Goal: Task Accomplishment & Management: Use online tool/utility

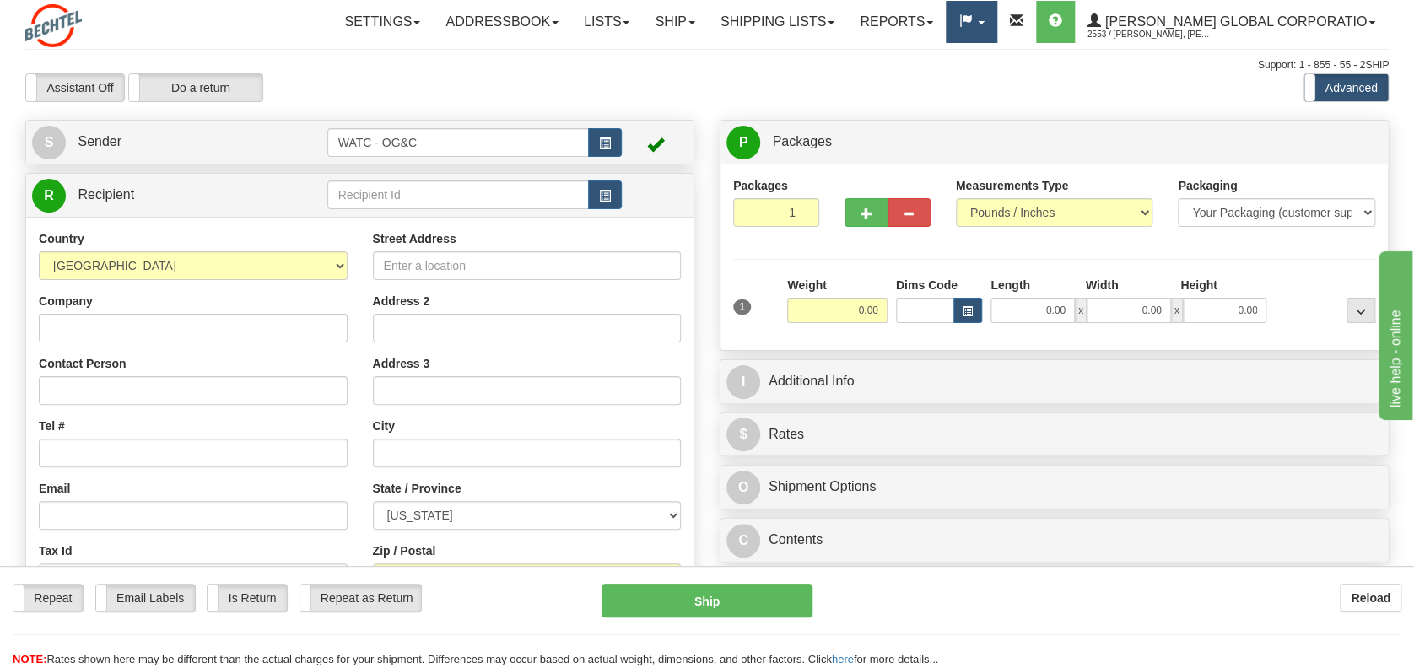
click at [985, 23] on span at bounding box center [981, 22] width 7 height 3
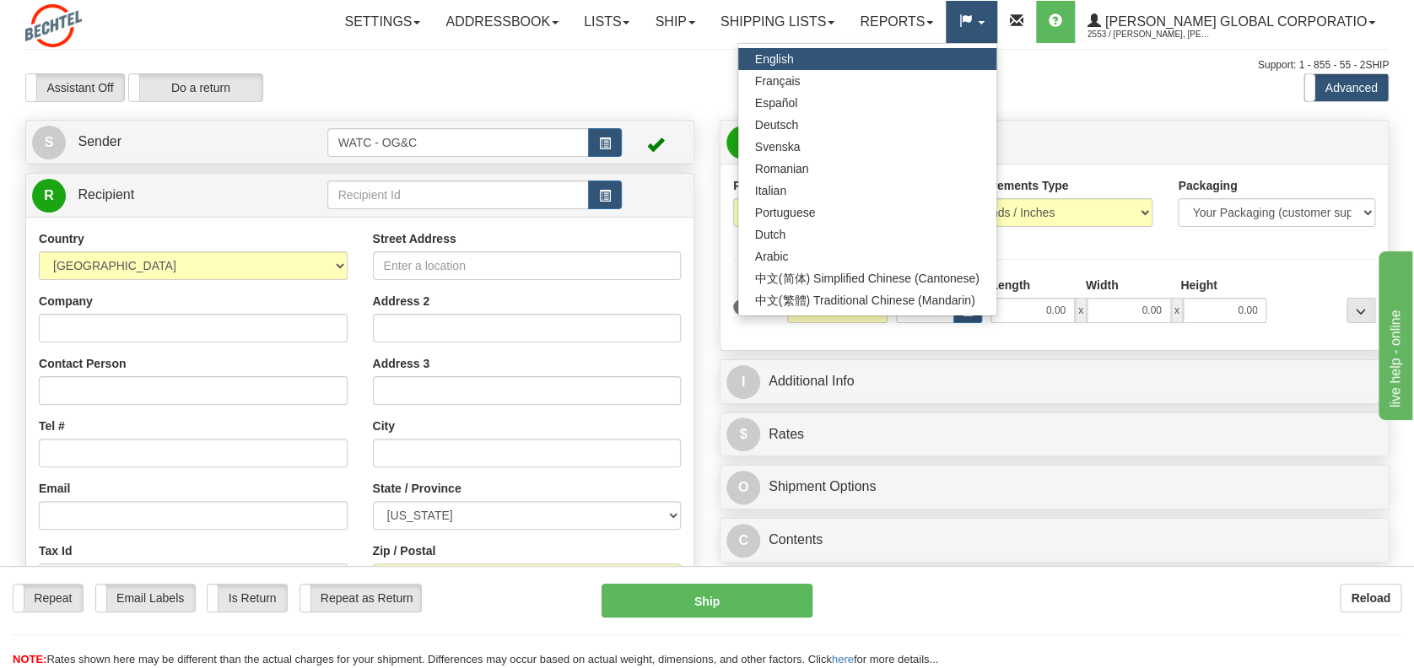
click at [985, 23] on span at bounding box center [981, 22] width 7 height 3
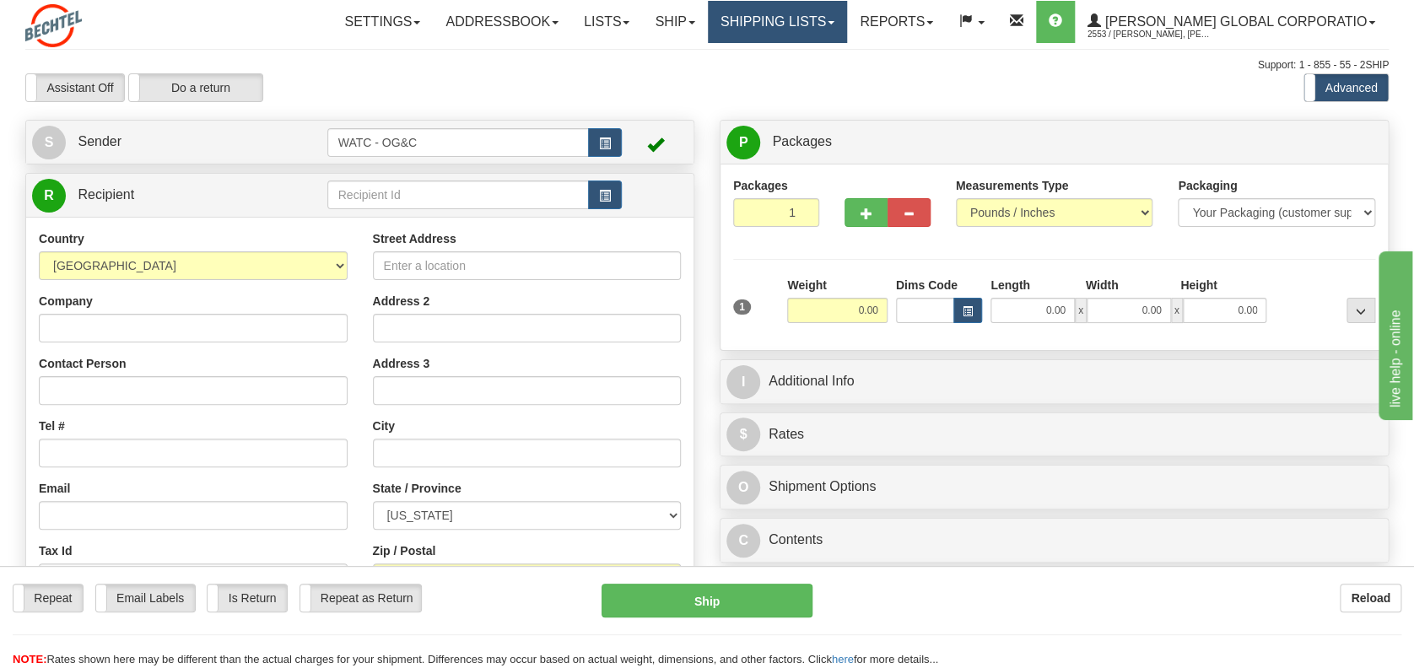
click at [847, 19] on link "Shipping lists" at bounding box center [777, 22] width 139 height 42
click at [847, 14] on link "Shipping lists" at bounding box center [777, 22] width 139 height 42
click at [365, 189] on input "text" at bounding box center [458, 195] width 262 height 29
type input "fau"
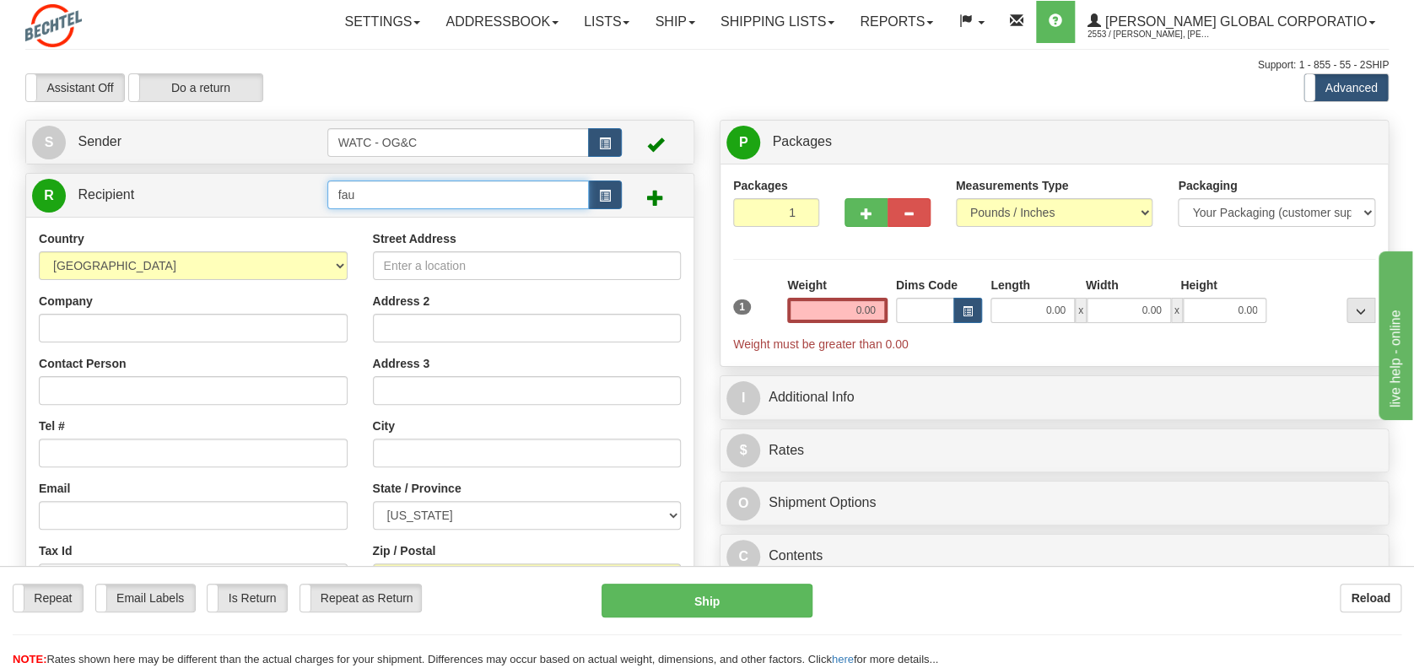
click at [356, 186] on input "fau" at bounding box center [458, 195] width 262 height 29
click at [371, 216] on div "[PERSON_NAME]" at bounding box center [455, 221] width 246 height 19
type input "[PERSON_NAME]"
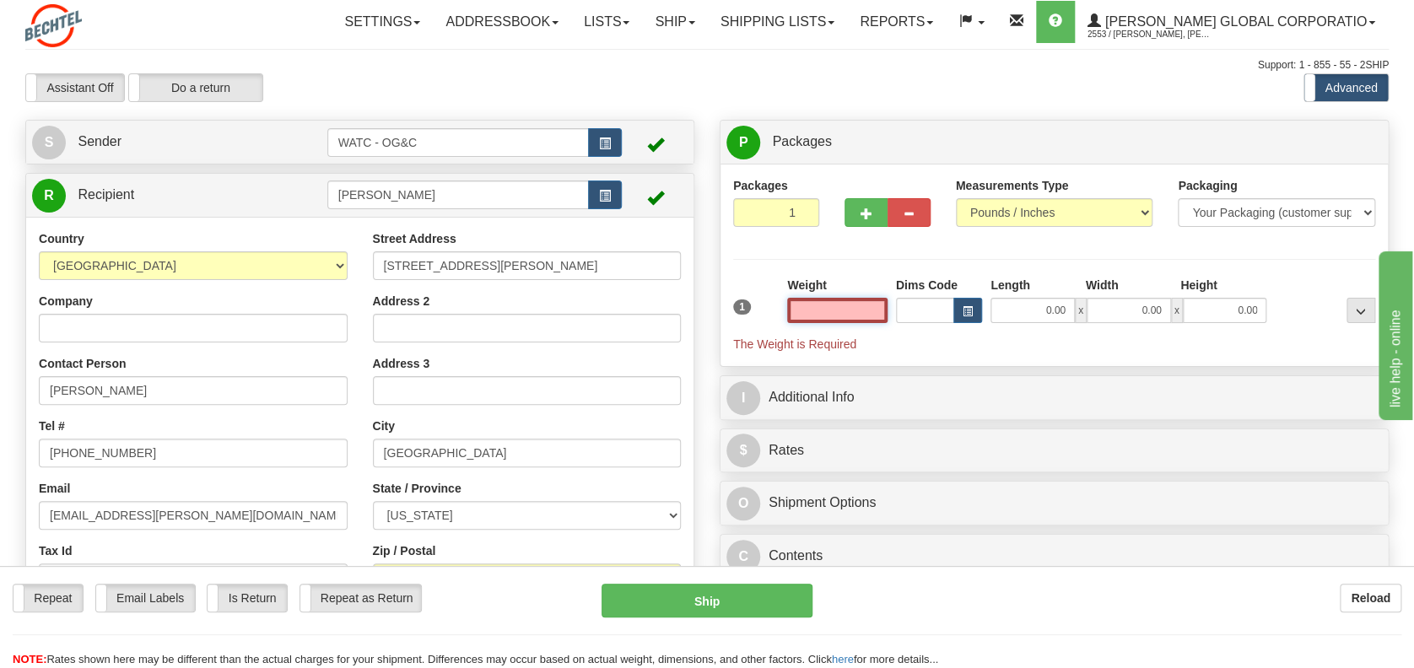
click at [857, 304] on input "text" at bounding box center [837, 310] width 100 height 25
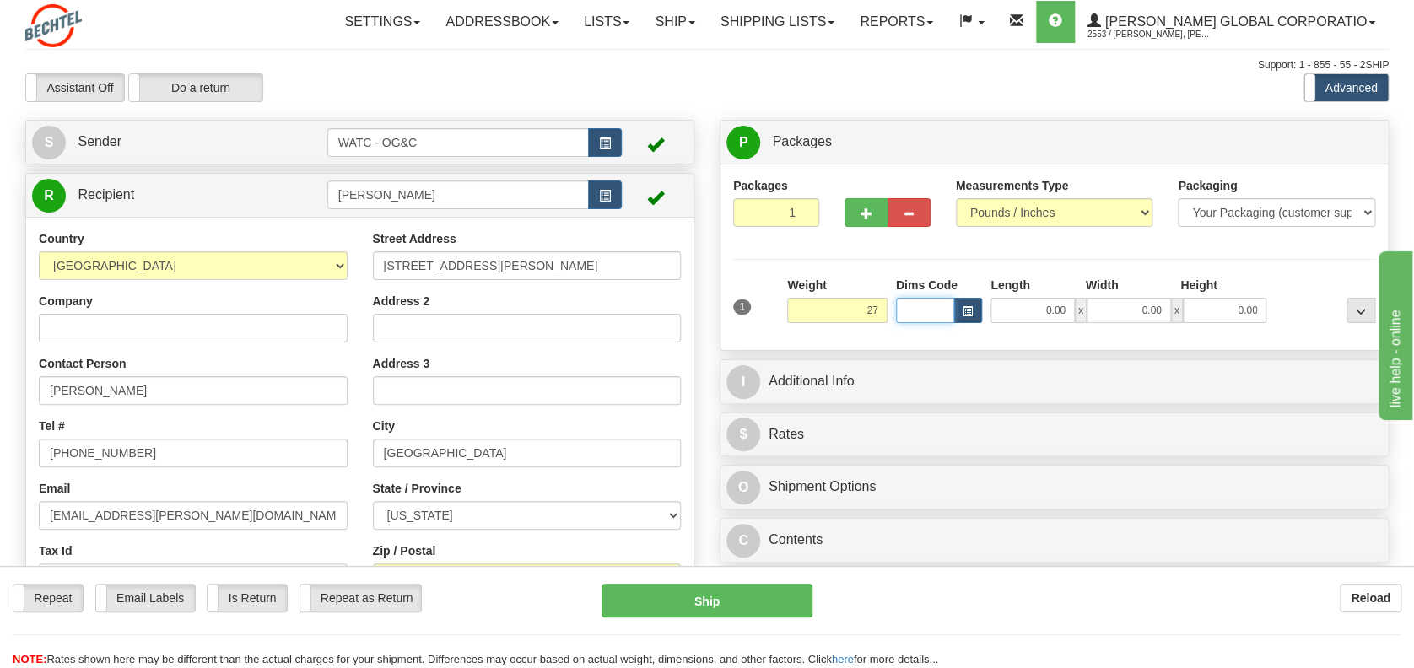
type input "27.00"
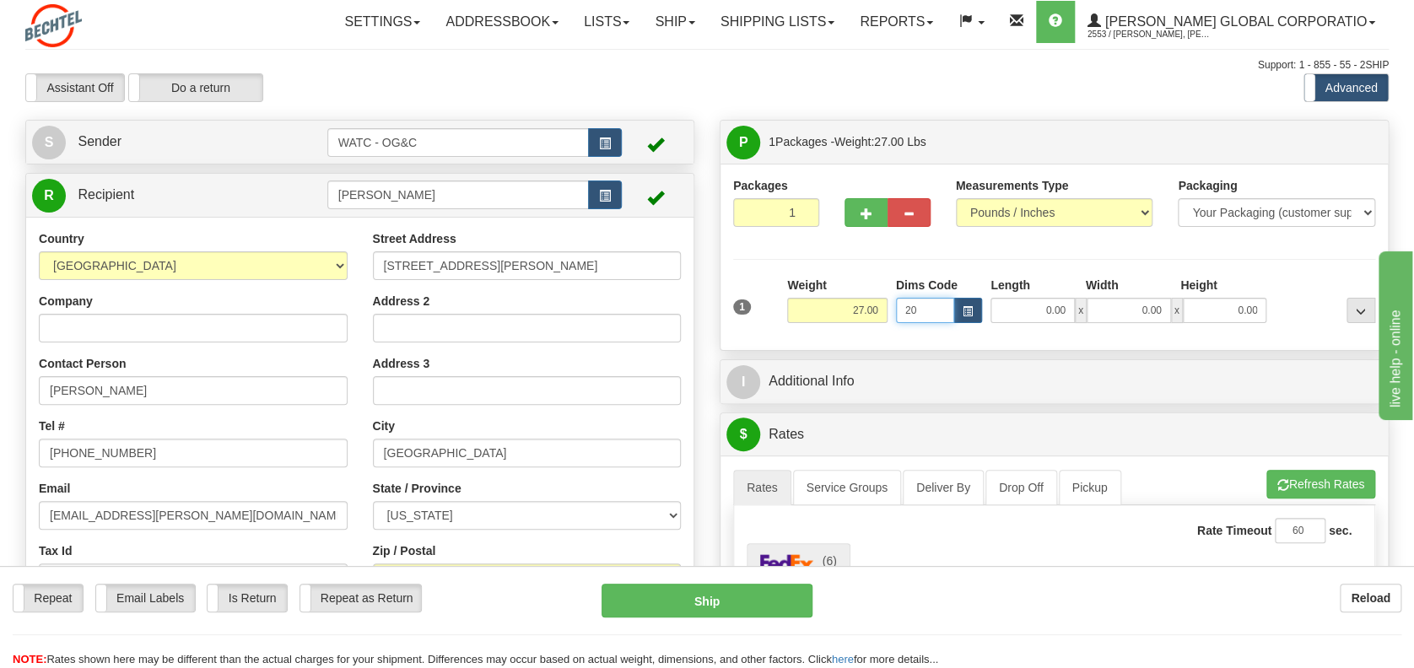
type input "2"
type input "2012.00"
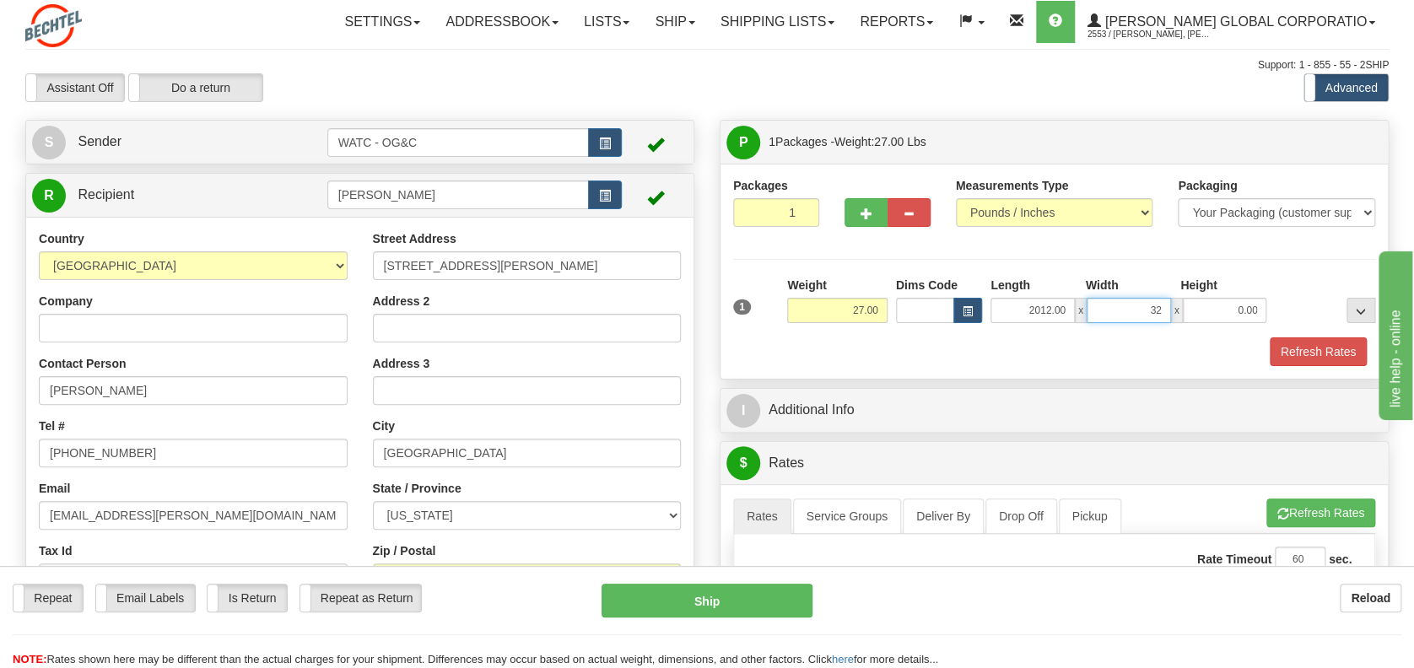
type input "3"
type input "0.00"
click at [1045, 304] on input "2012.00" at bounding box center [1033, 310] width 84 height 25
type input "20.00"
type input "12.00"
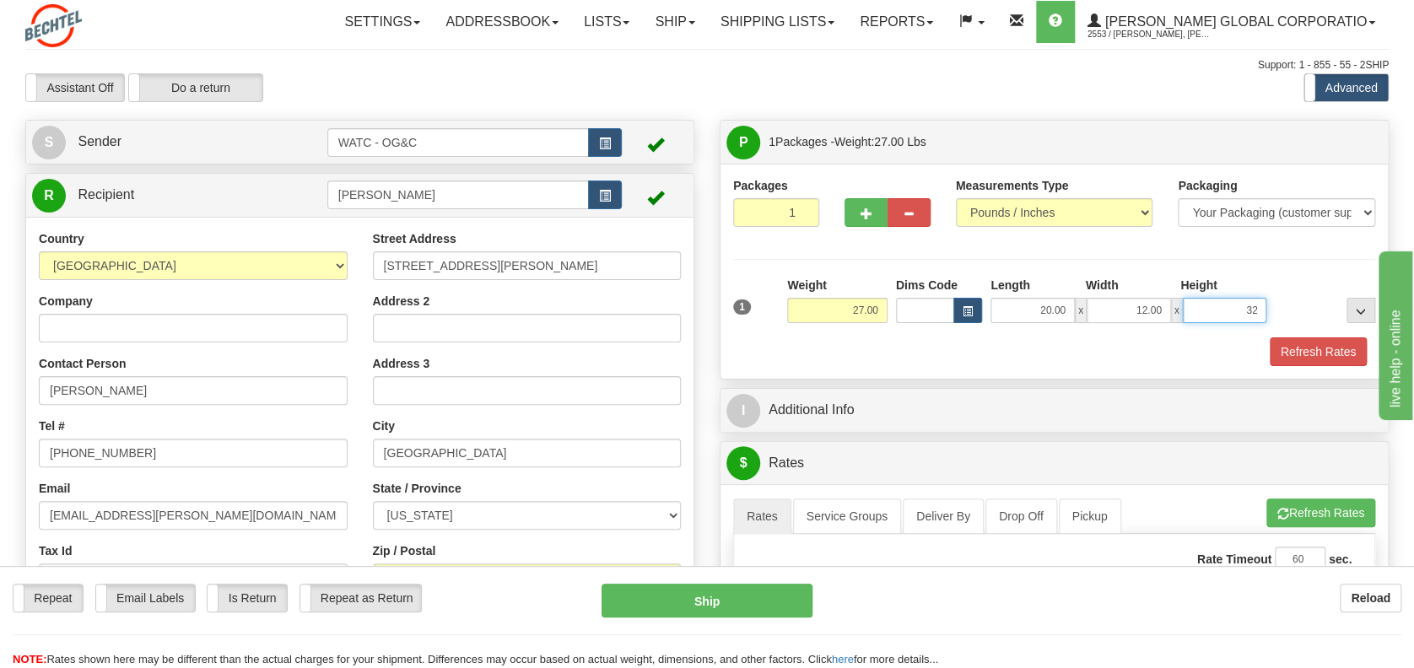
type input "32.00"
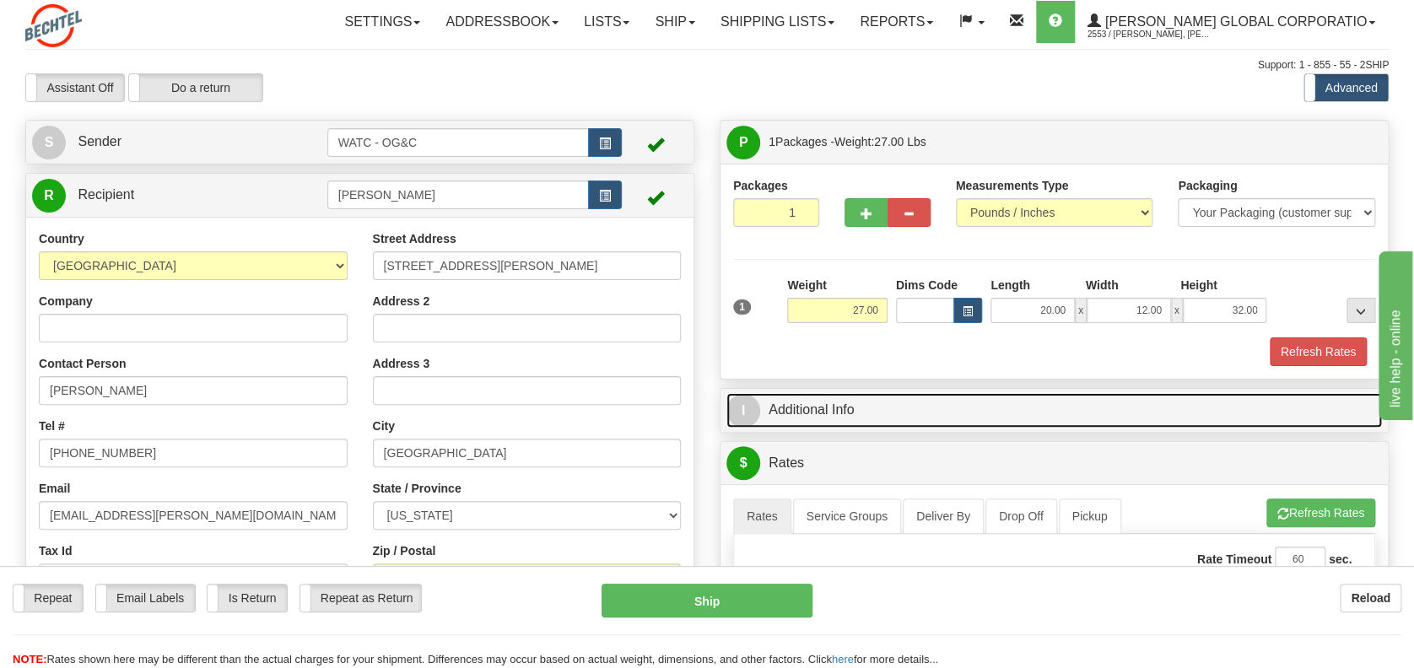
click at [770, 403] on link "I Additional Info" at bounding box center [1055, 410] width 656 height 35
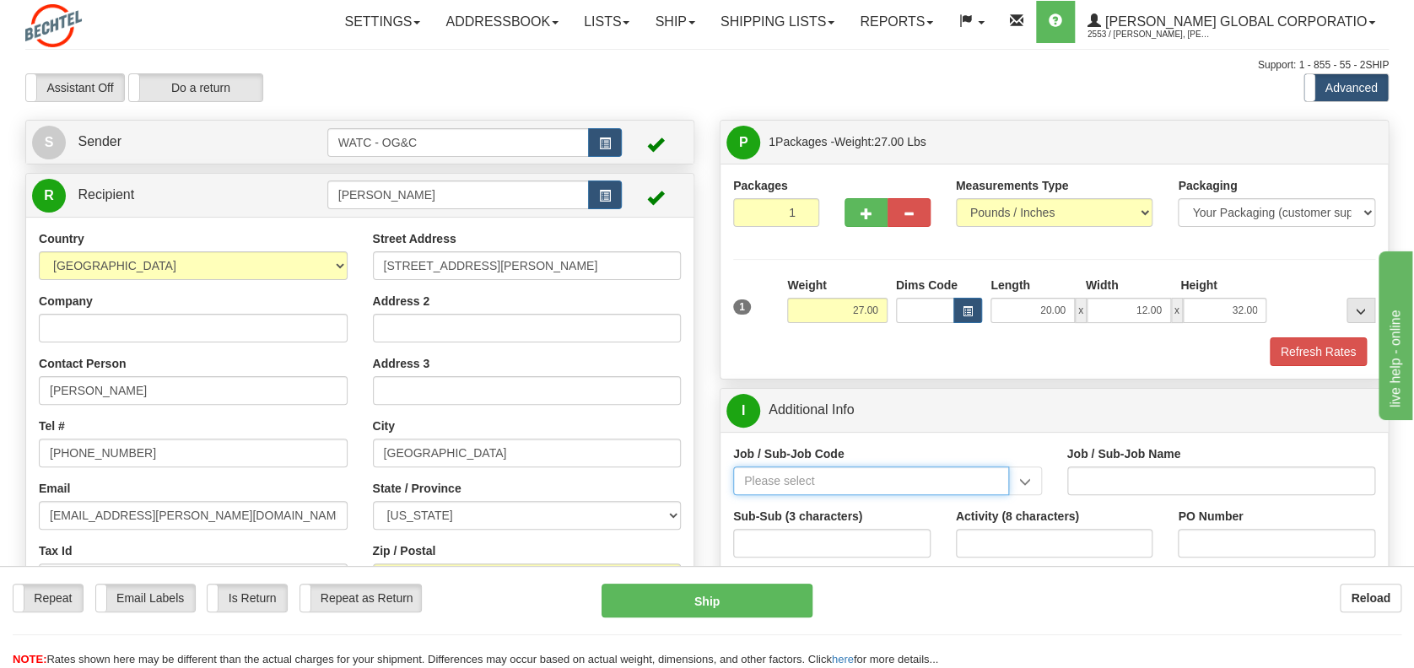
click at [790, 467] on input "Job / Sub-Job Code" at bounding box center [871, 481] width 276 height 29
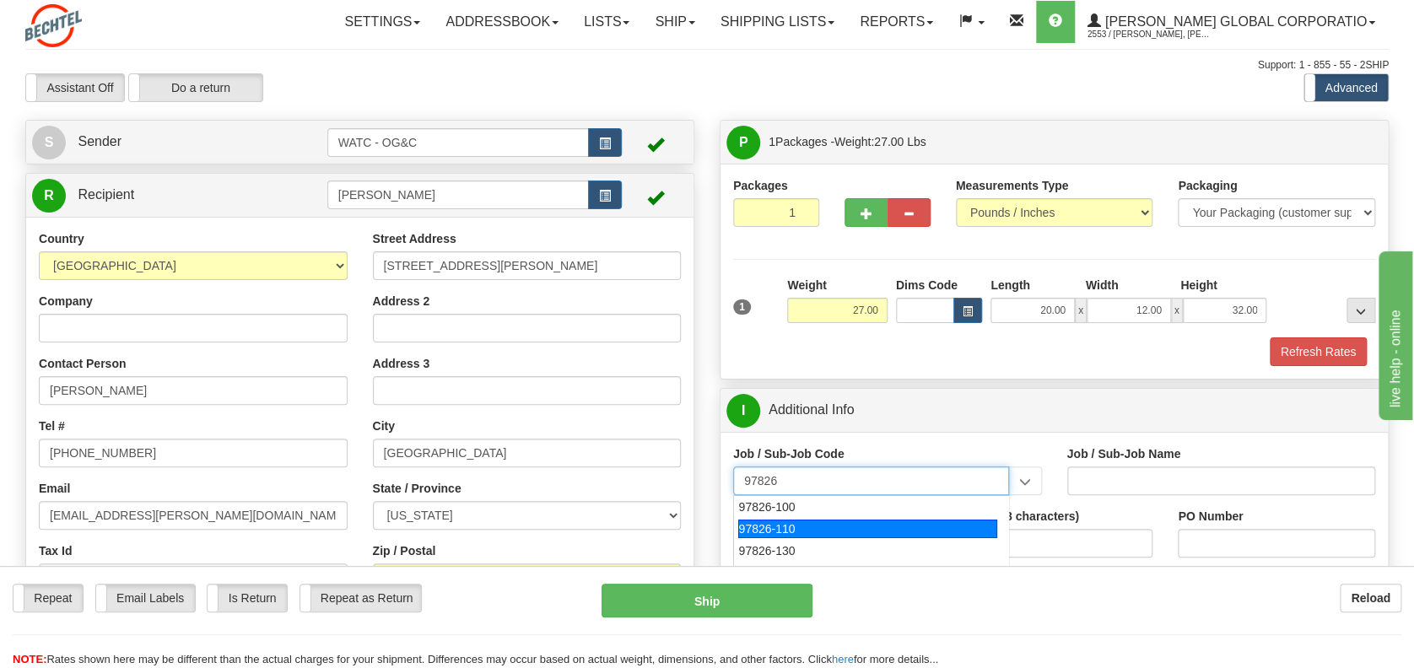
click at [785, 521] on div "97826-110" at bounding box center [867, 529] width 259 height 19
type input "97826-110"
type input "TALENT GROWTH FUND - CORPORATE PC TRAINING WORKSH"
type input "97826-110"
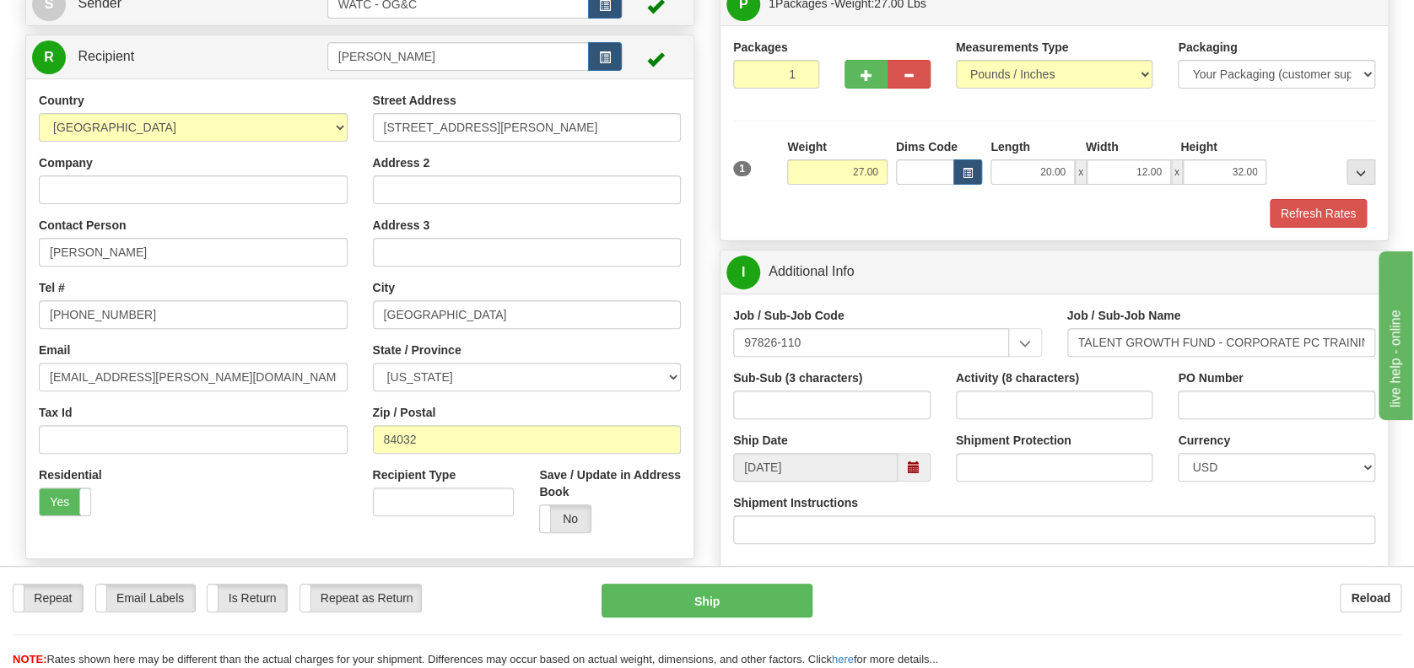
scroll to position [224, 0]
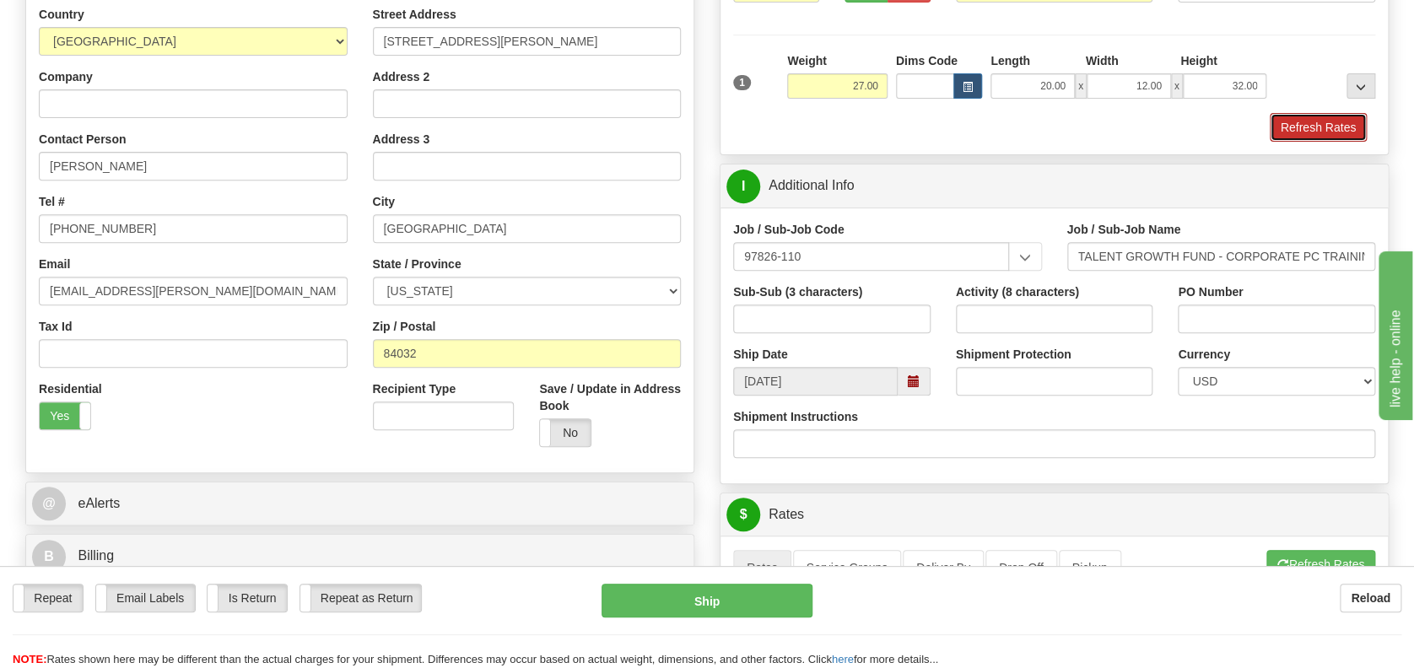
click at [1304, 119] on button "Refresh Rates" at bounding box center [1318, 127] width 97 height 29
click at [1304, 119] on div "Refresh Rates" at bounding box center [1054, 127] width 651 height 29
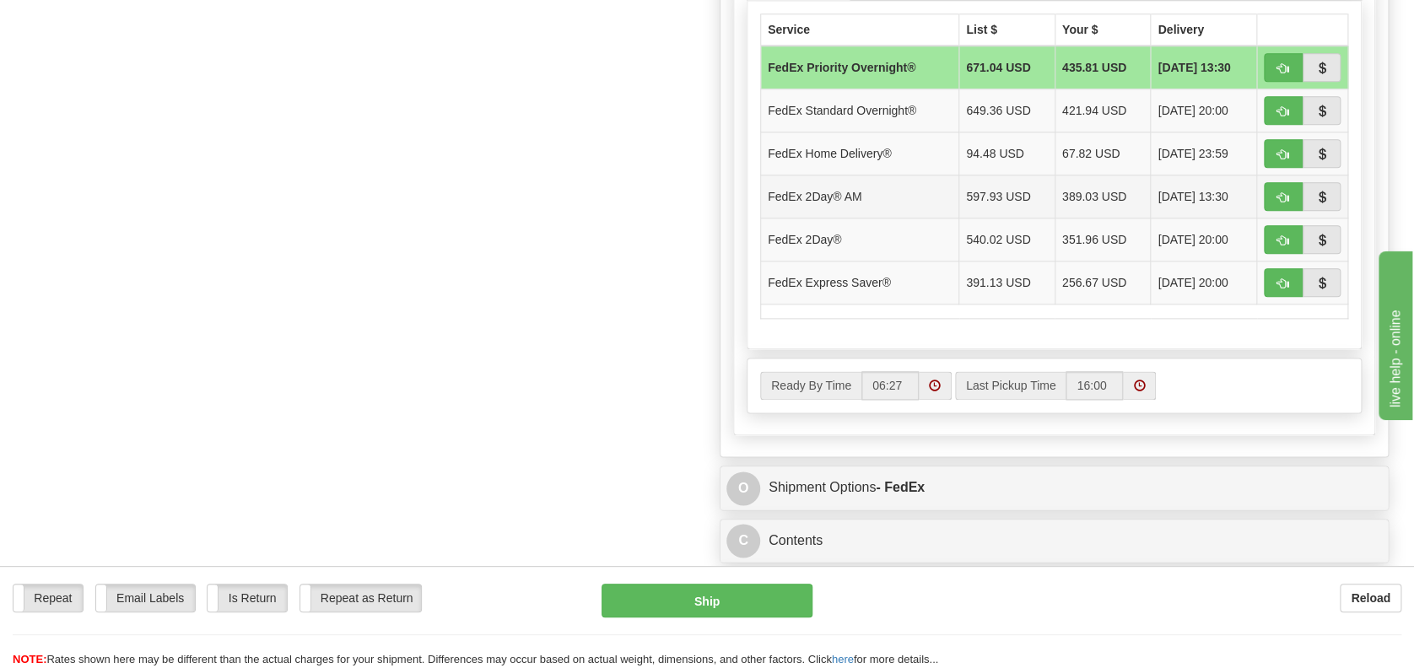
scroll to position [900, 0]
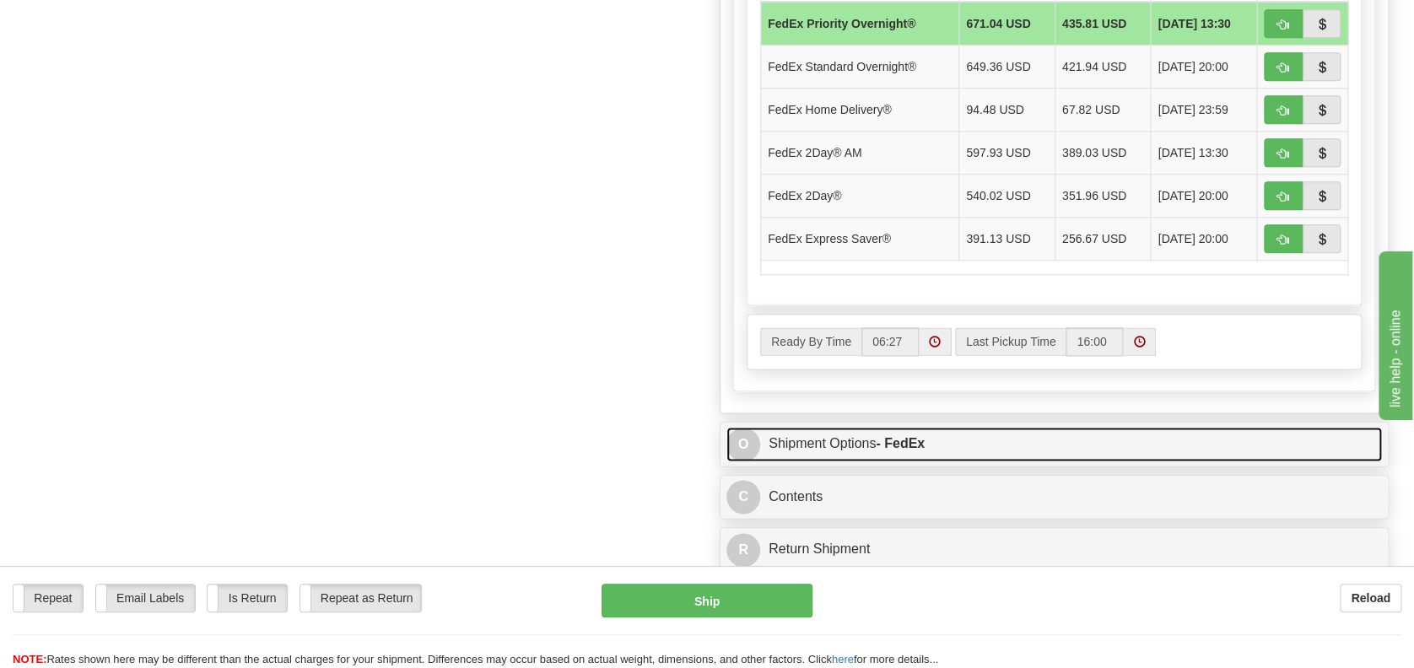
click at [748, 440] on span "O" at bounding box center [744, 445] width 34 height 34
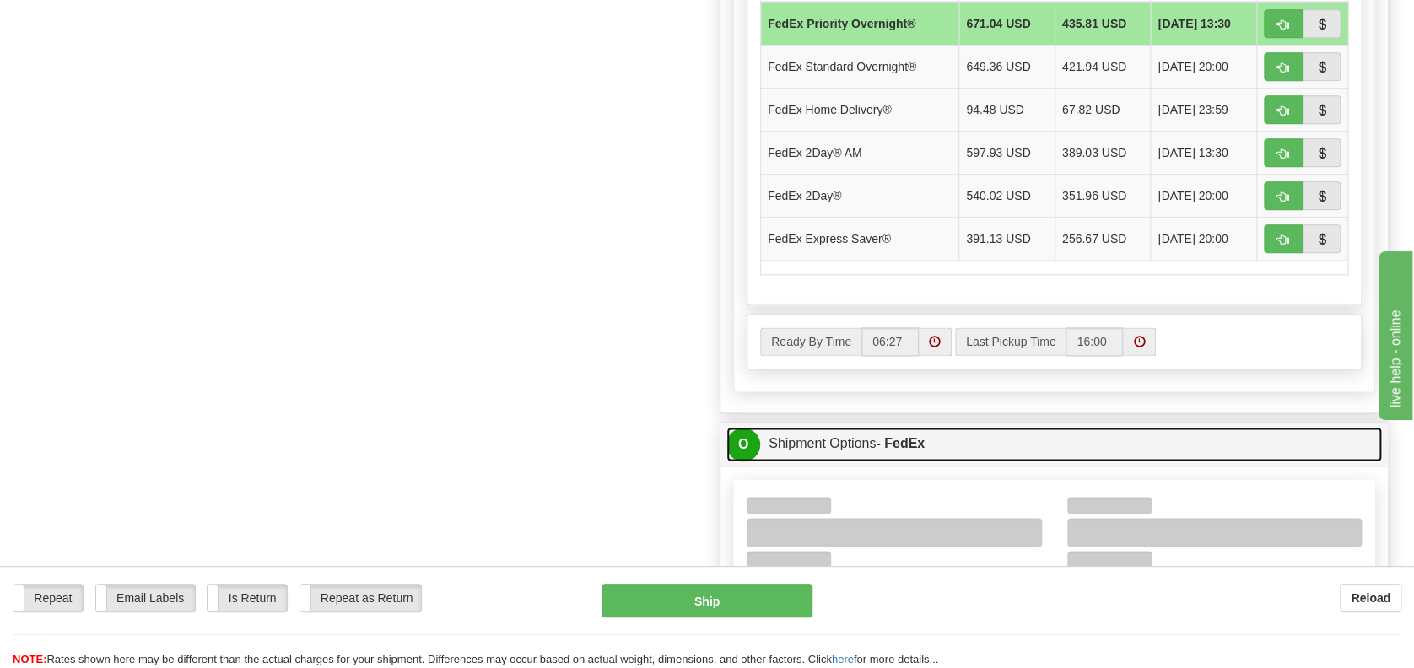
click at [803, 434] on link "O Shipment Options - FedEx" at bounding box center [1055, 444] width 656 height 35
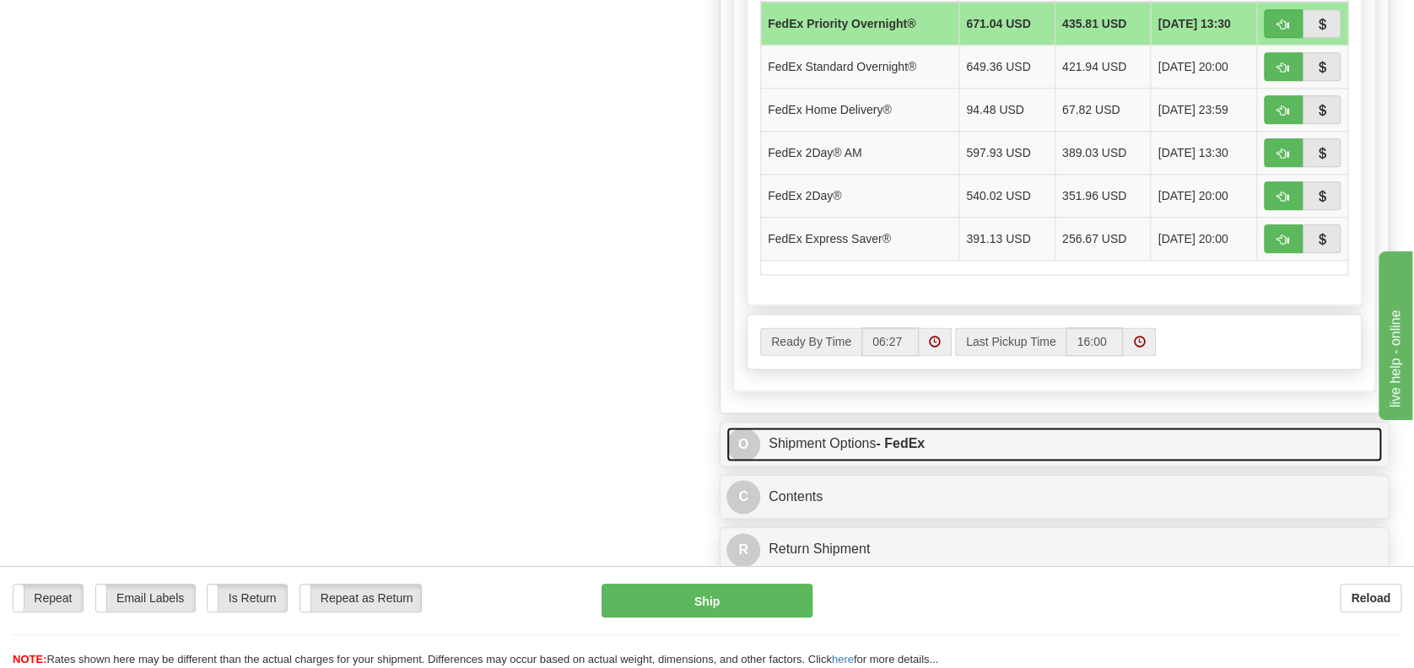
click at [803, 434] on link "O Shipment Options - FedEx" at bounding box center [1055, 444] width 656 height 35
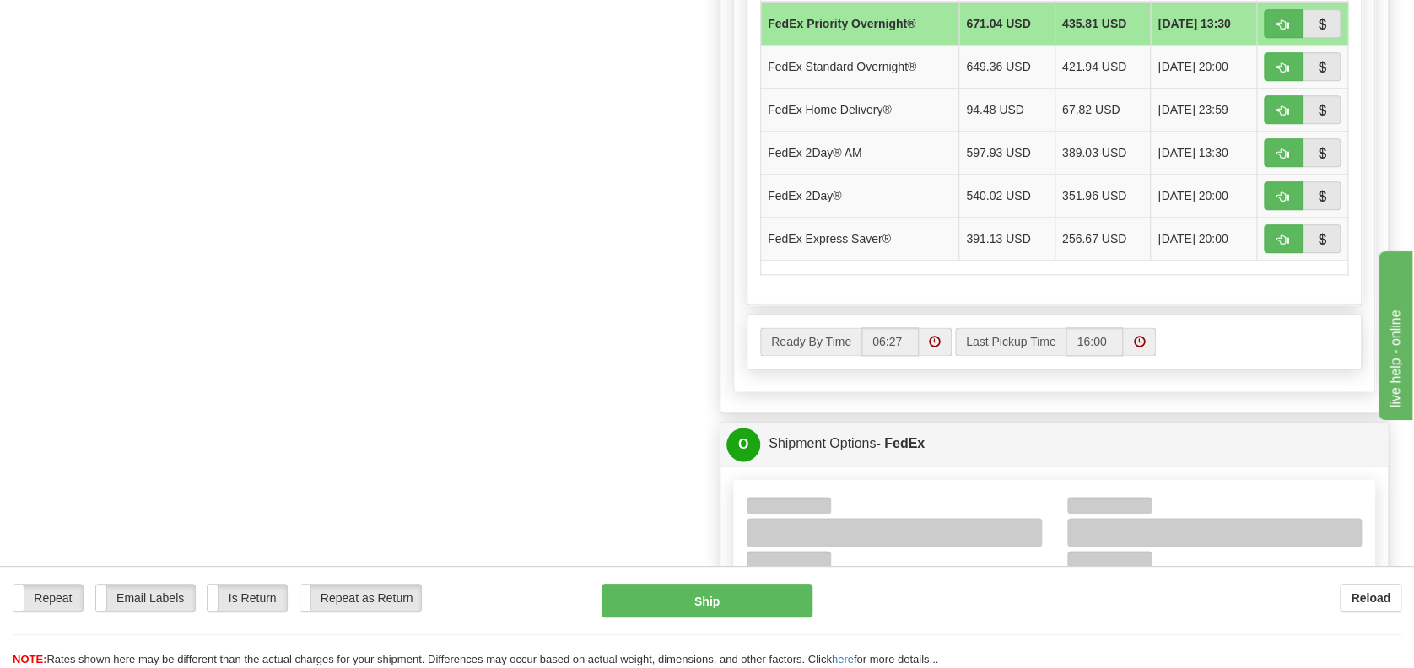
click at [1368, 235] on div "Rate Timeout 60 sec. (6) Carrier Service List $ Your $ Delivery «" at bounding box center [1054, 136] width 642 height 509
click at [1364, 291] on div "Rate Timeout 60 sec. (6) Carrier Service List $ Your $ Delivery «" at bounding box center [1054, 136] width 642 height 509
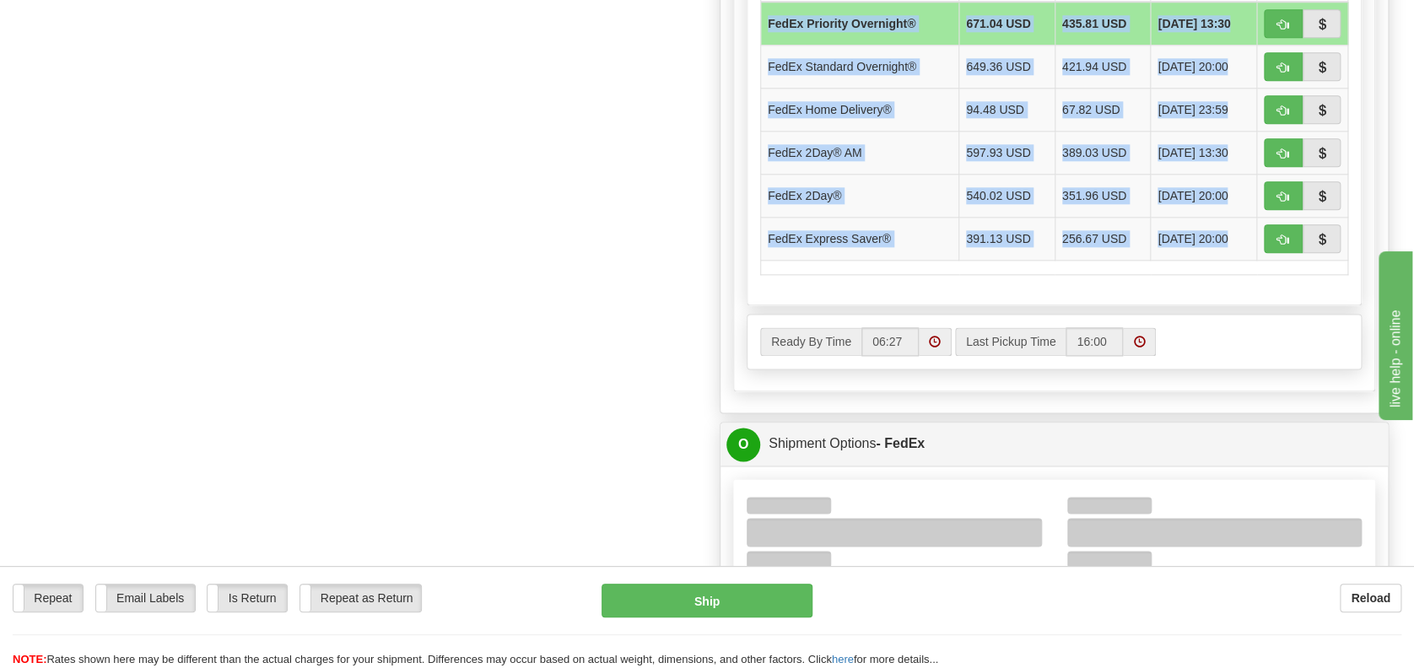
click at [1364, 291] on div "Rate Timeout 60 sec. (6) Carrier Service List $ Your $ Delivery «" at bounding box center [1054, 136] width 642 height 509
click at [992, 278] on div "Service List $ Your $ Delivery FedEx Priority Overnight® 671.04 USD 435.81 USD …" at bounding box center [1054, 131] width 615 height 349
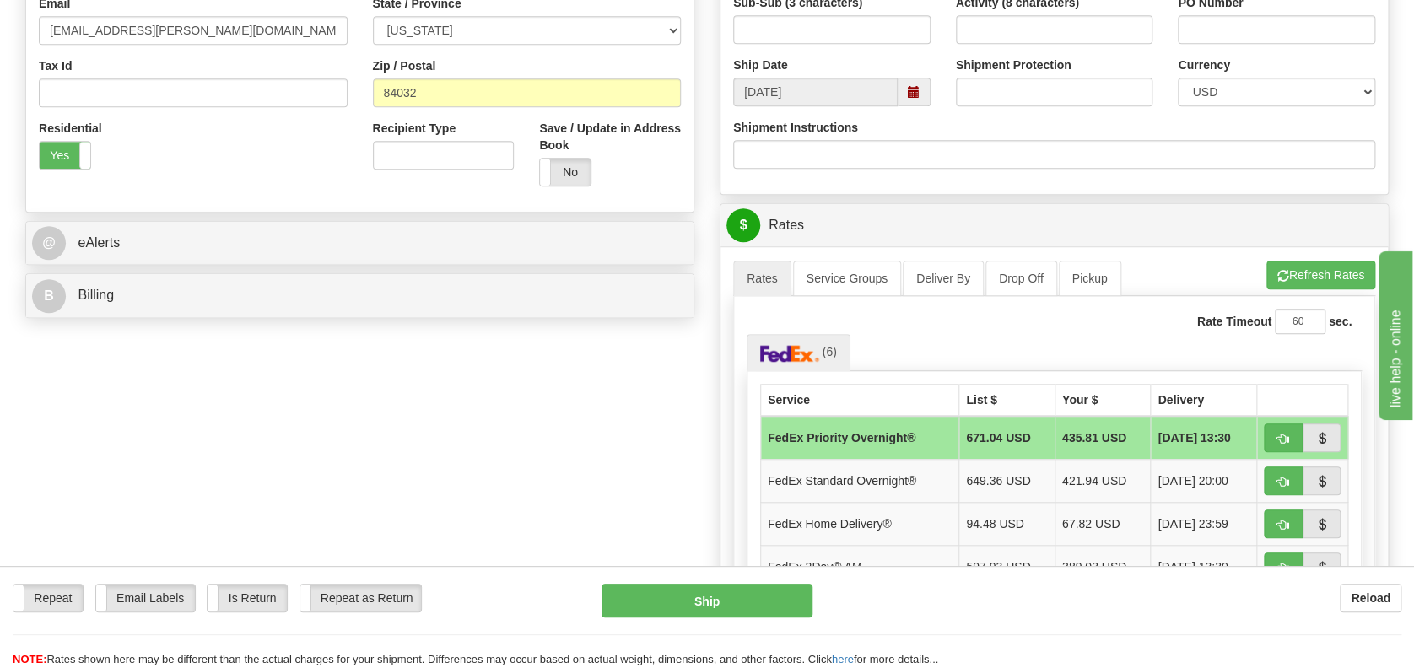
scroll to position [450, 0]
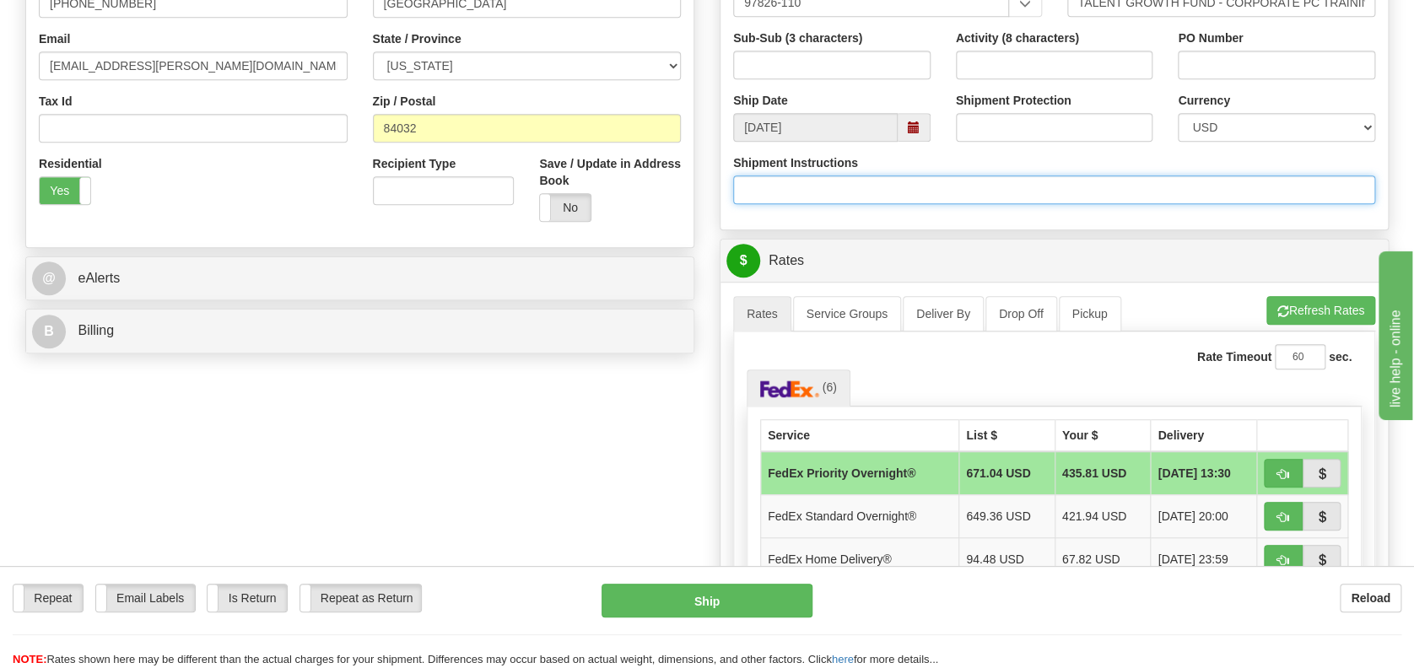
click at [806, 184] on input "Shipment Instructions" at bounding box center [1054, 190] width 642 height 29
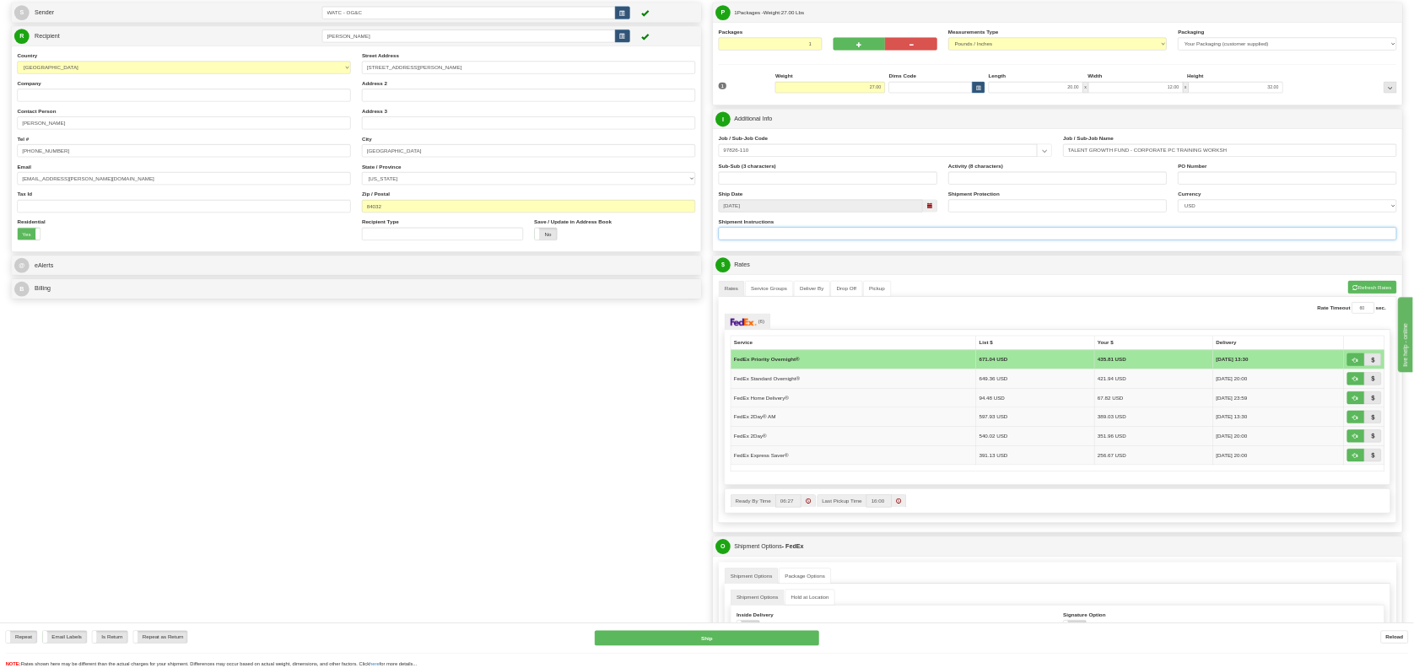
scroll to position [114, 0]
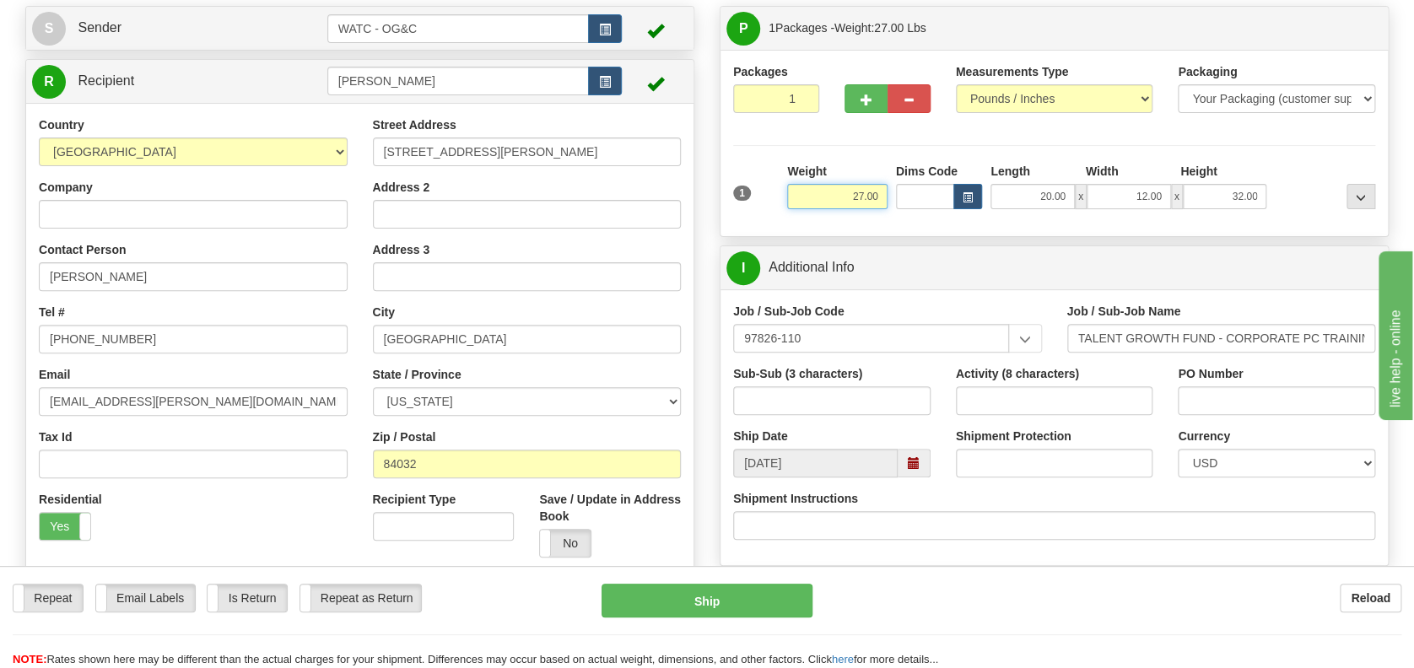
click at [866, 190] on input "27.00" at bounding box center [837, 196] width 100 height 25
type input "50.00"
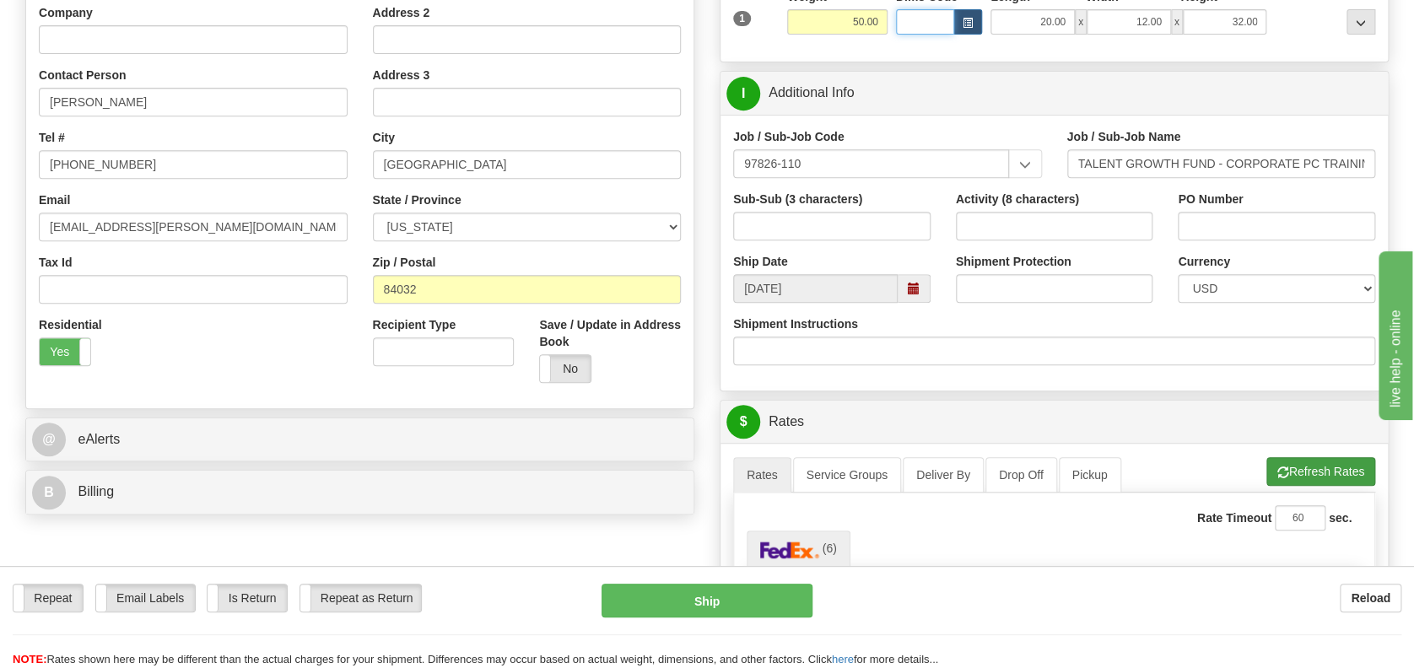
scroll to position [338, 0]
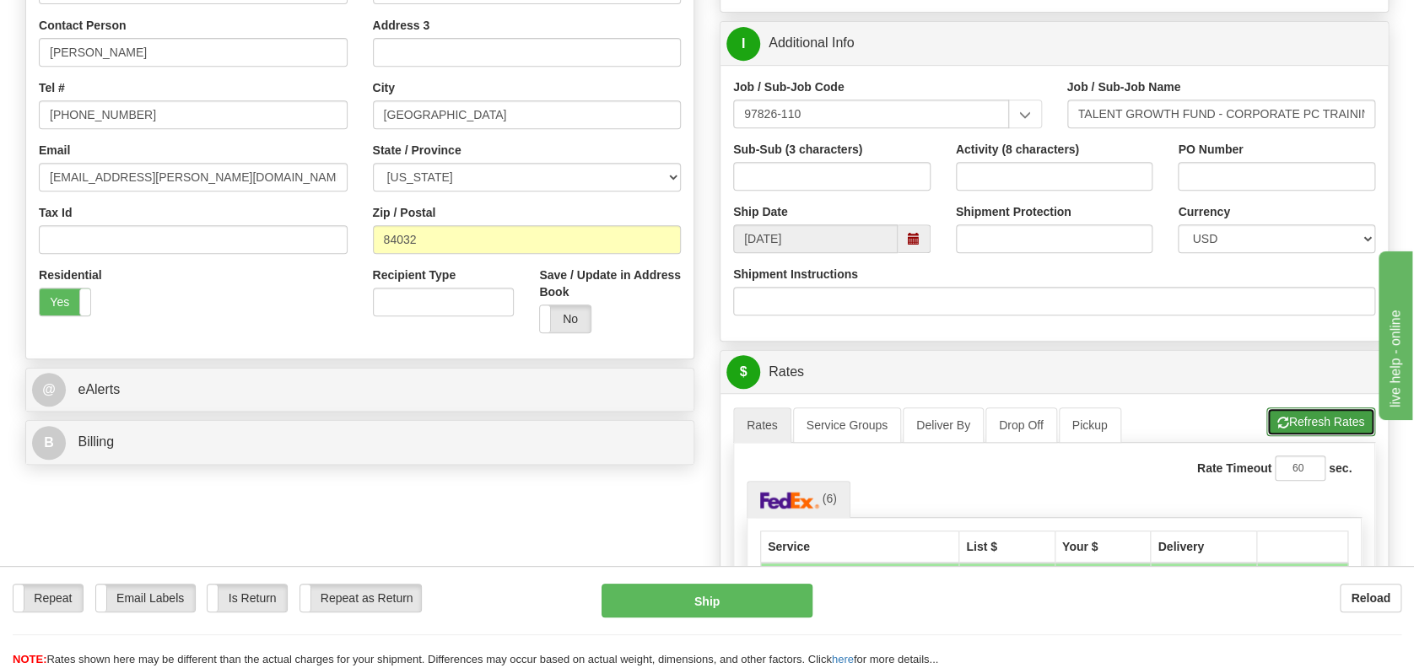
click at [1298, 421] on button "Refresh Rates" at bounding box center [1321, 422] width 109 height 29
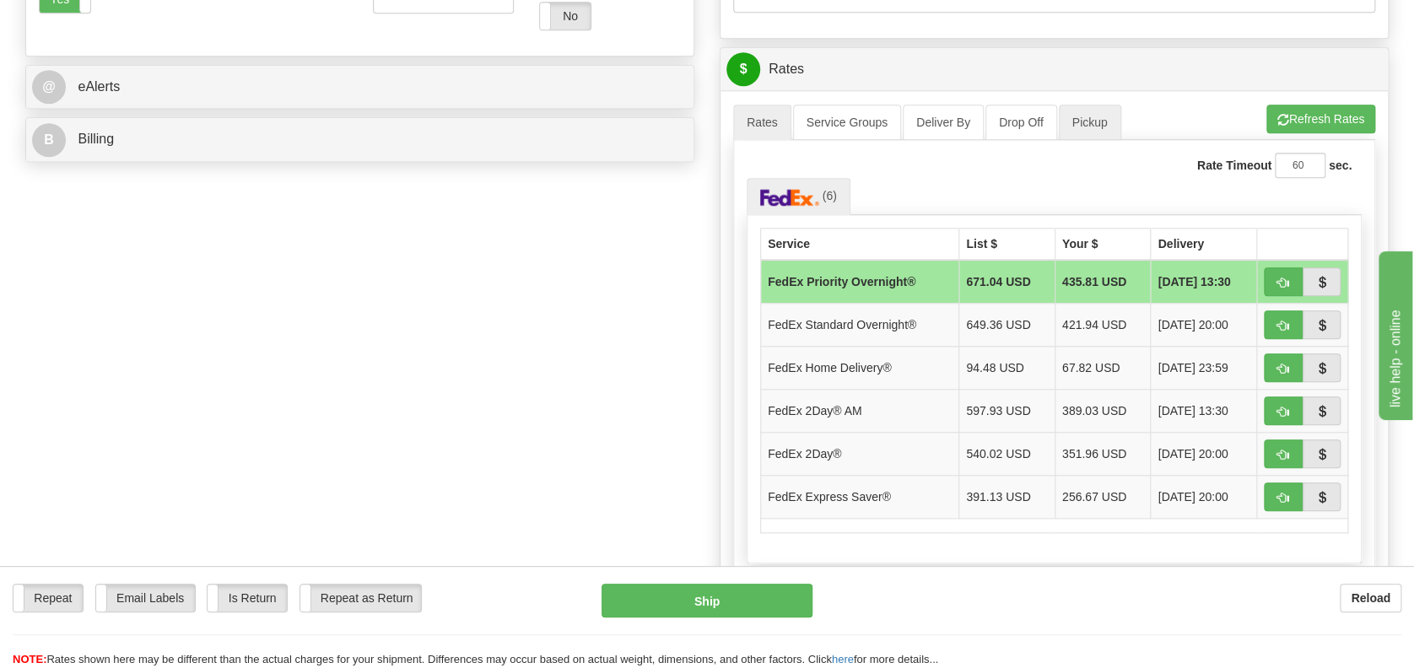
scroll to position [676, 0]
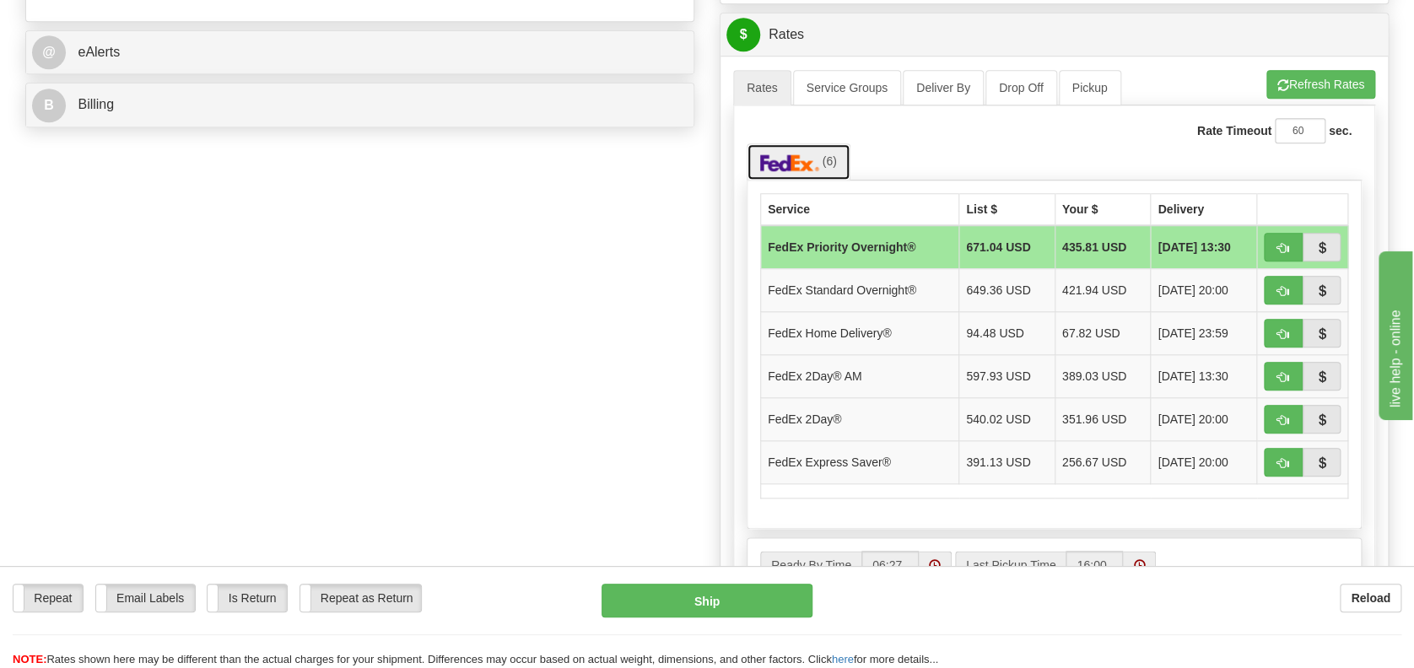
click at [796, 155] on img at bounding box center [789, 162] width 59 height 17
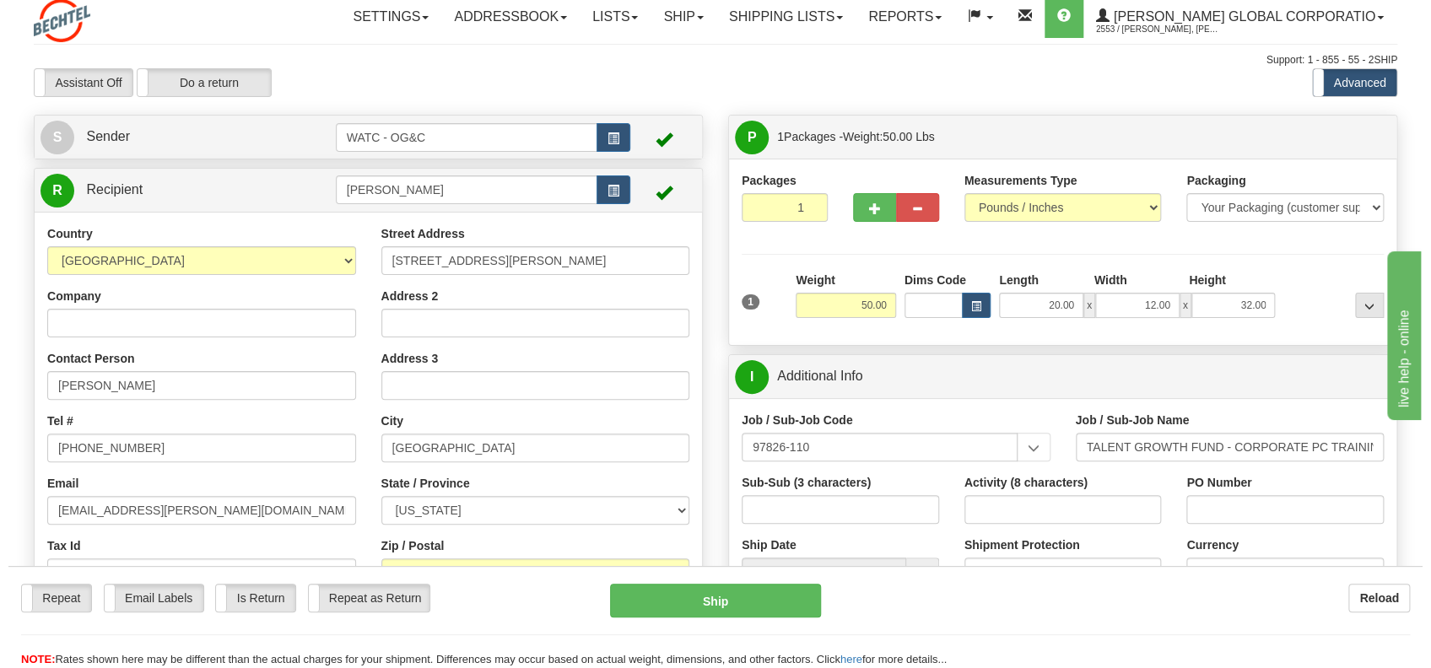
scroll to position [1, 0]
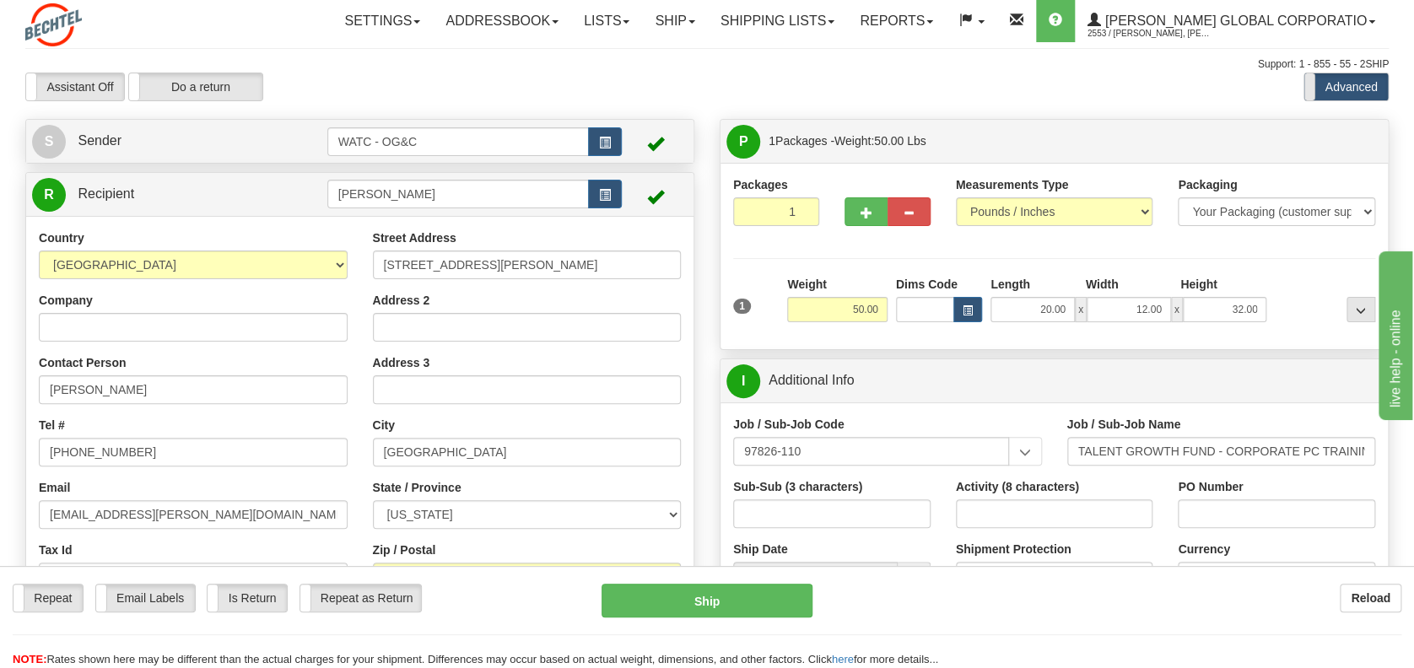
click at [1310, 90] on span at bounding box center [1305, 86] width 22 height 27
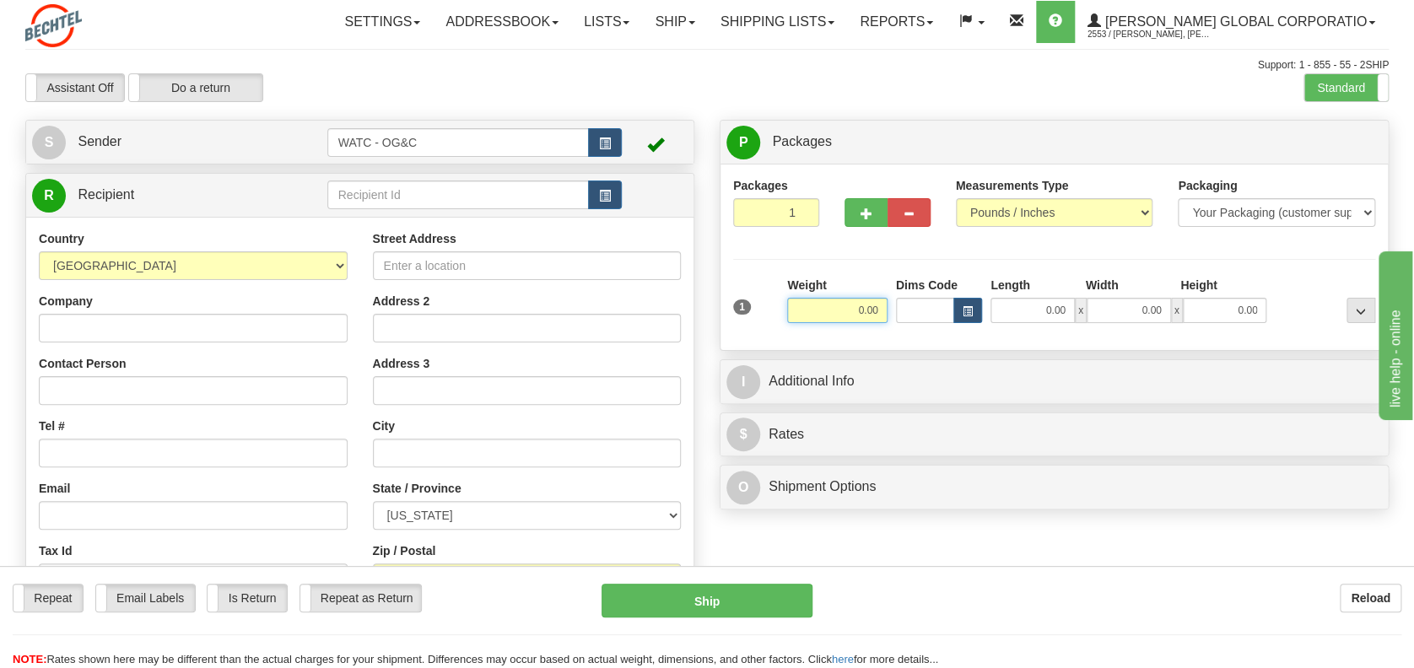
click at [851, 300] on input "0.00" at bounding box center [837, 310] width 100 height 25
type input "50.00"
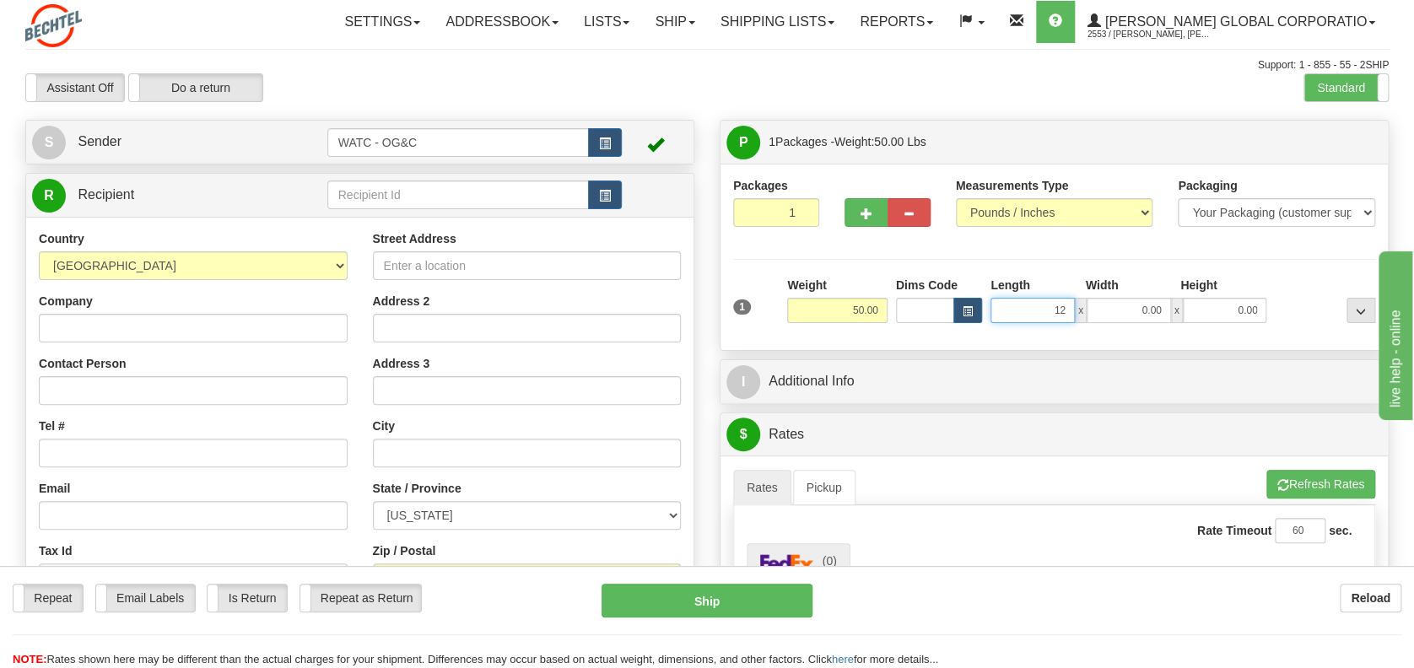
type input "12.00"
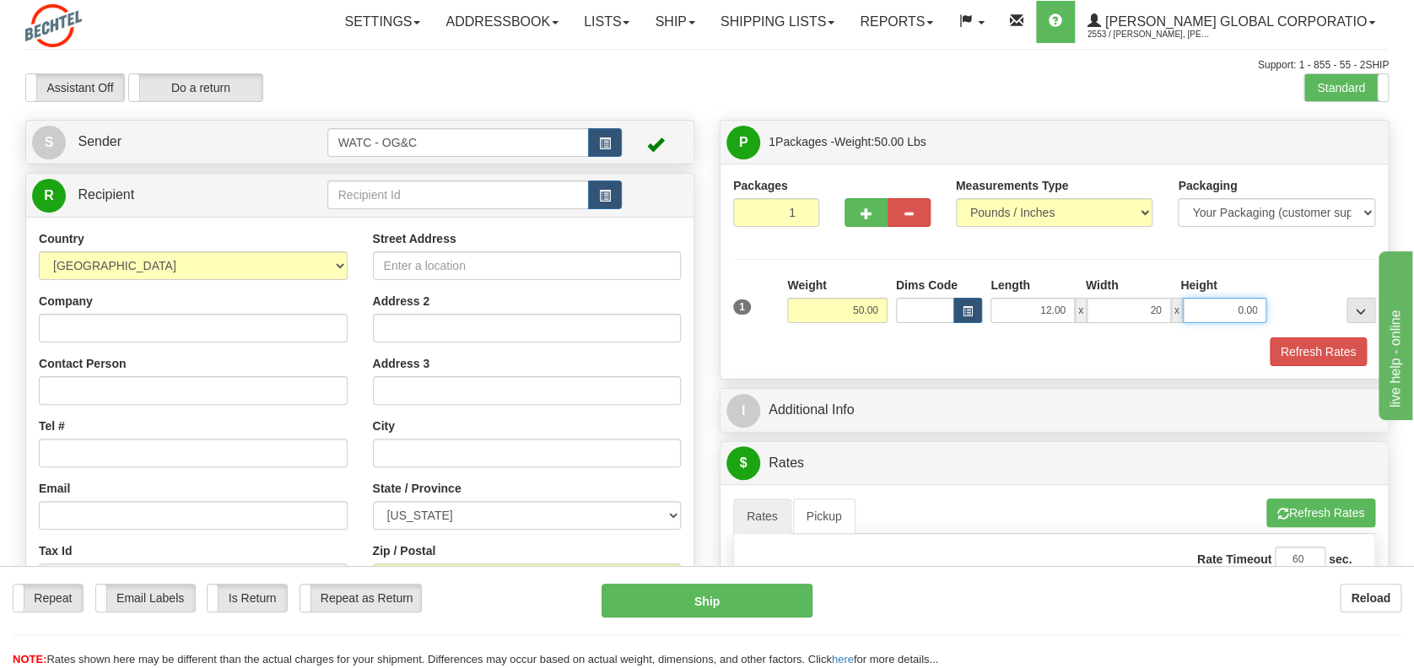
type input "20.00"
type input "32.00"
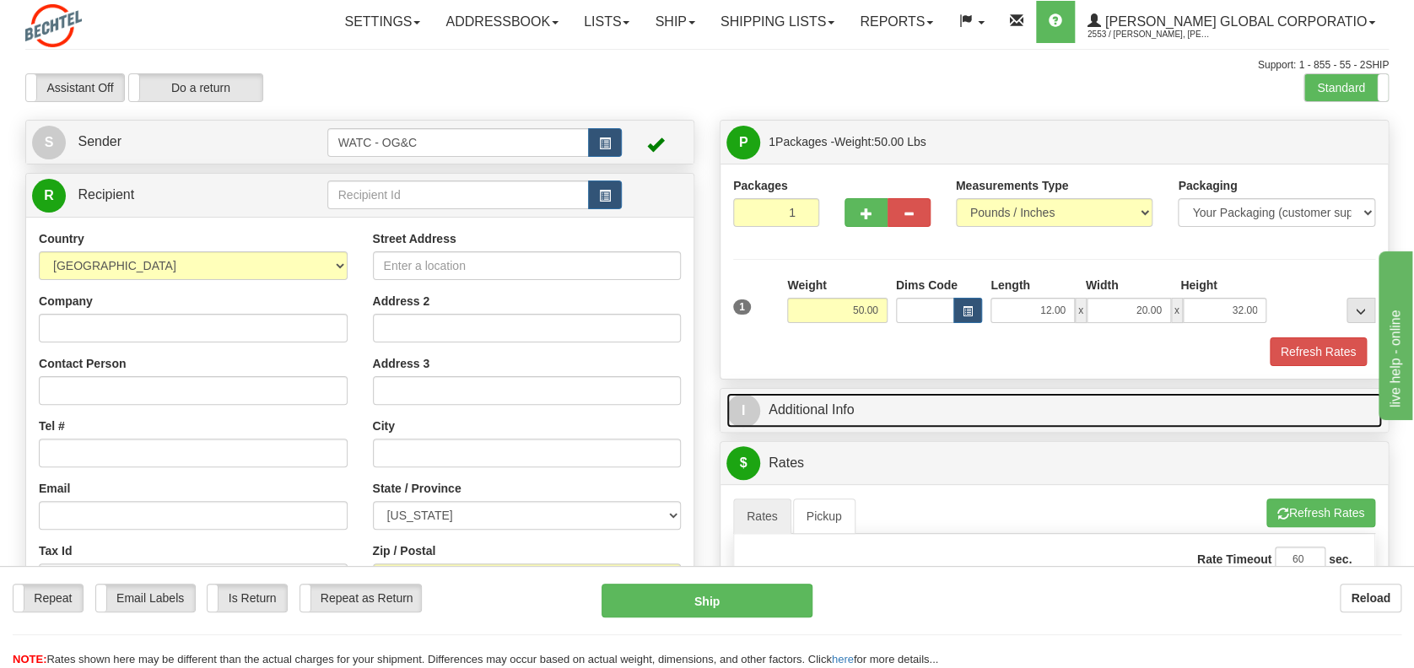
click at [835, 412] on link "I Additional Info" at bounding box center [1055, 410] width 656 height 35
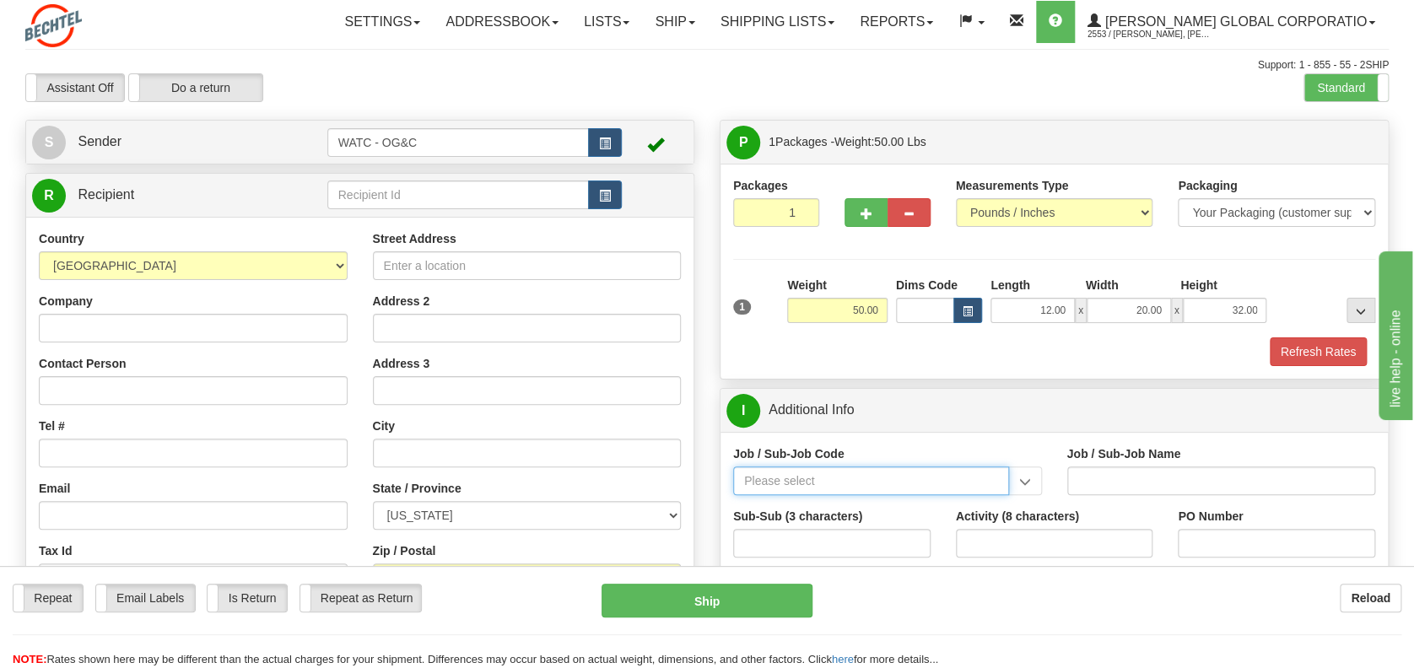
click at [819, 486] on input "Job / Sub-Job Code" at bounding box center [871, 481] width 276 height 29
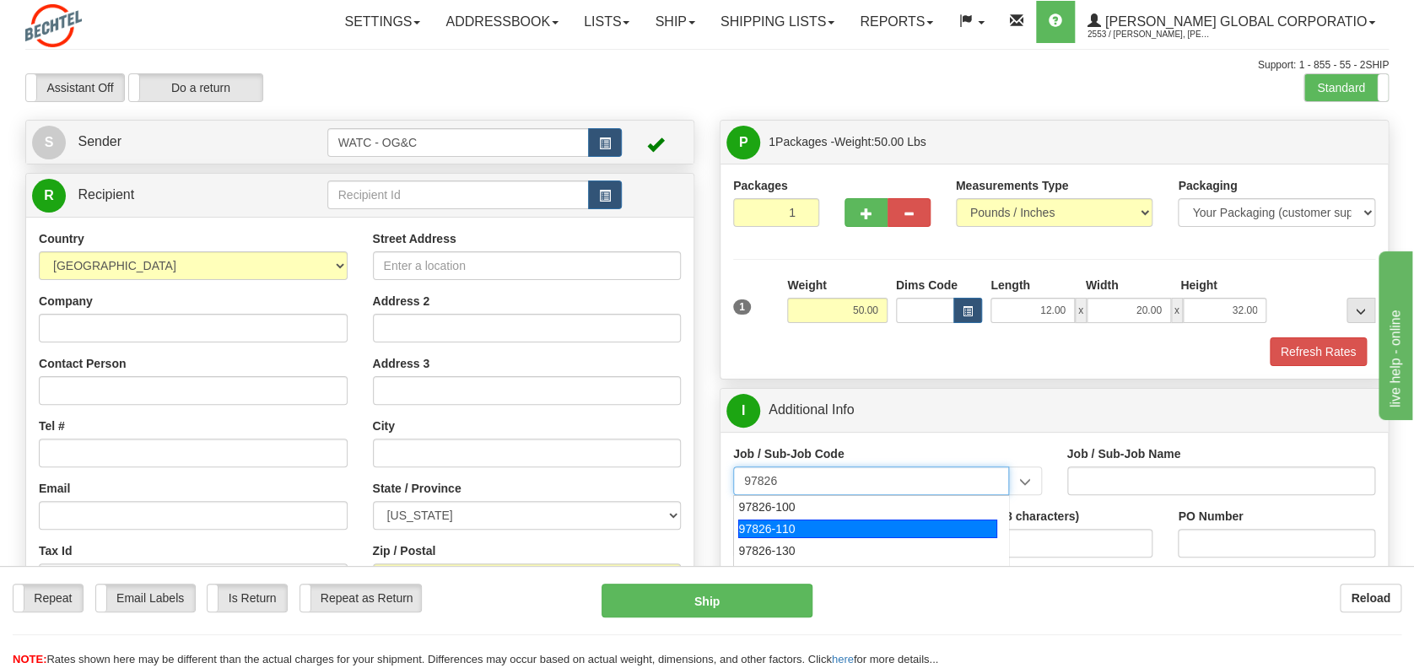
click at [814, 537] on li "97826-110" at bounding box center [871, 529] width 274 height 22
type input "97826-110"
type input "TALENT GROWTH FUND - CORPORATE PC TRAINING WORKSH"
type input "97826-110"
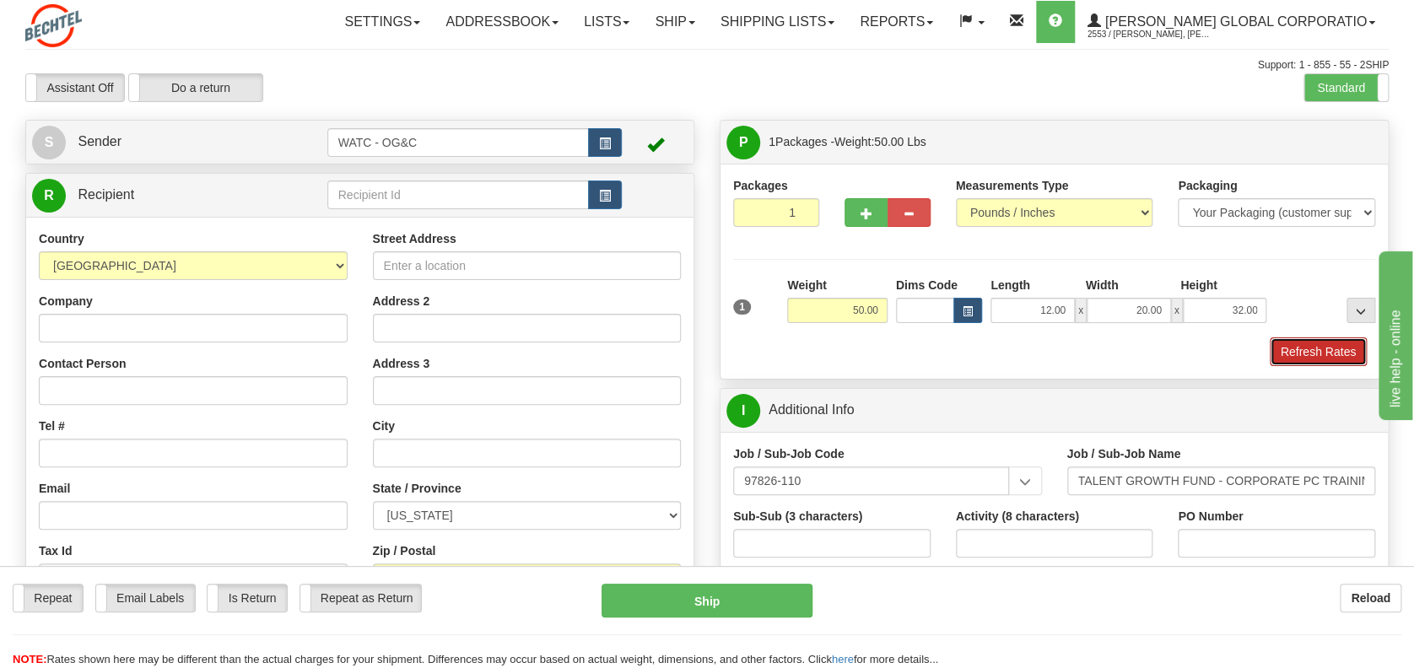
click at [1312, 349] on button "Refresh Rates" at bounding box center [1318, 352] width 97 height 29
click at [1313, 349] on button "Refresh Rates" at bounding box center [1318, 352] width 97 height 29
click at [1313, 349] on div "Packages 1 1 Measurements Type" at bounding box center [1054, 271] width 667 height 215
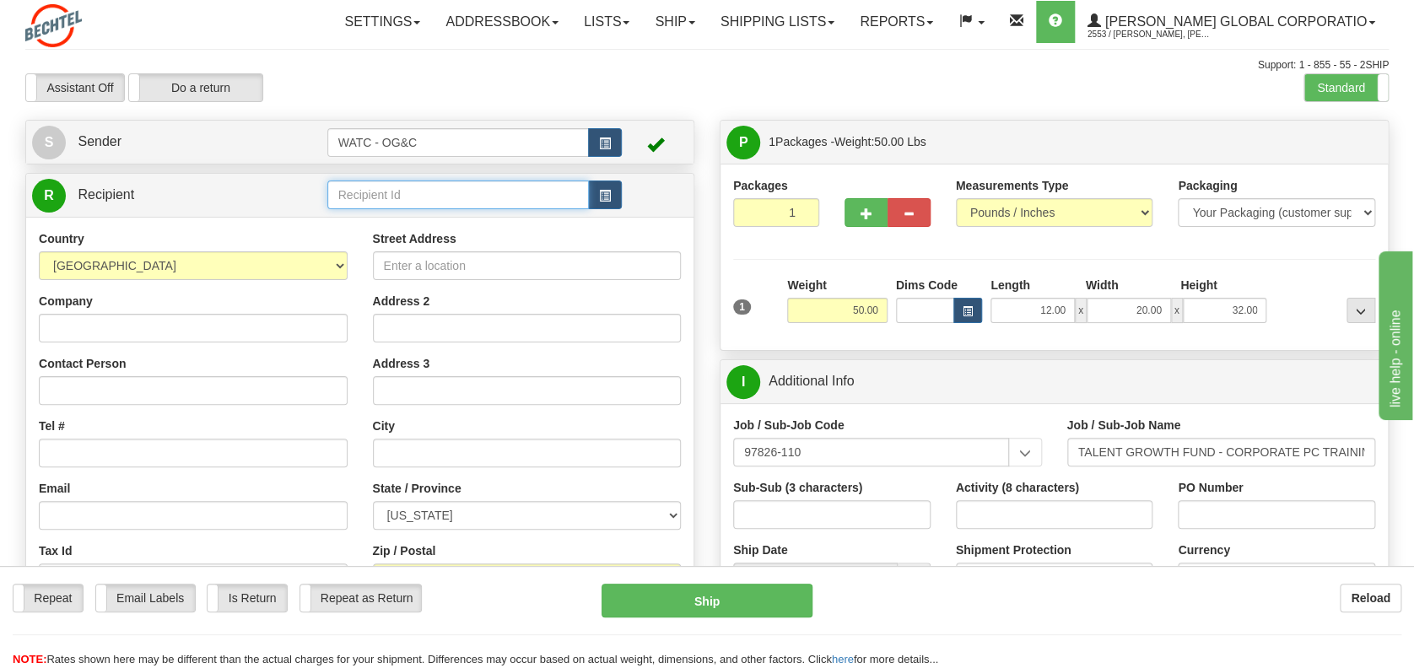
click at [376, 196] on input "text" at bounding box center [458, 195] width 262 height 29
click at [374, 214] on div "[PERSON_NAME]" at bounding box center [455, 221] width 246 height 19
type input "[PERSON_NAME]"
click at [374, 214] on div "R Recipient ROBERT FAUSETT" at bounding box center [359, 195] width 667 height 43
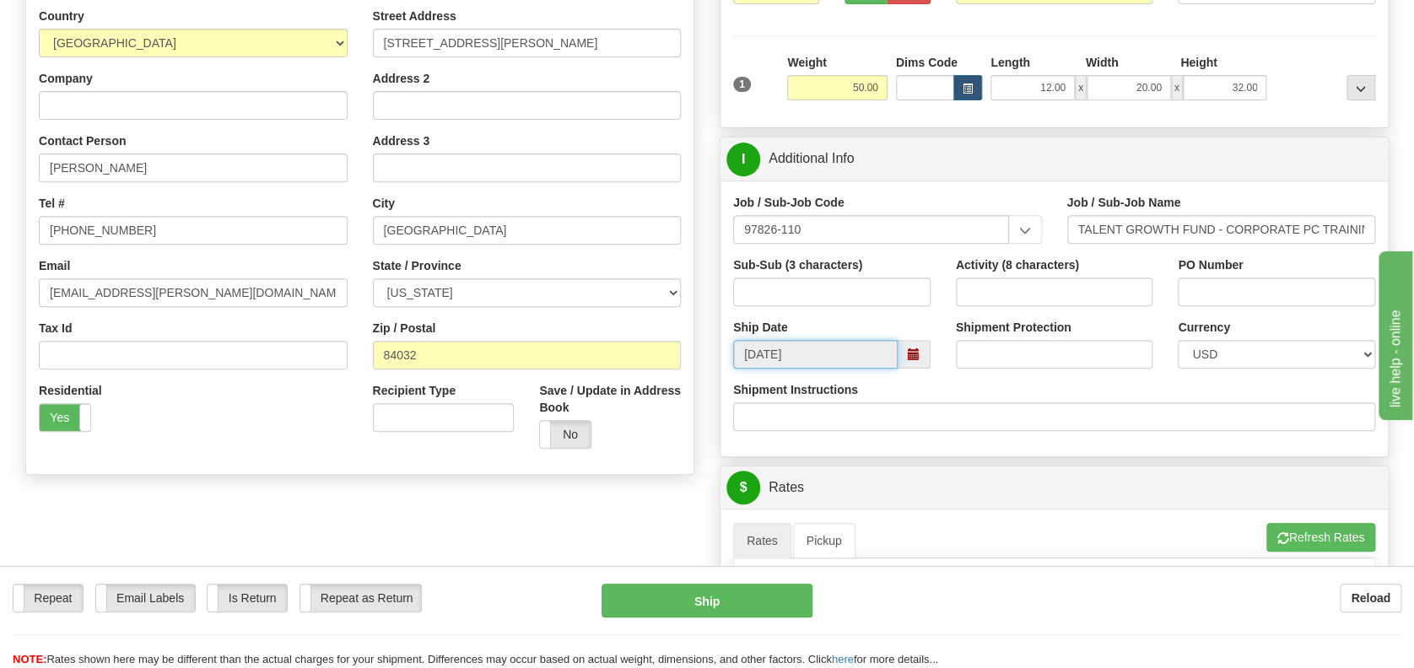
scroll to position [224, 0]
click at [1323, 531] on button "Refresh Rates" at bounding box center [1321, 536] width 109 height 29
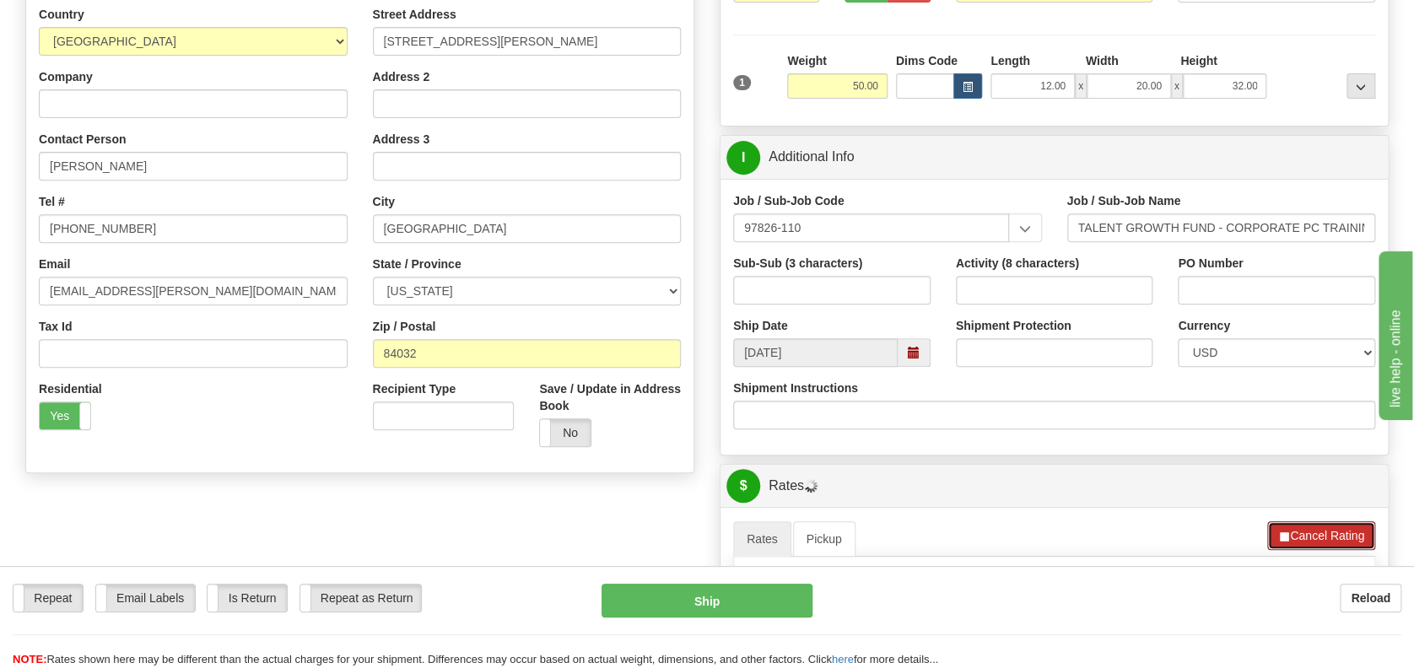
click at [1323, 531] on button "Cancel Rating" at bounding box center [1321, 536] width 108 height 29
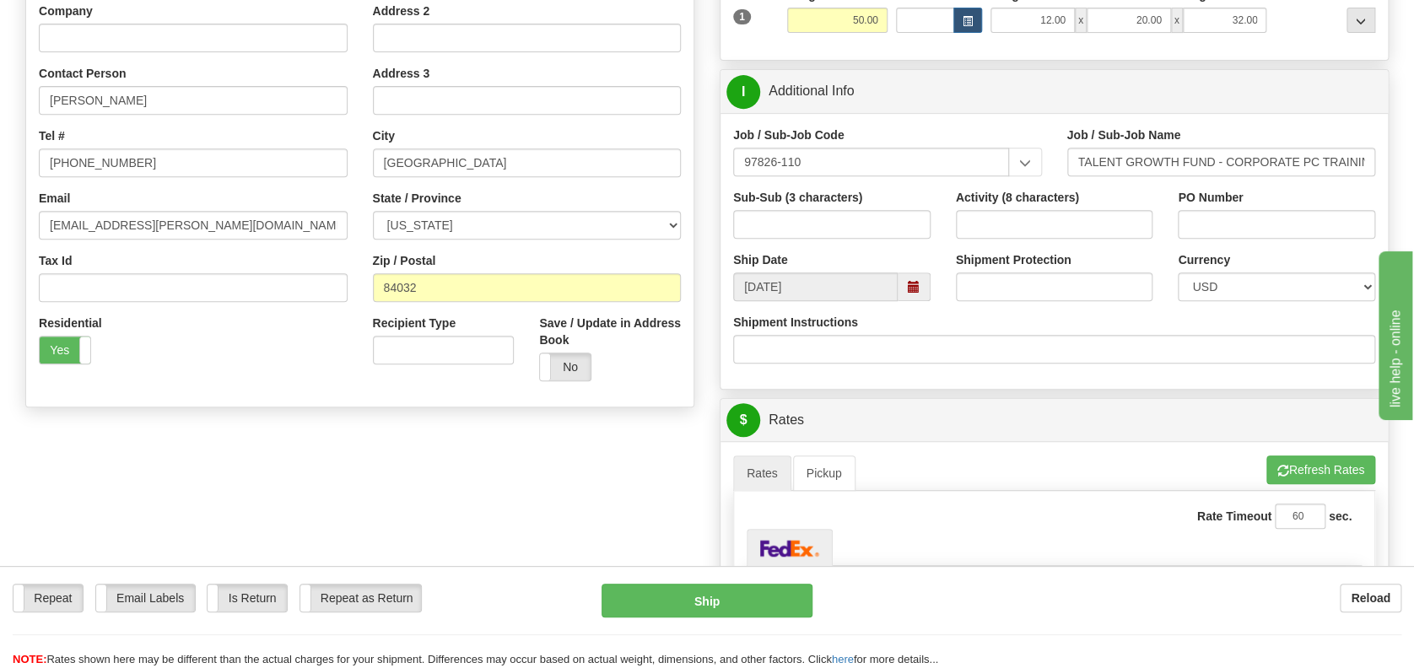
scroll to position [450, 0]
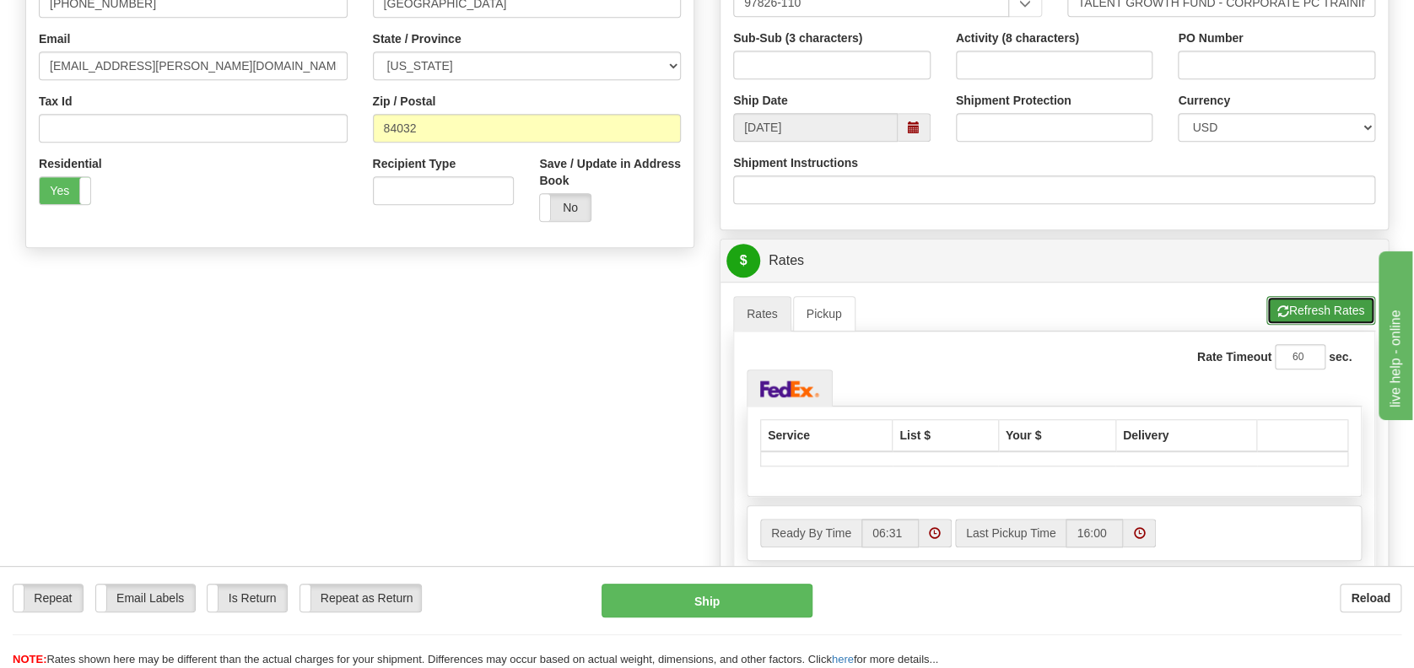
click at [1282, 306] on span "button" at bounding box center [1284, 311] width 12 height 11
click at [0, 0] on span "button" at bounding box center [0, 0] width 0 height 0
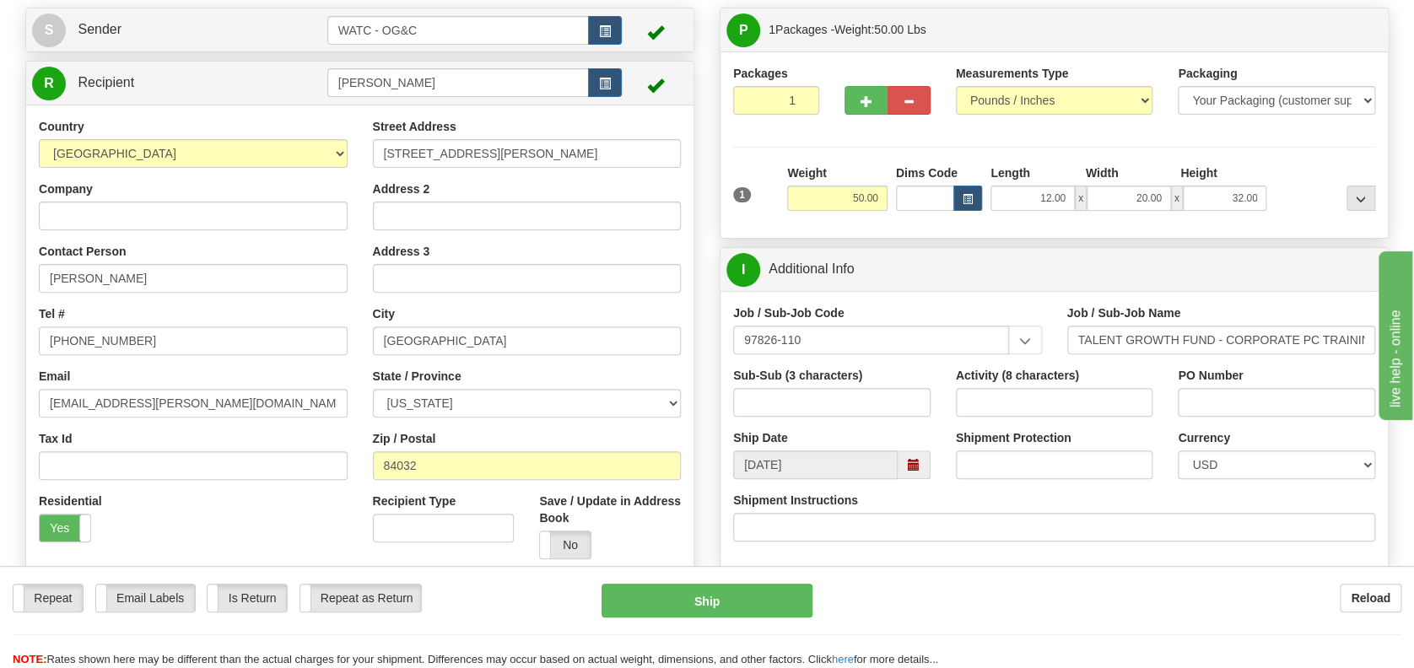
scroll to position [472, 0]
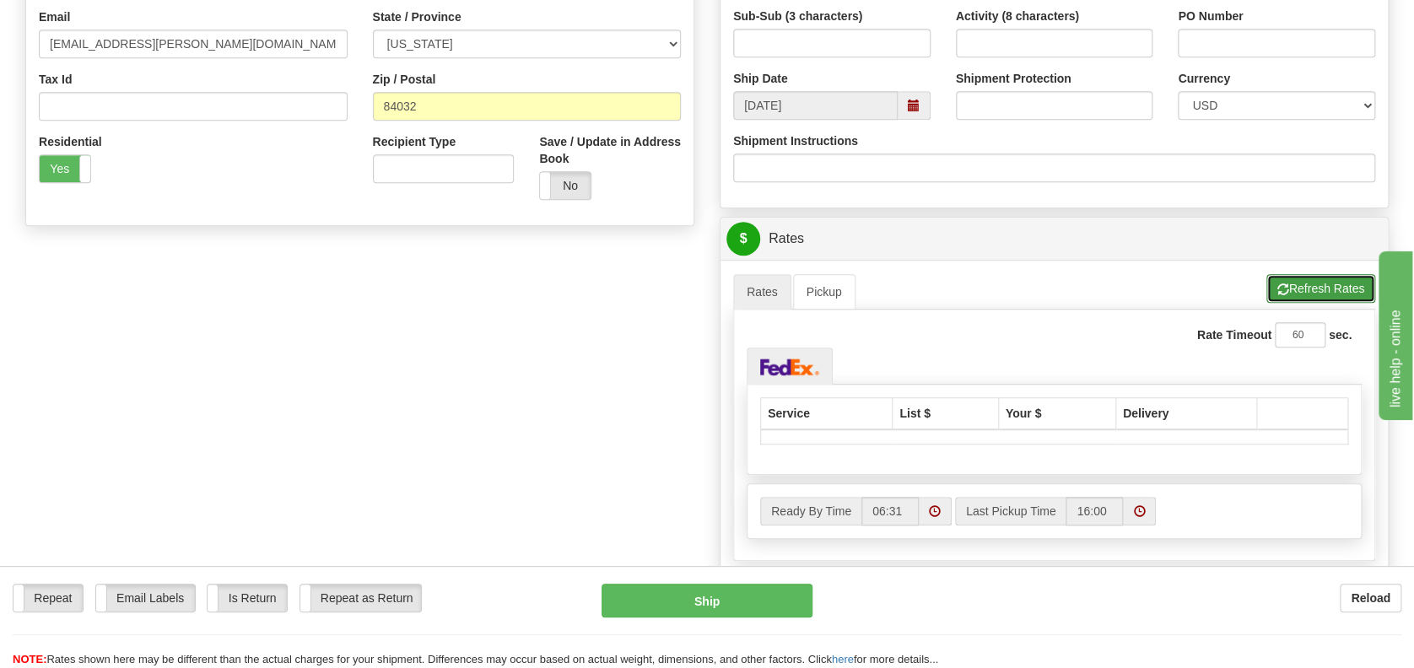
click at [1289, 280] on button "Refresh Rates" at bounding box center [1321, 288] width 109 height 29
click at [0, 0] on button "Cancel Rating" at bounding box center [0, 0] width 0 height 0
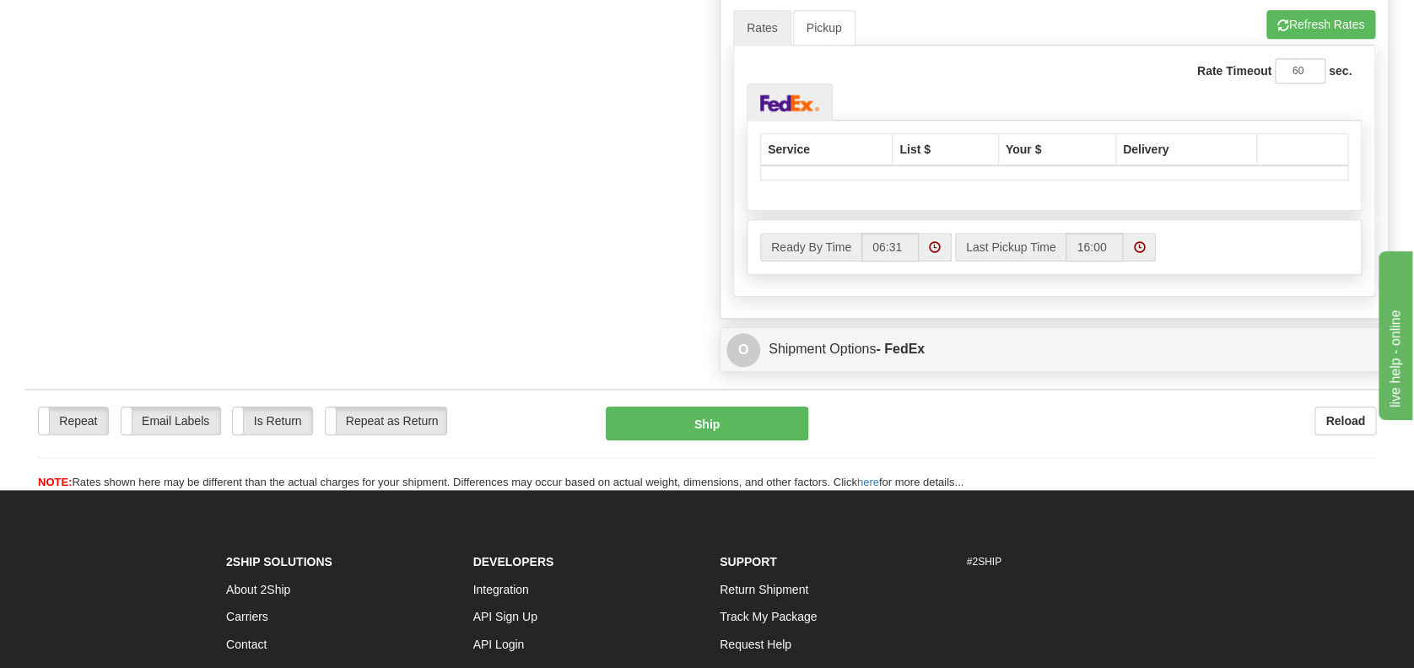
scroll to position [809, 0]
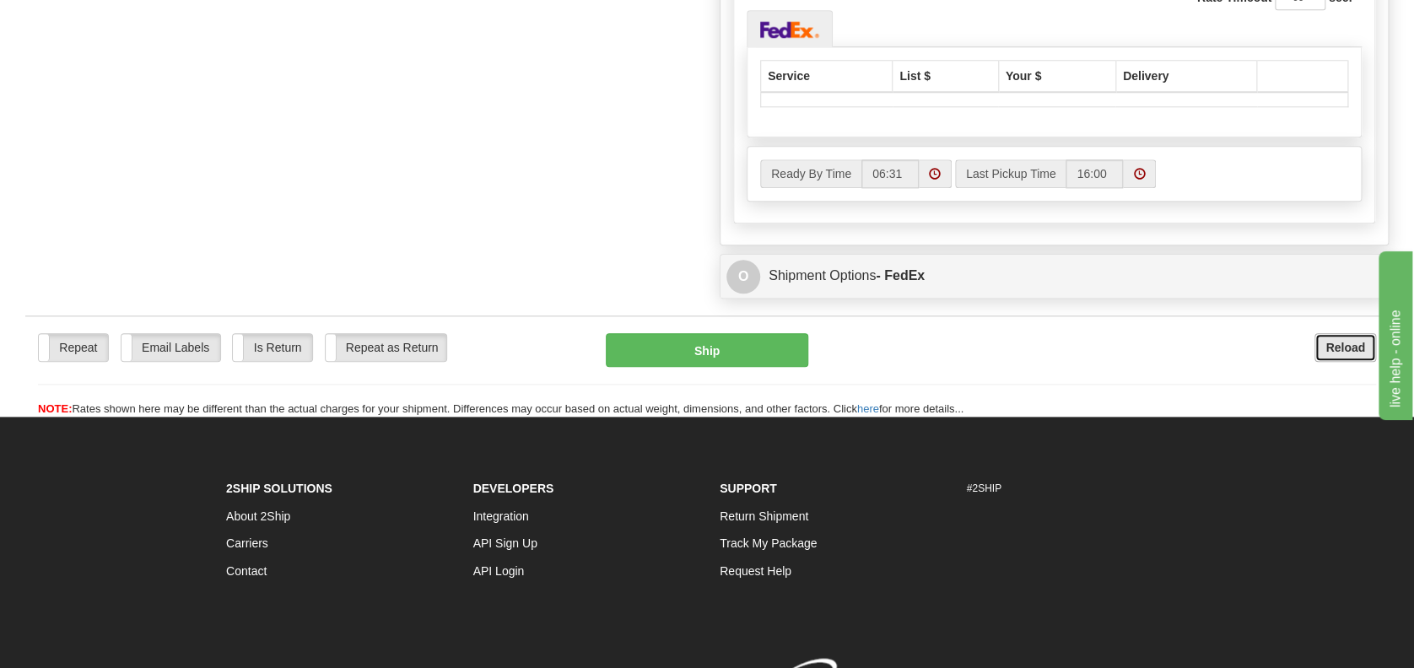
click at [1344, 343] on b "Reload" at bounding box center [1346, 348] width 40 height 14
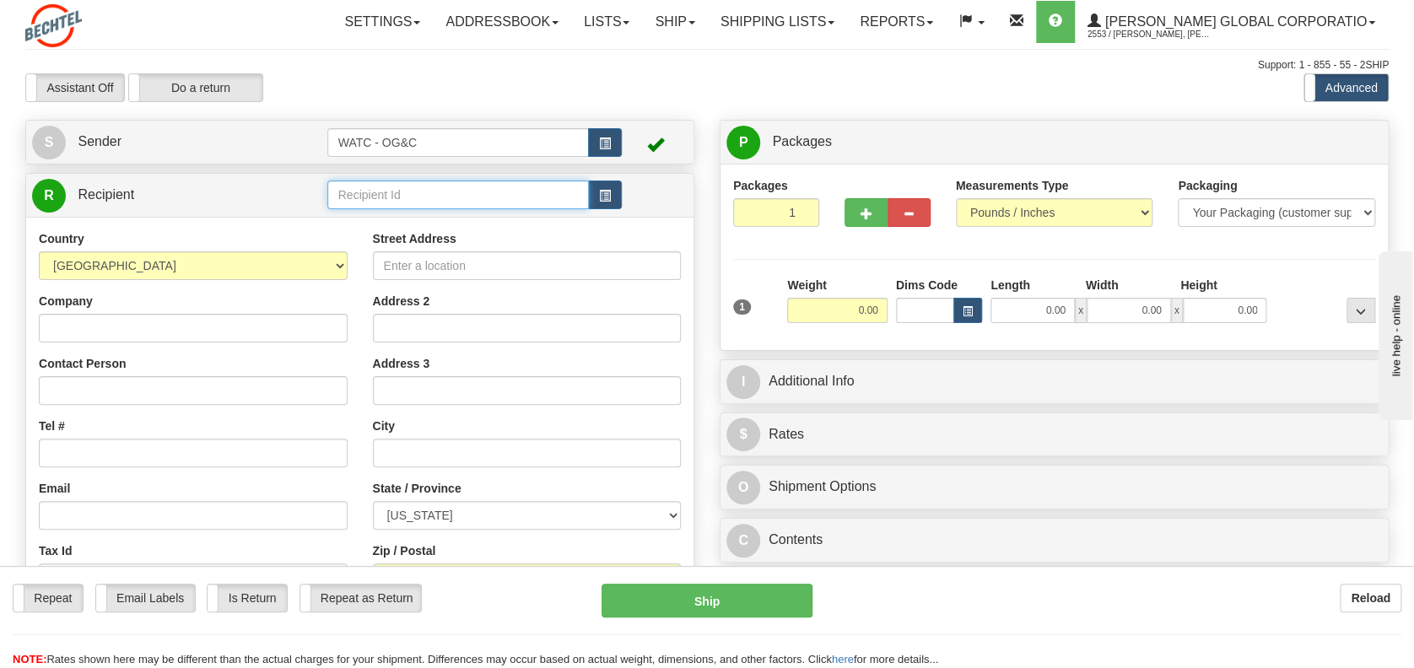
click at [399, 191] on input "text" at bounding box center [458, 195] width 262 height 29
click at [397, 225] on div "[PERSON_NAME]" at bounding box center [455, 221] width 246 height 19
type input "[PERSON_NAME]"
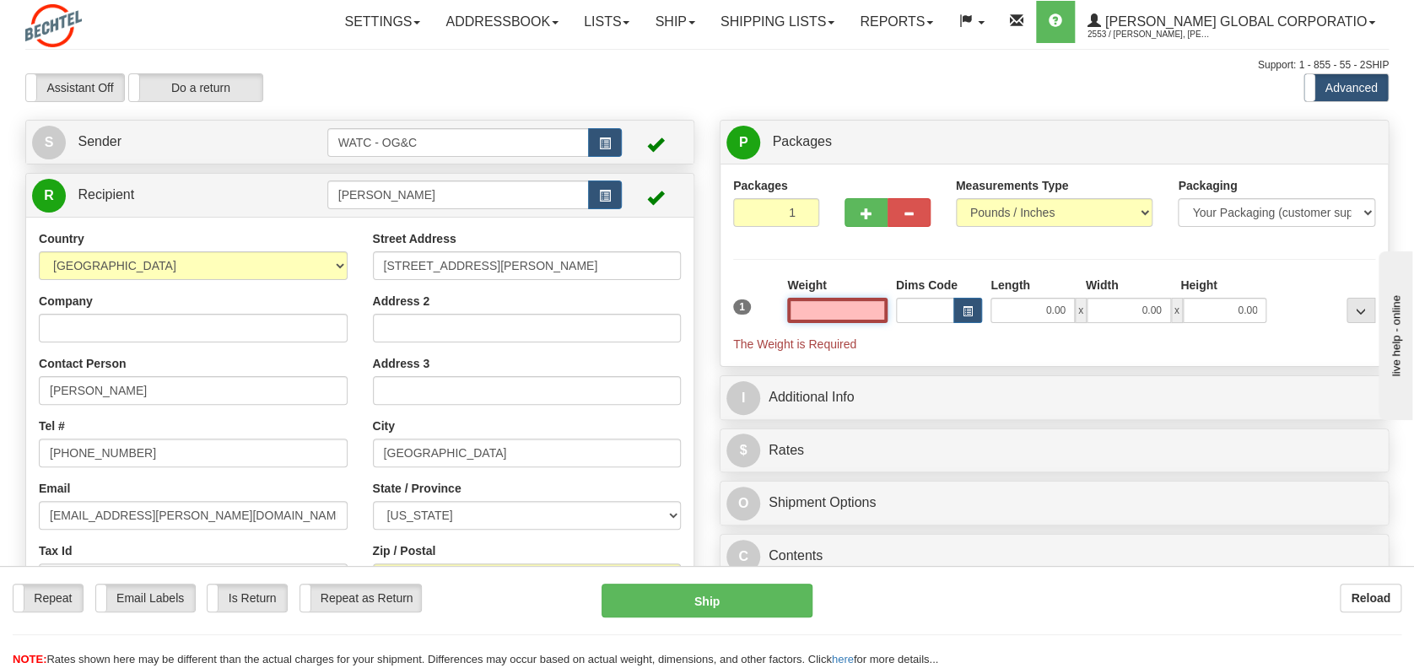
click at [819, 301] on input "text" at bounding box center [837, 310] width 100 height 25
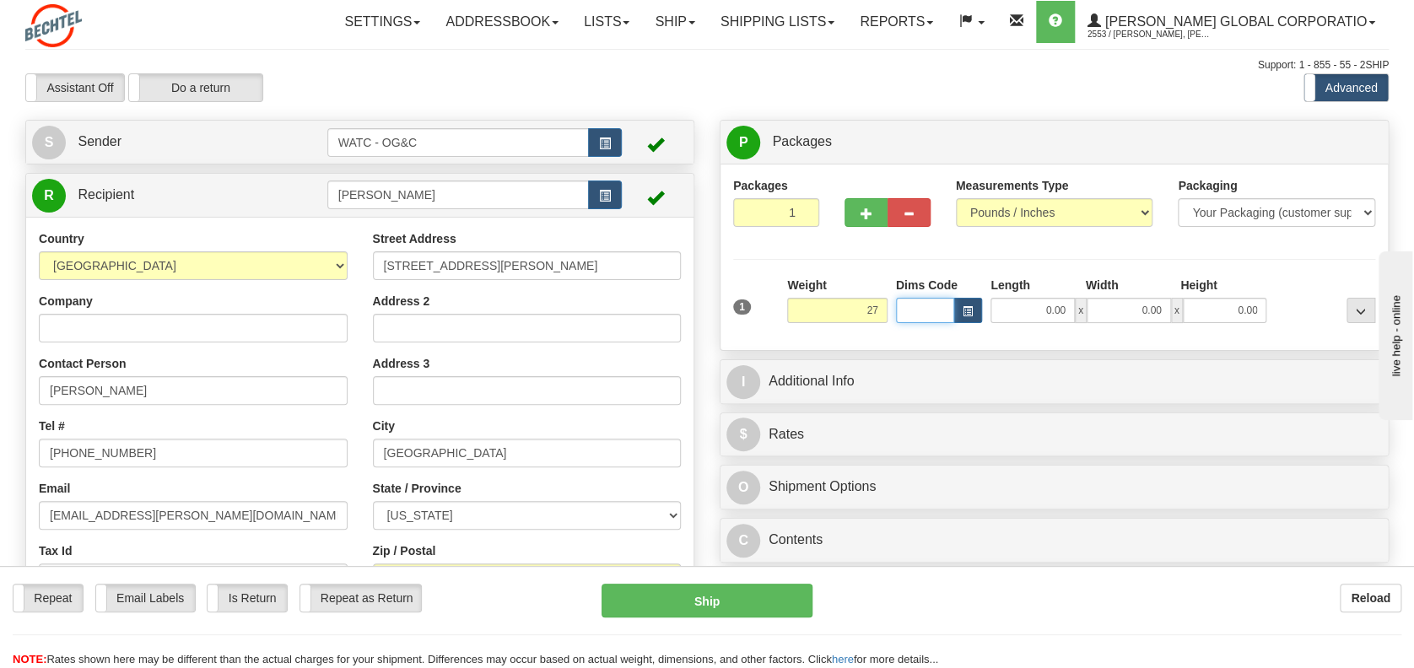
type input "27.00"
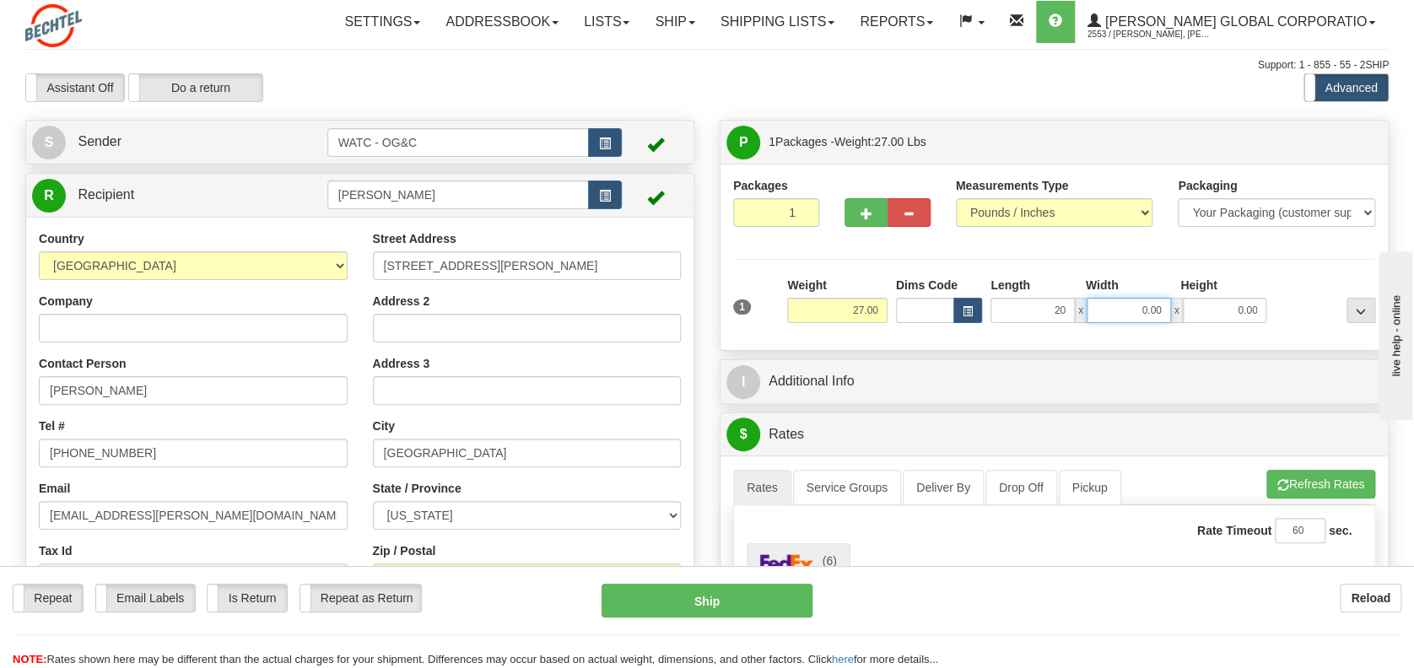
type input "20.00"
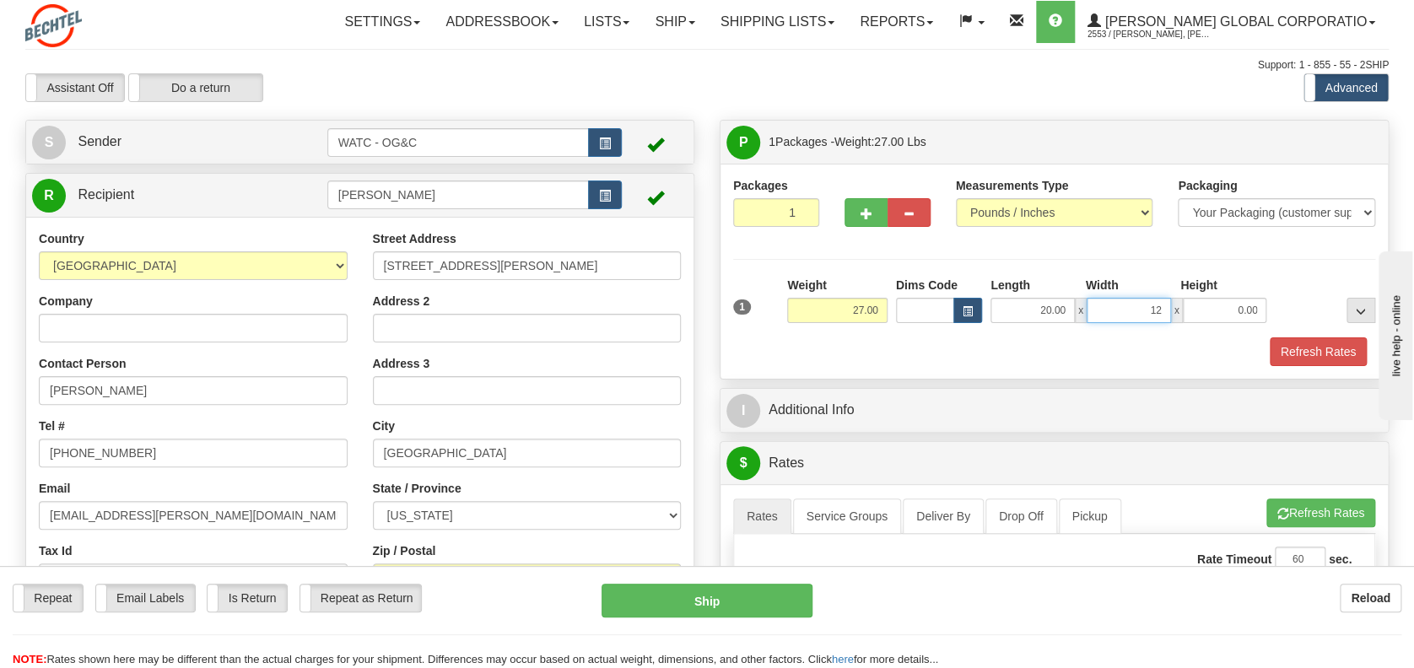
type input "12.00"
type input "32.00"
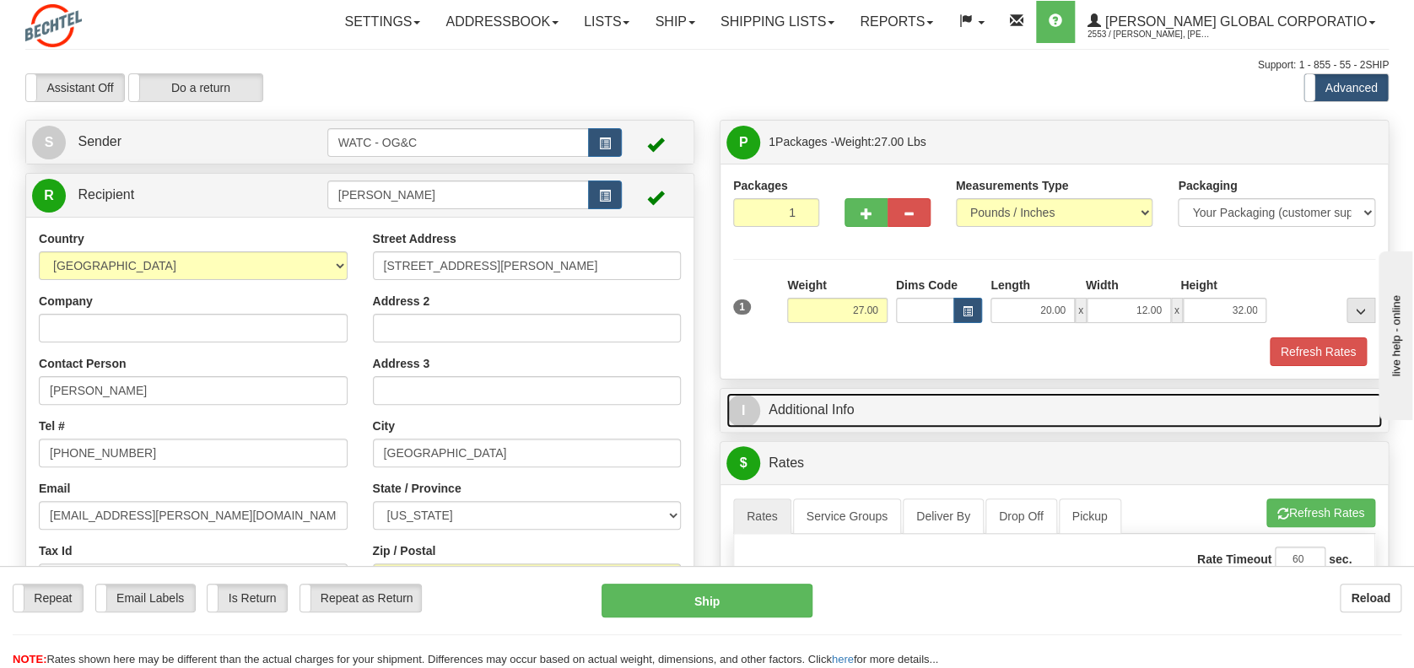
click at [820, 407] on link "I Additional Info" at bounding box center [1055, 410] width 656 height 35
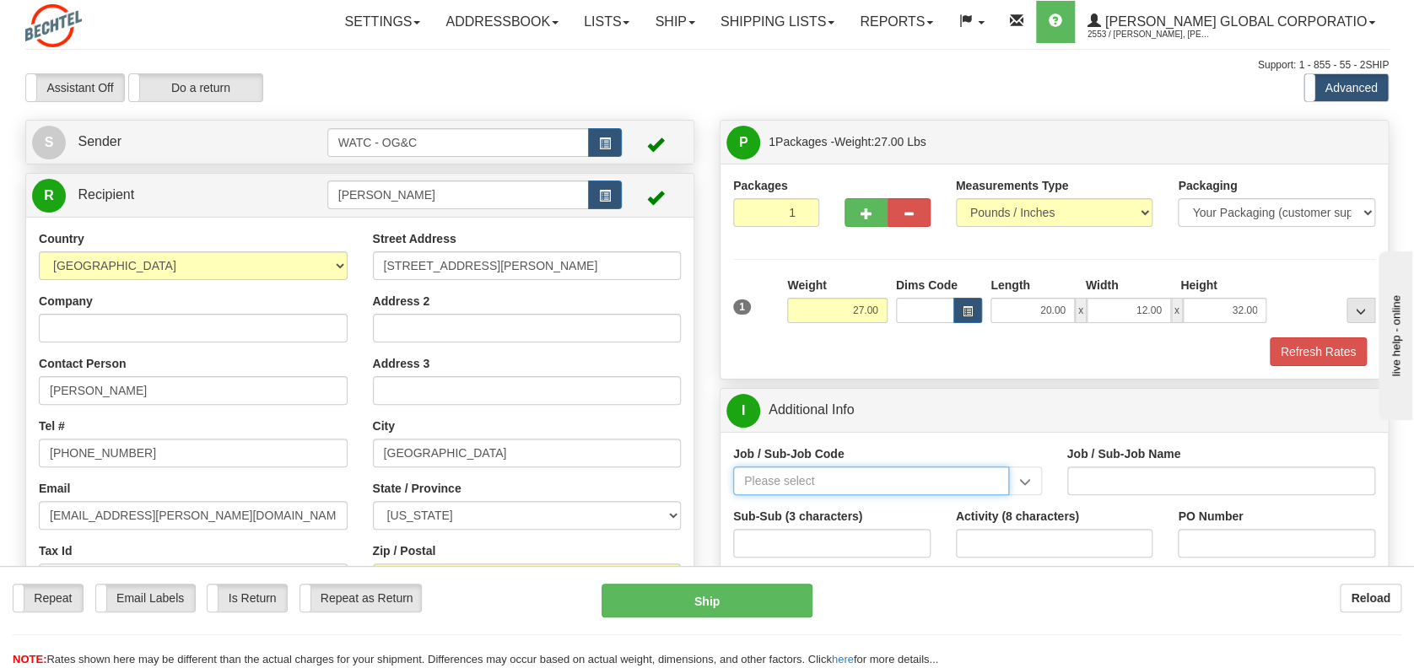
click at [797, 478] on input "Job / Sub-Job Code" at bounding box center [871, 481] width 276 height 29
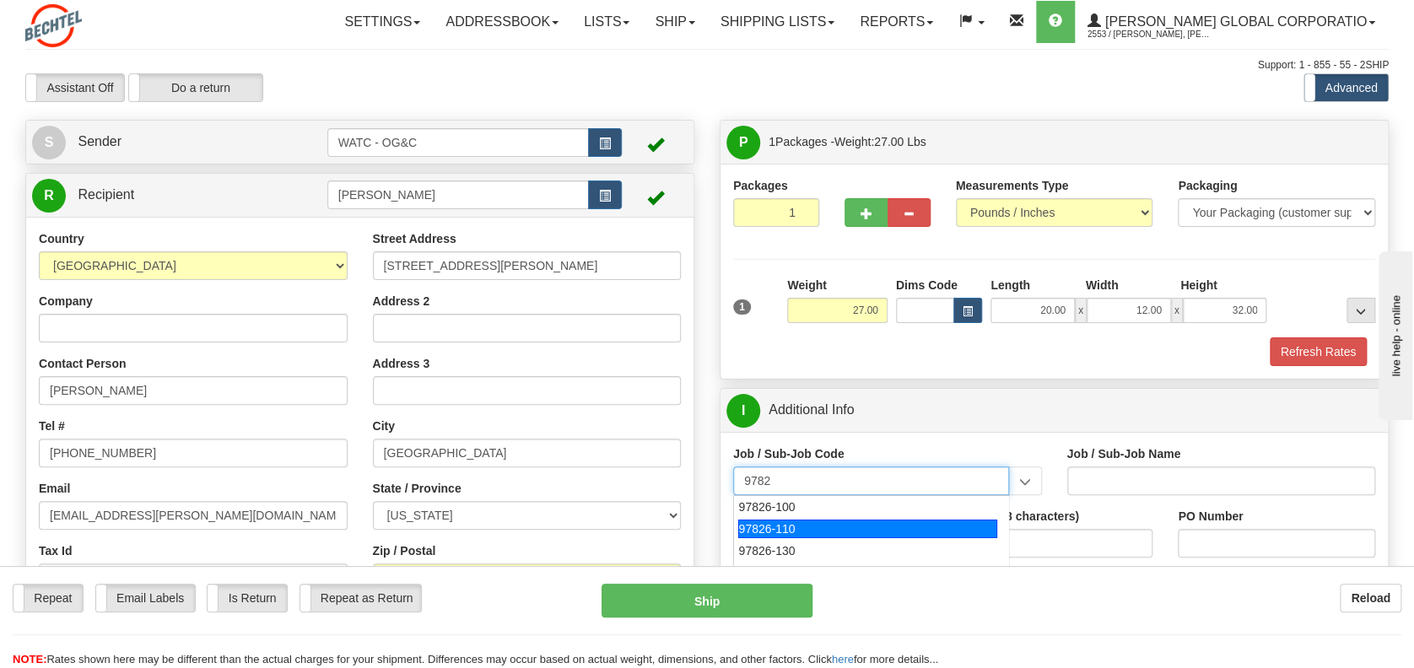
click at [776, 526] on div "97826-110" at bounding box center [867, 529] width 259 height 19
type input "97826-110"
type input "TALENT GROWTH FUND - CORPORATE PC TRAINING WORKSH"
type input "97826-110"
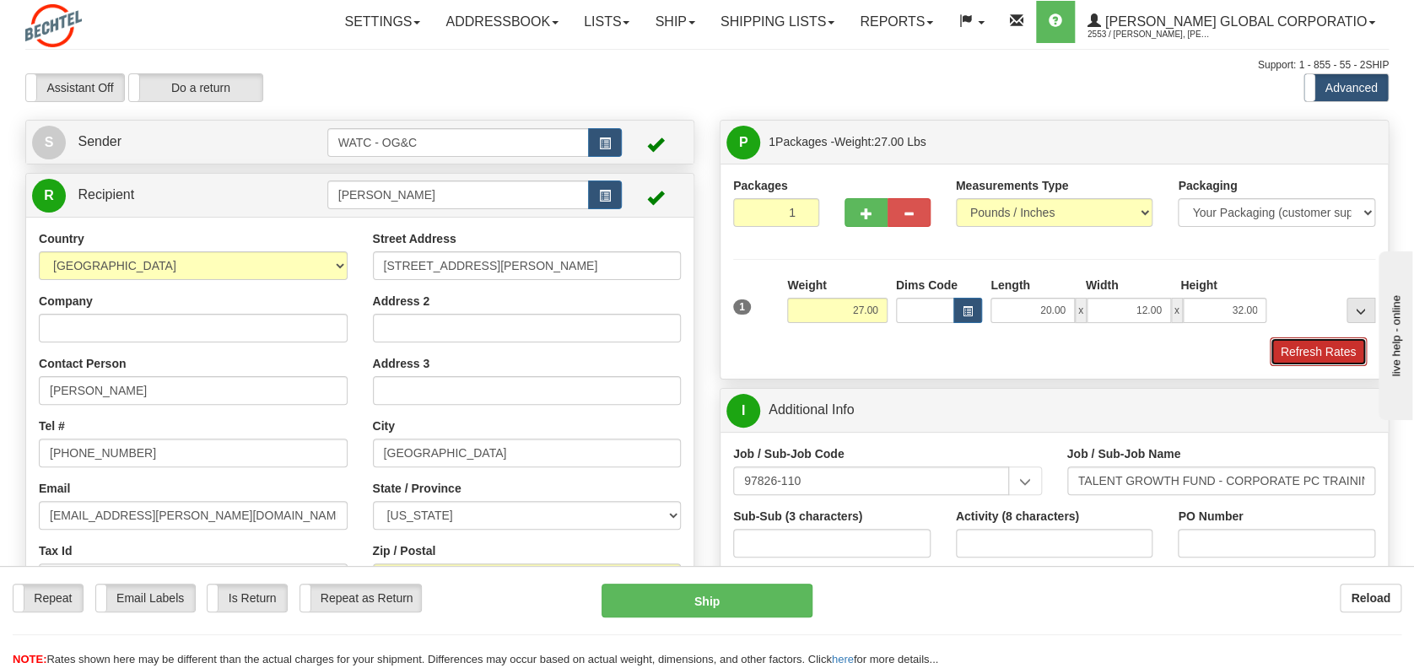
click at [1293, 347] on button "Refresh Rates" at bounding box center [1318, 352] width 97 height 29
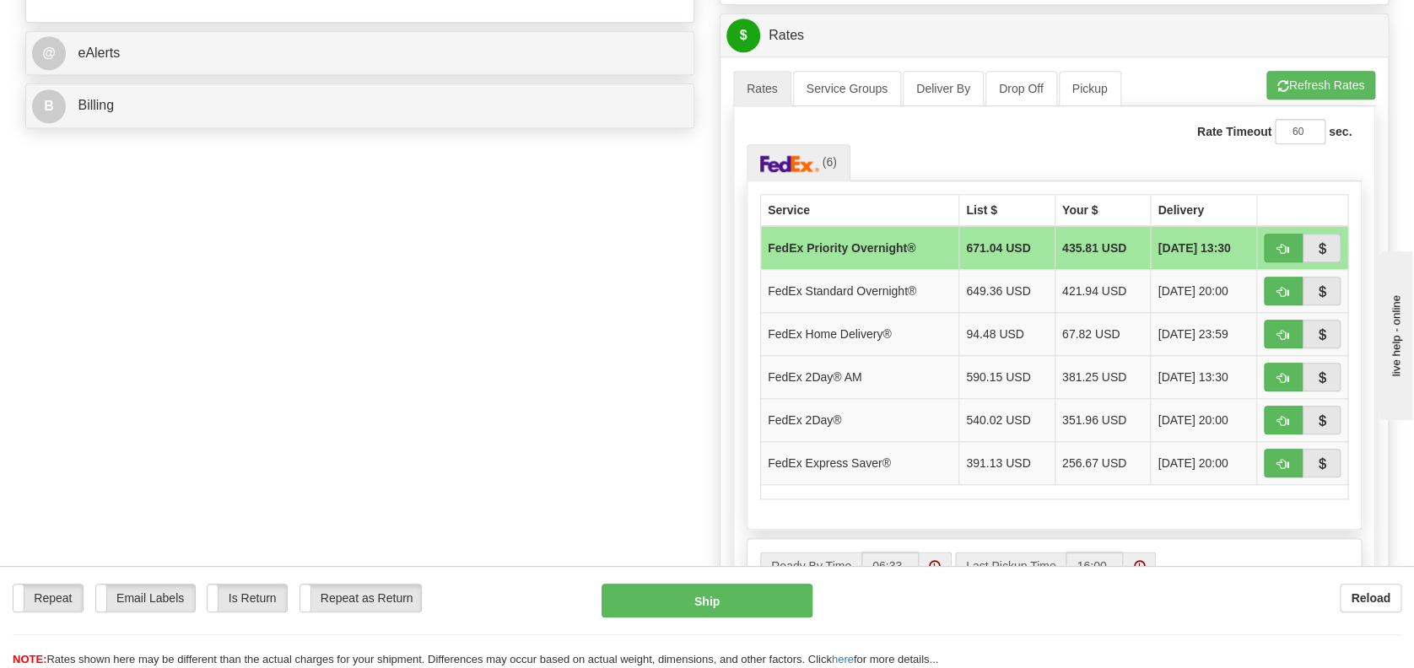
scroll to position [787, 0]
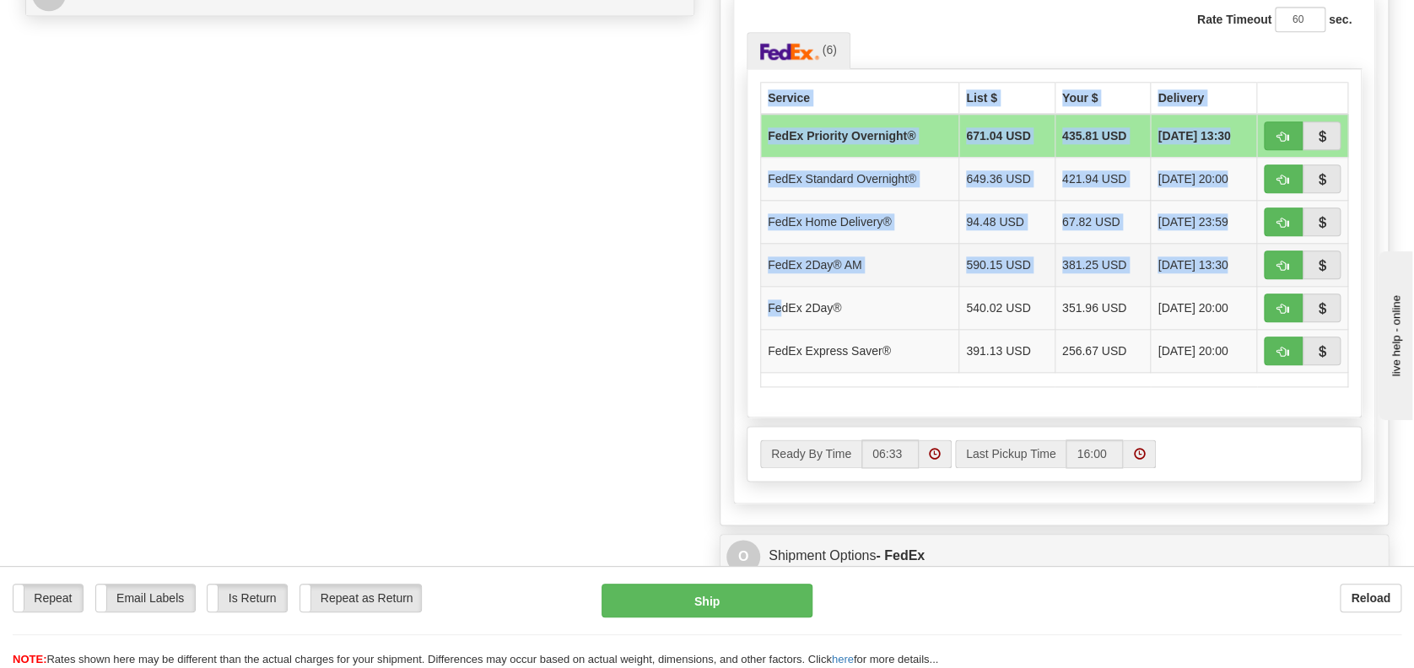
drag, startPoint x: 1352, startPoint y: 176, endPoint x: 1346, endPoint y: 246, distance: 70.3
click at [1346, 246] on div "Service List $ Your $ Delivery FedEx Priority Overnight® 671.04 USD 435.81 USD …" at bounding box center [1054, 243] width 615 height 349
drag, startPoint x: 1346, startPoint y: 246, endPoint x: 1350, endPoint y: 395, distance: 149.4
click at [1350, 395] on div "Service List $ Your $ Delivery FedEx Priority Overnight® 671.04 USD 435.81 USD …" at bounding box center [1054, 243] width 615 height 349
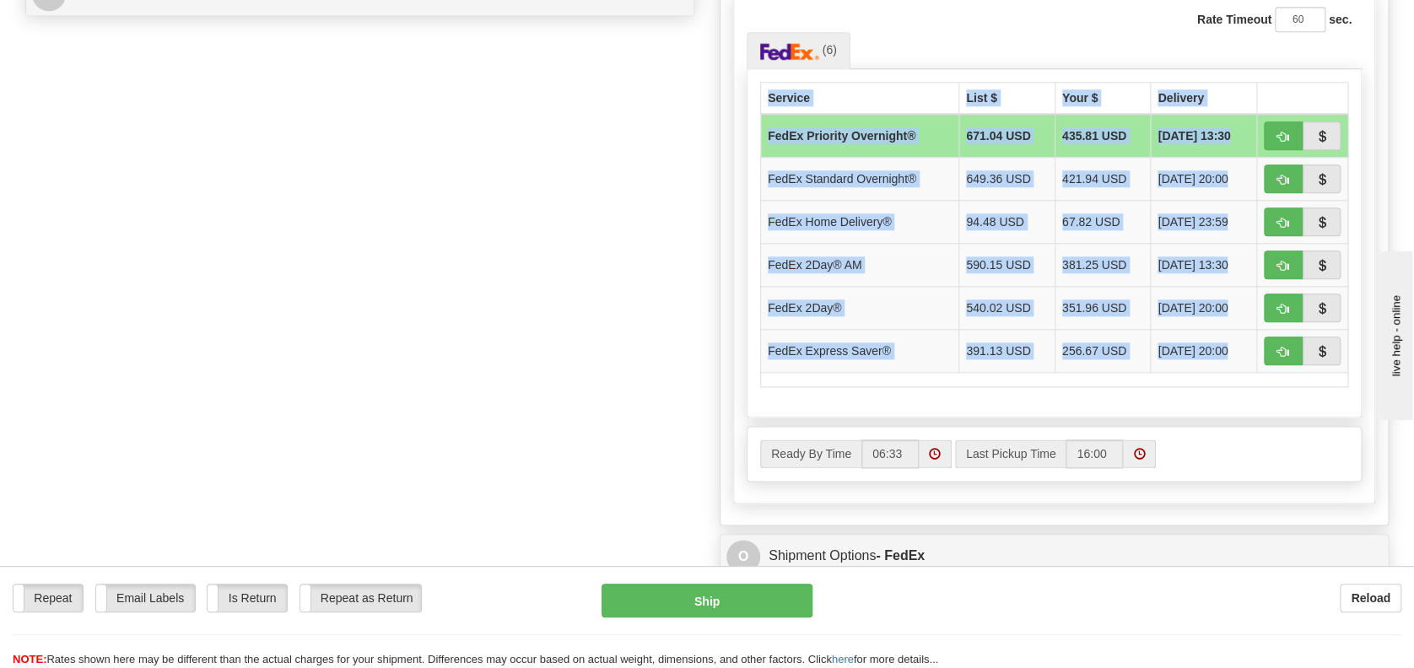
click at [1350, 395] on div "Service List $ Your $ Delivery FedEx Priority Overnight® 671.04 USD 435.81 USD …" at bounding box center [1054, 243] width 615 height 349
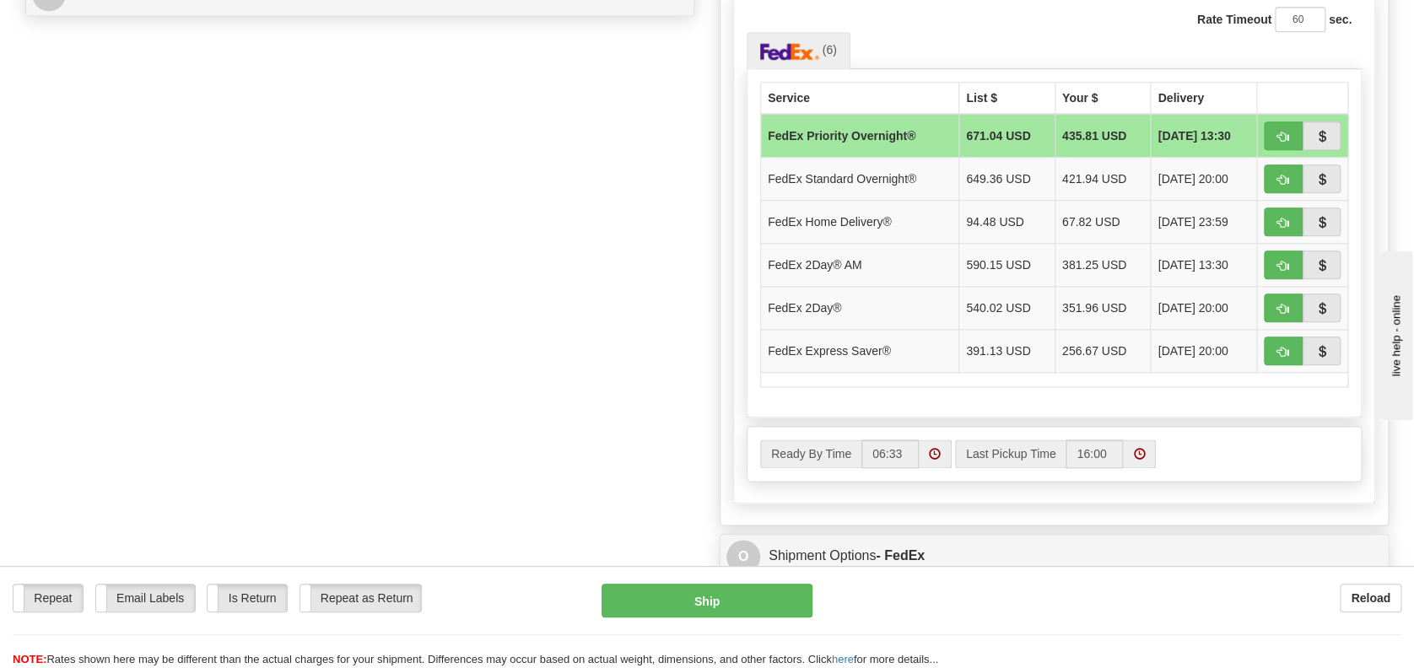
click at [1048, 44] on ul "(6)" at bounding box center [1054, 50] width 615 height 36
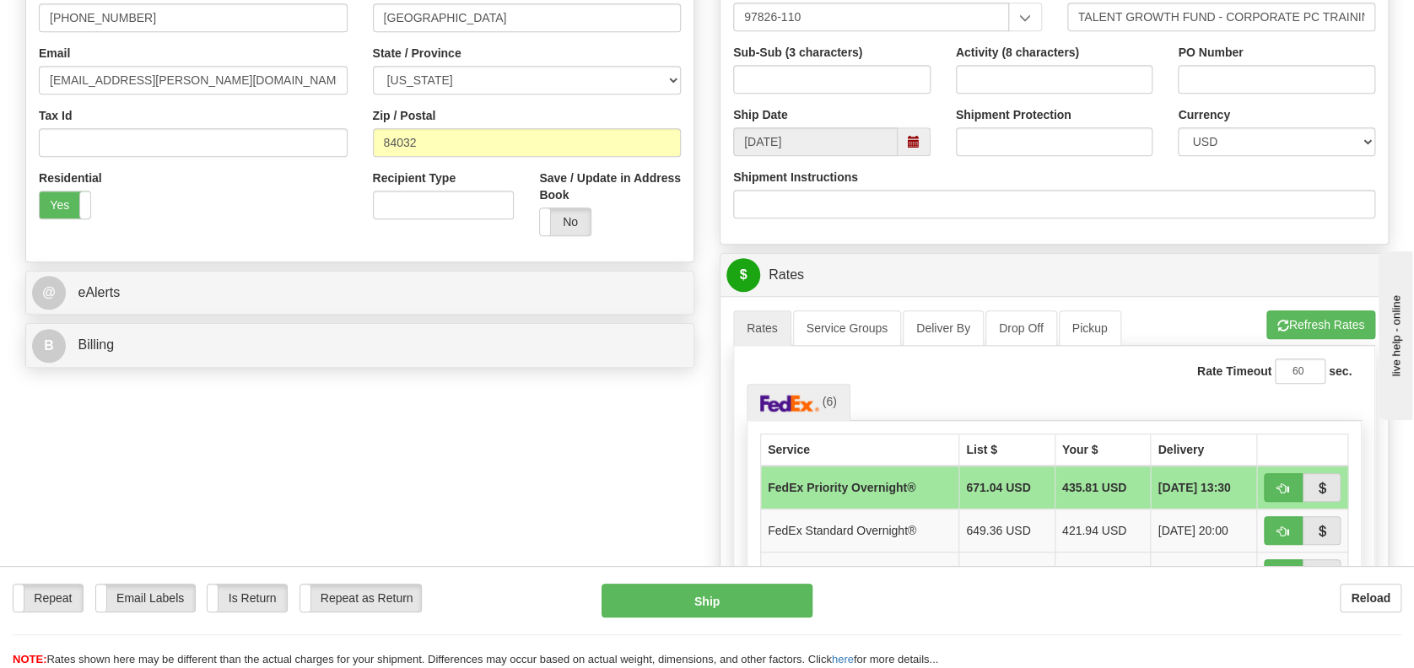
scroll to position [0, 0]
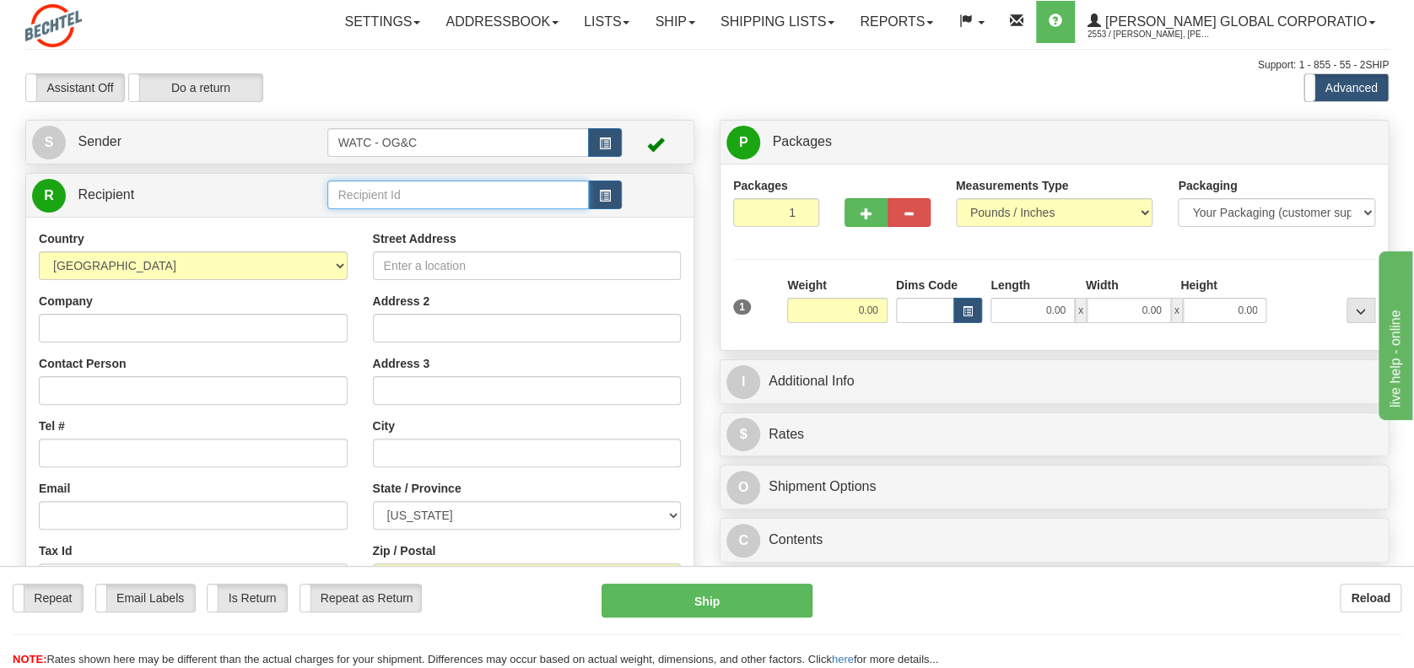
click at [395, 192] on input "text" at bounding box center [458, 195] width 262 height 29
click at [396, 223] on div "[PERSON_NAME]" at bounding box center [455, 221] width 246 height 19
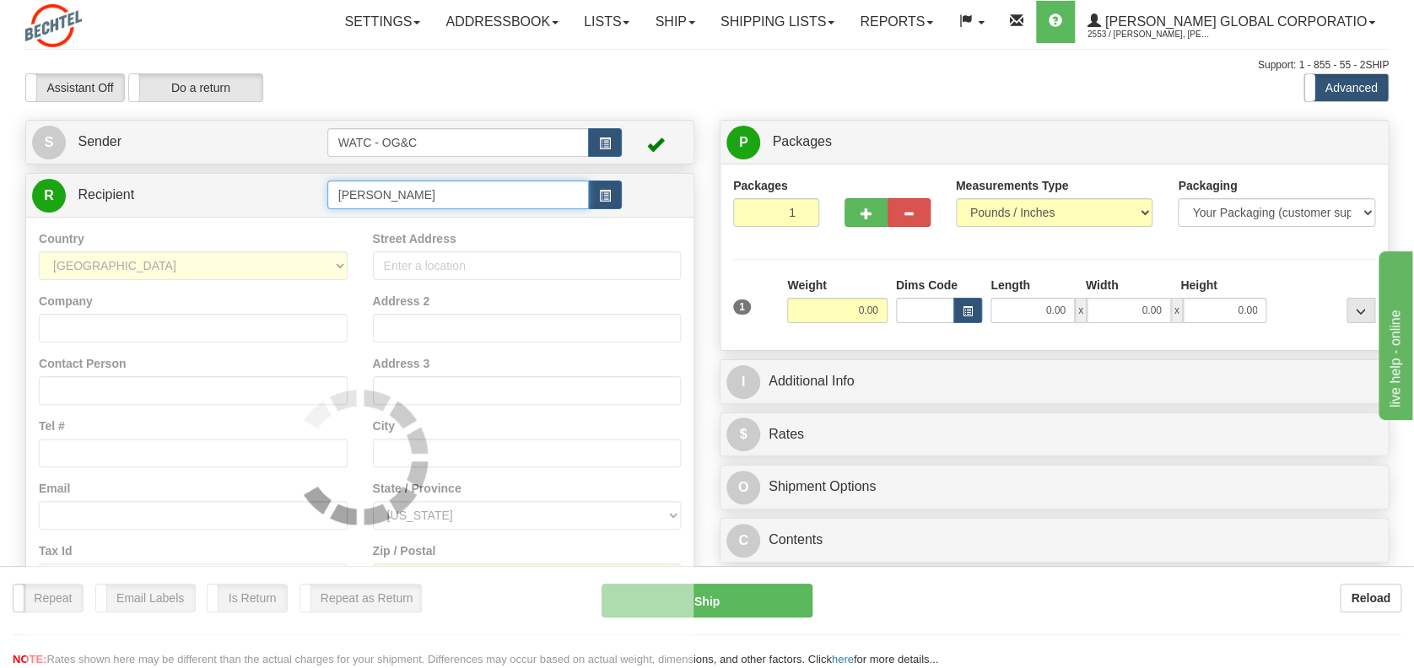
type input "[PERSON_NAME]"
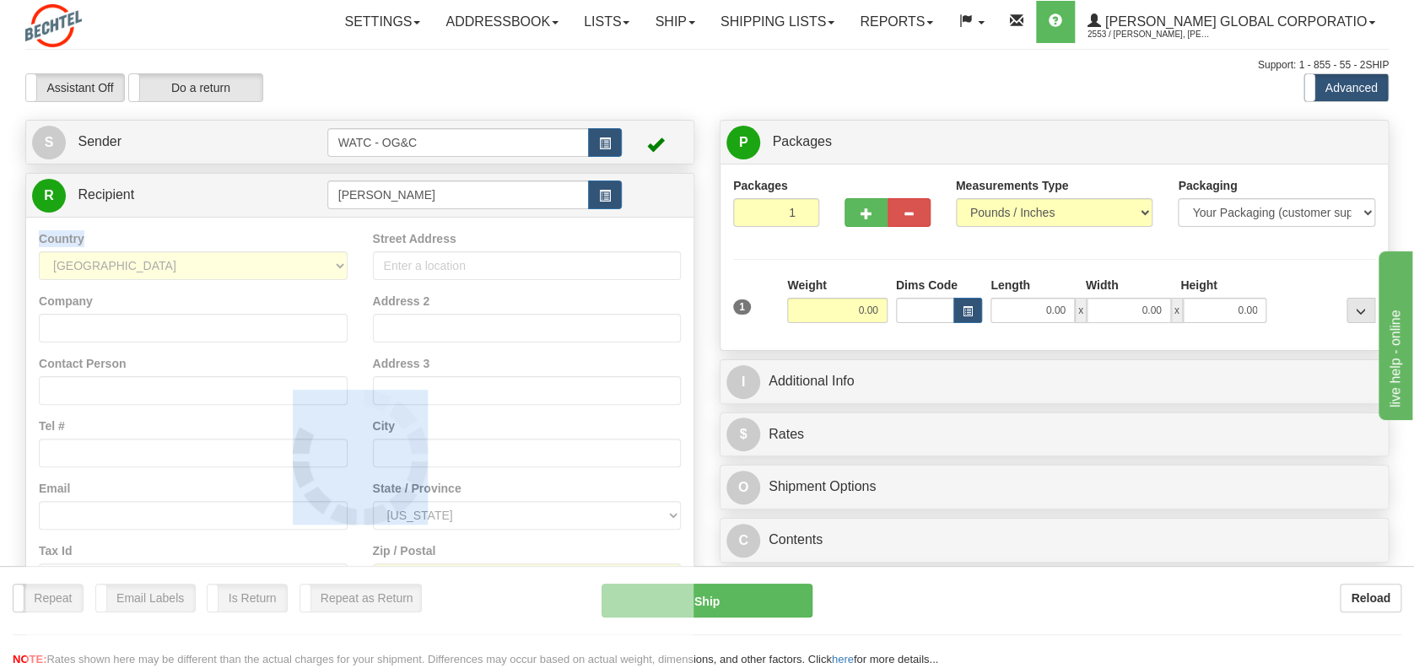
click at [396, 223] on div at bounding box center [359, 457] width 667 height 479
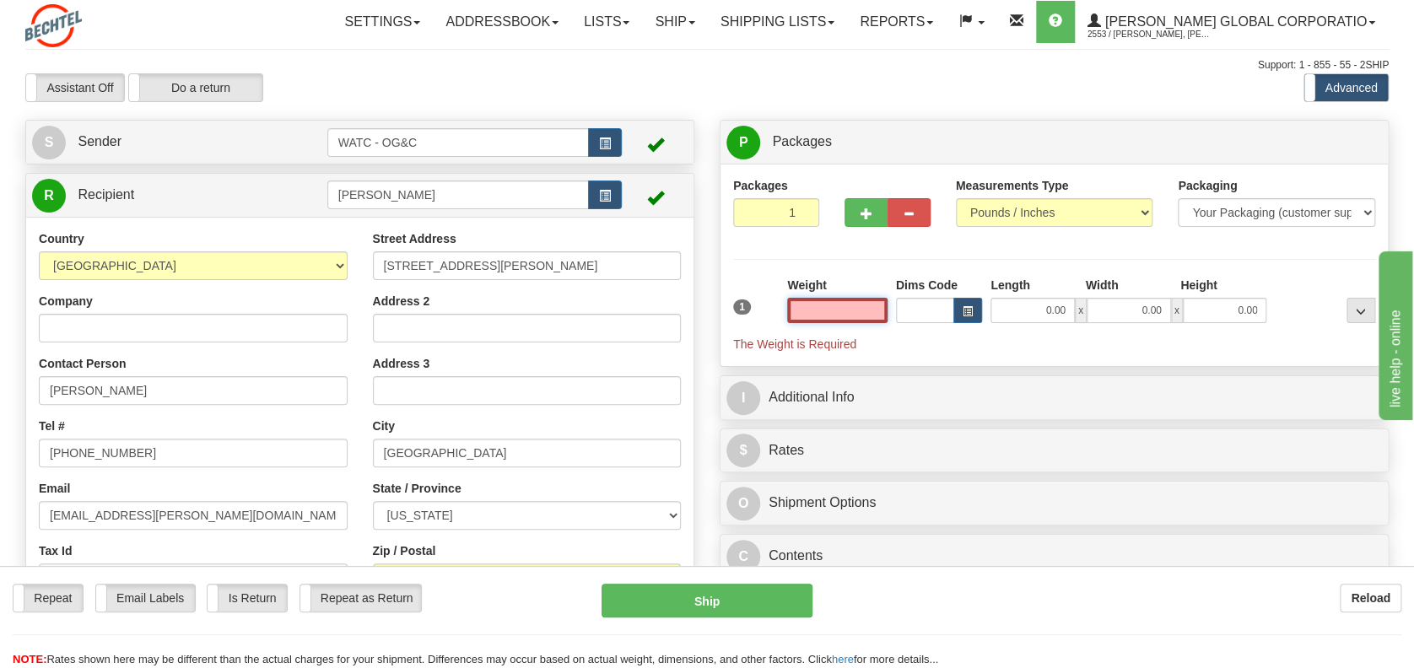
click at [873, 311] on input "text" at bounding box center [837, 310] width 100 height 25
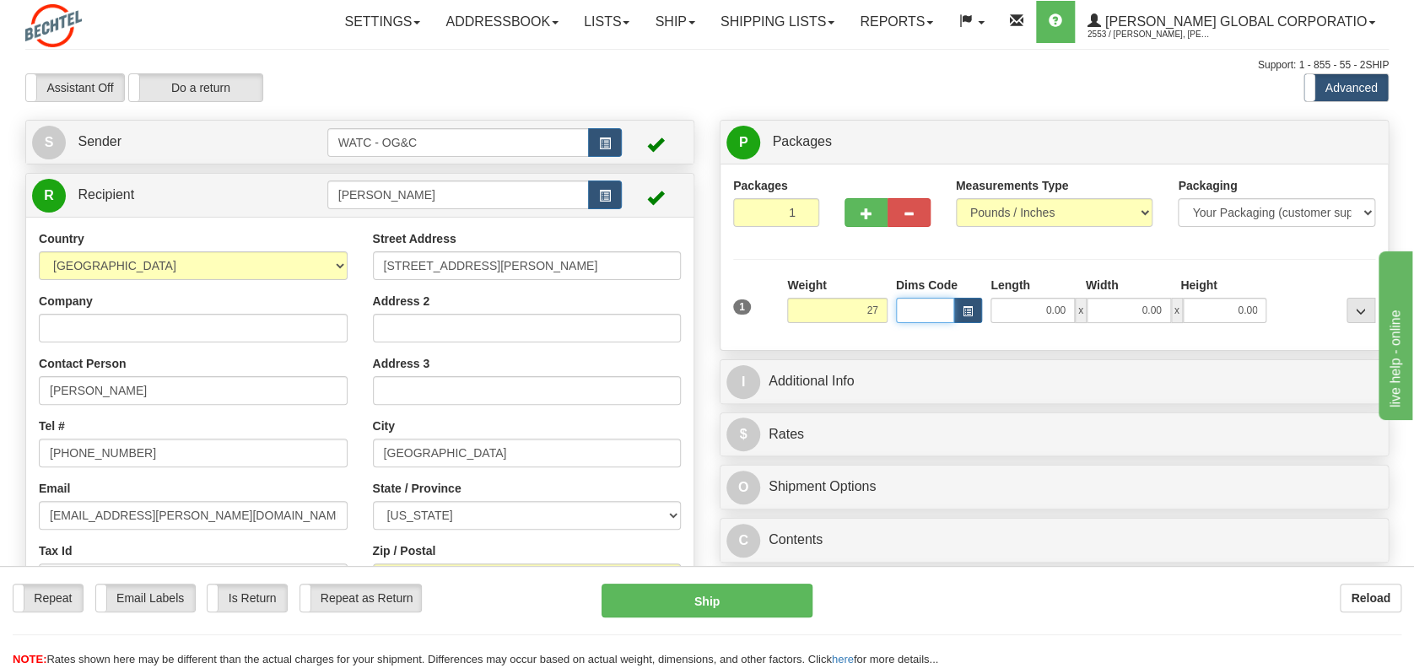
type input "27.00"
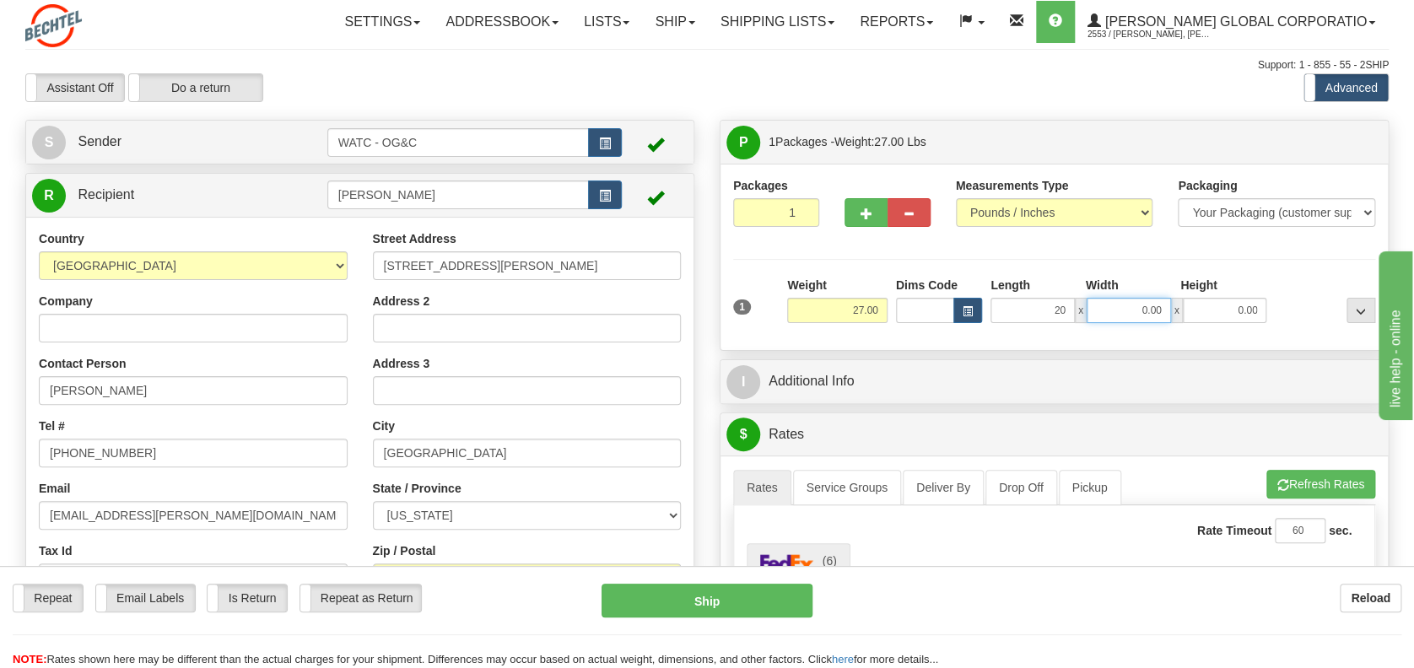
type input "20.00"
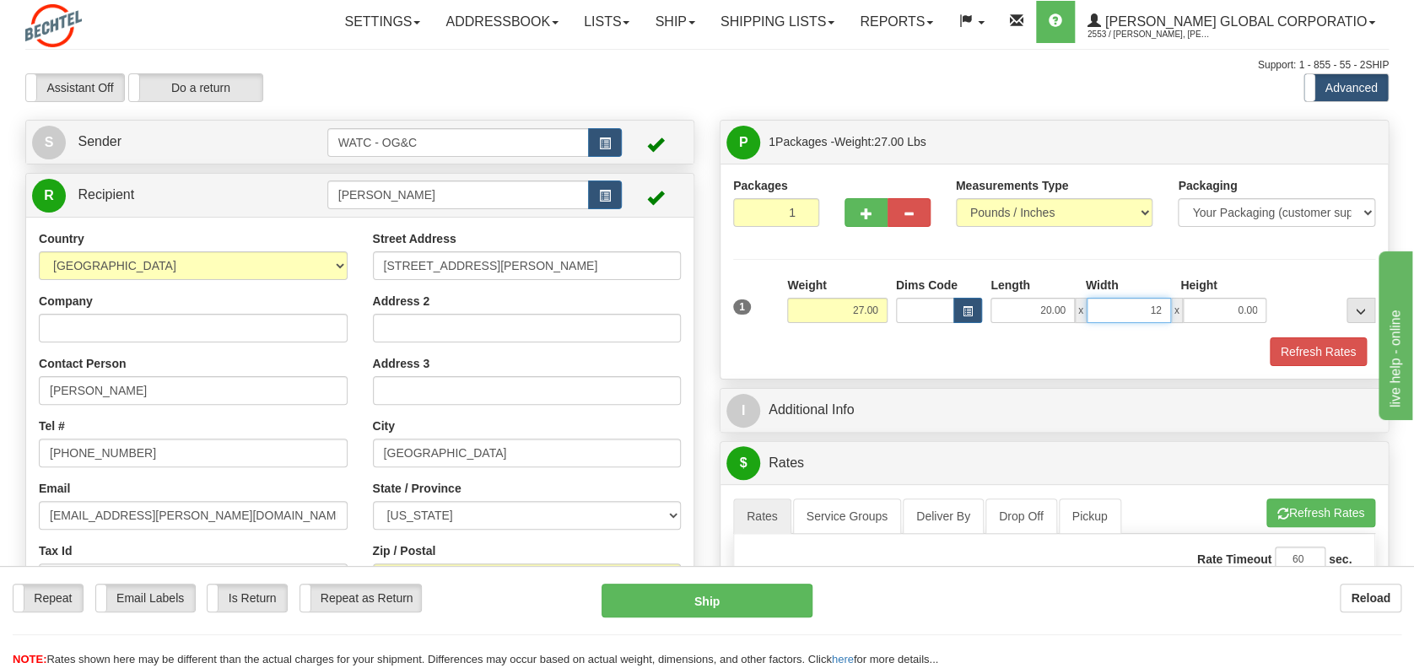
type input "12.00"
type input "32.00"
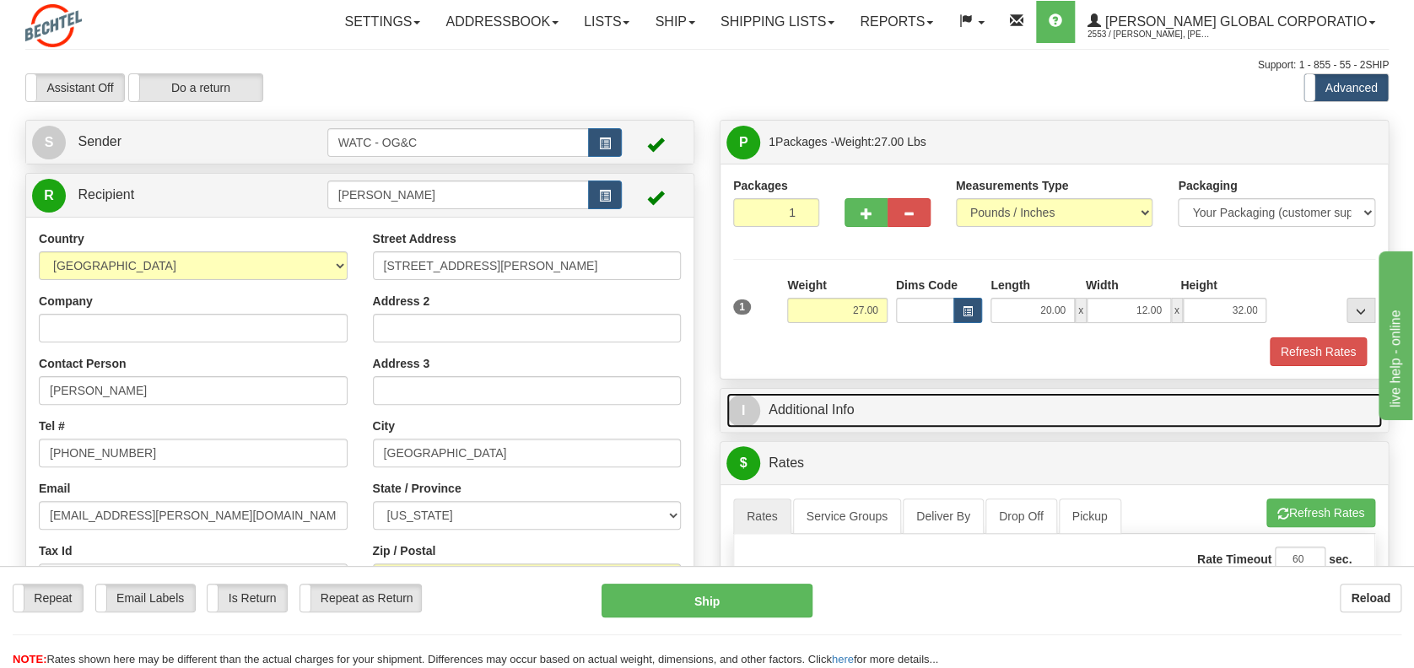
click at [830, 403] on link "I Additional Info" at bounding box center [1055, 410] width 656 height 35
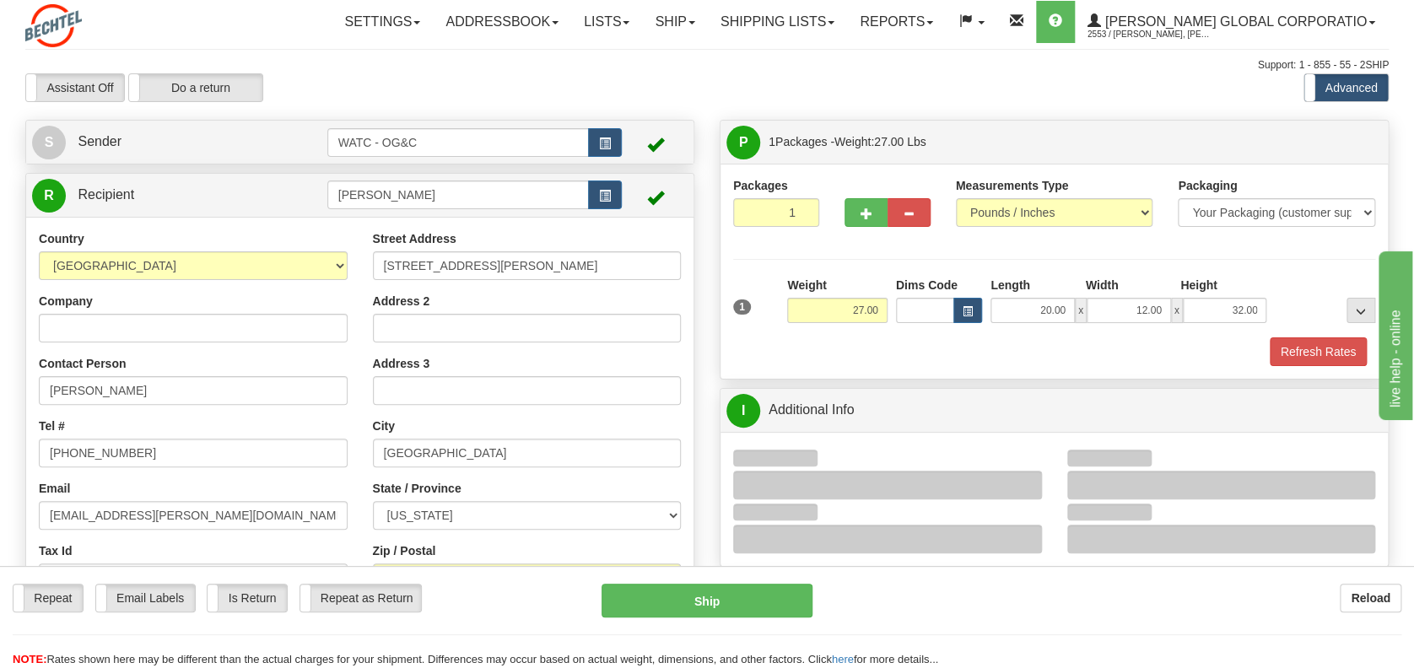
click at [816, 459] on div at bounding box center [775, 458] width 84 height 17
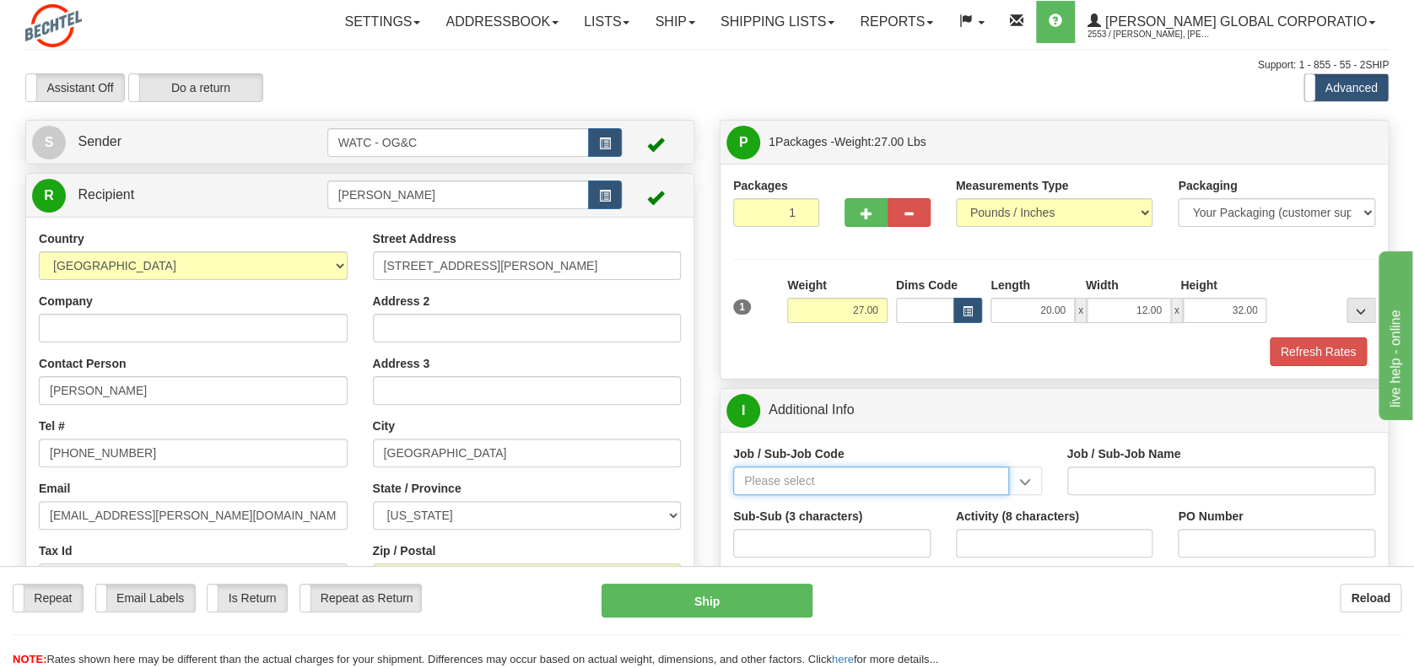
click at [799, 473] on input "Job / Sub-Job Code" at bounding box center [871, 481] width 276 height 29
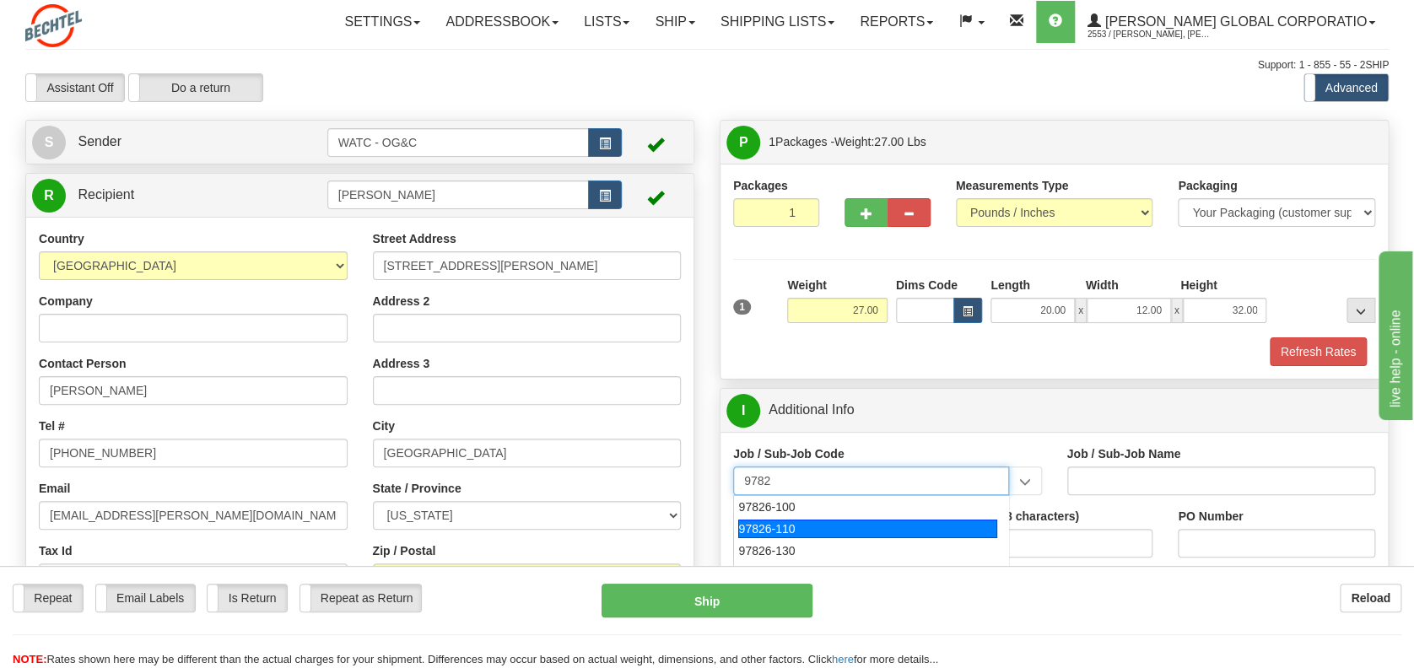
click at [800, 520] on div "97826-110" at bounding box center [867, 529] width 259 height 19
type input "97826-110"
type input "TALENT GROWTH FUND - CORPORATE PC TRAINING WORKSH"
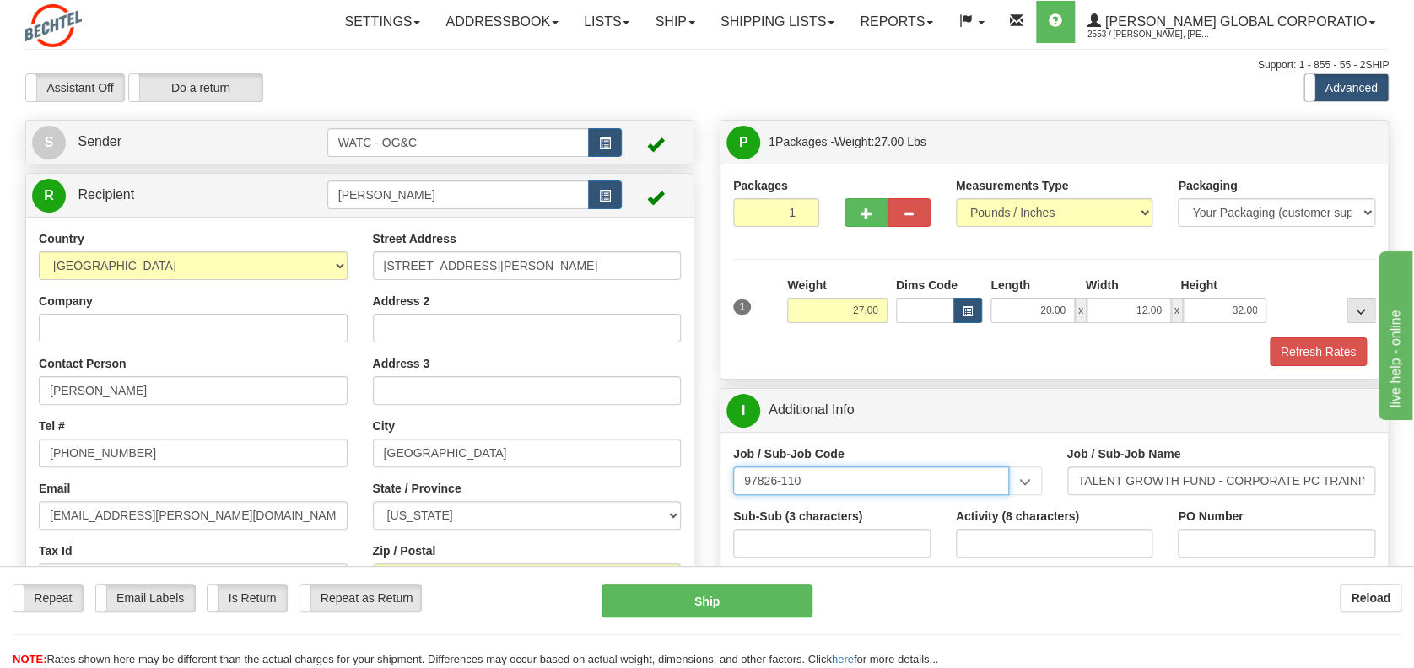
type input "97826-110"
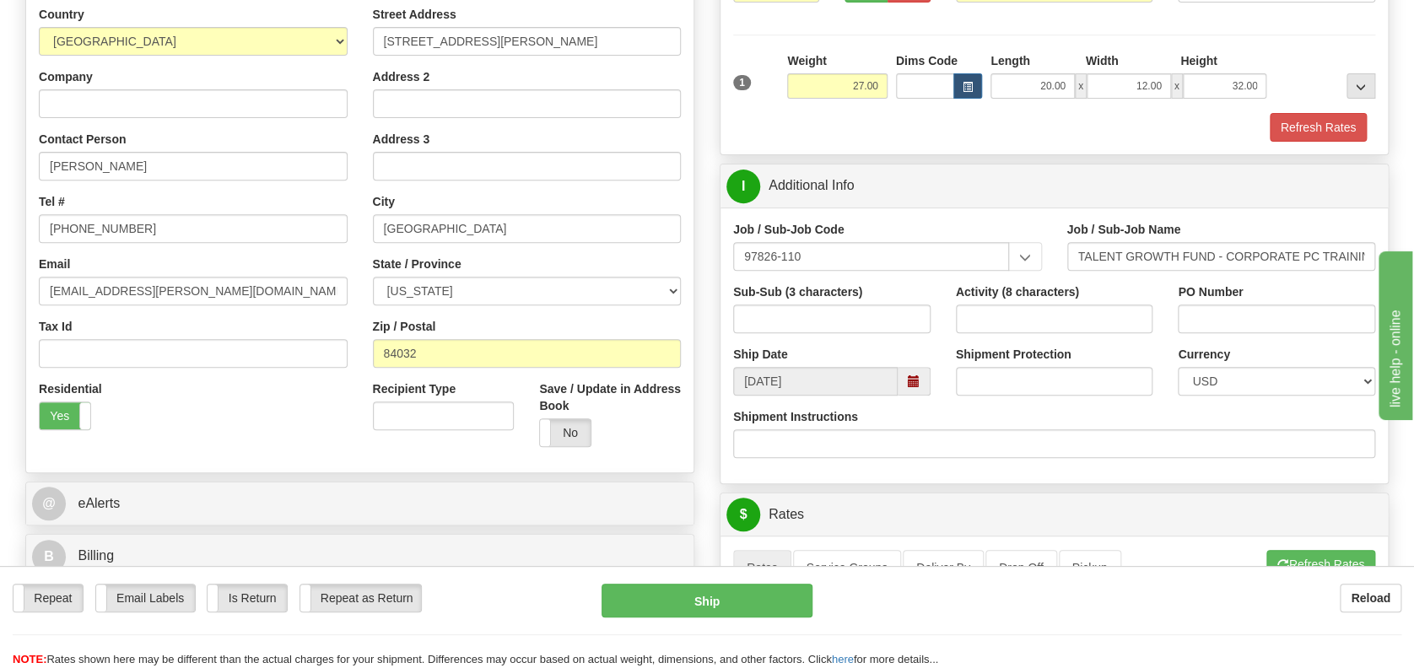
scroll to position [338, 0]
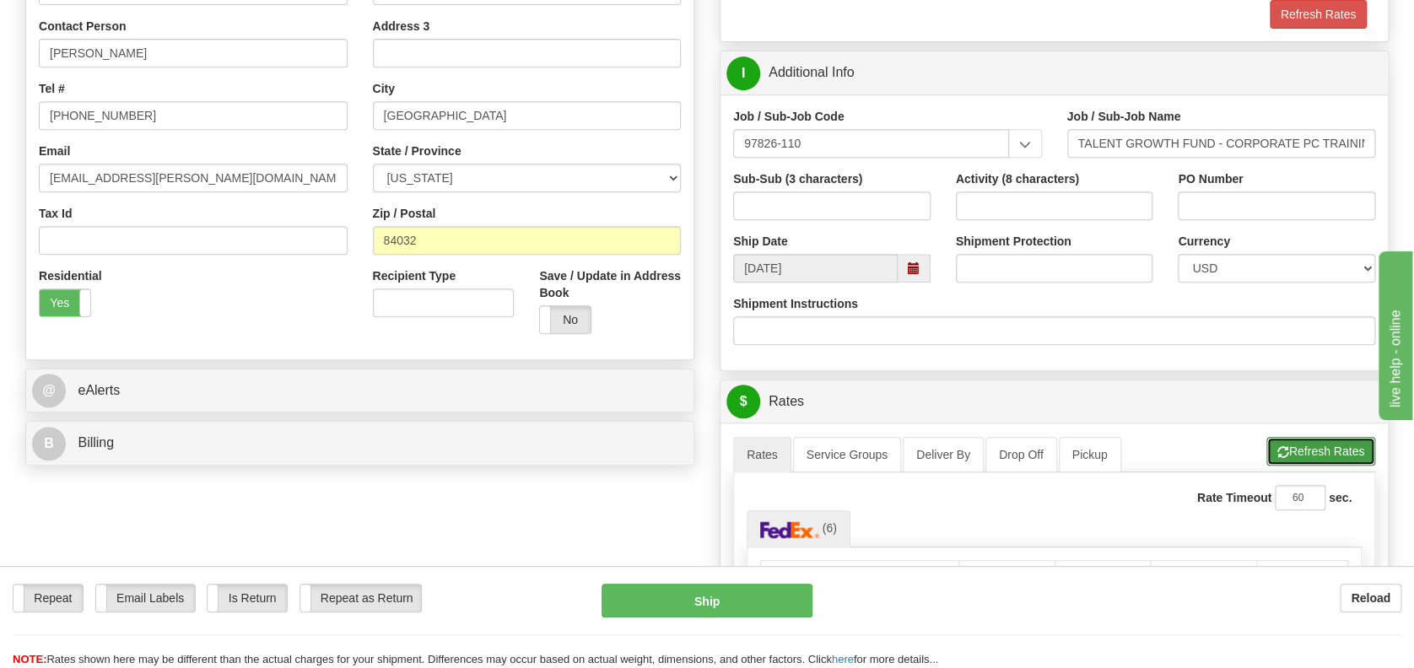
click at [1337, 443] on button "Refresh Rates" at bounding box center [1321, 451] width 109 height 29
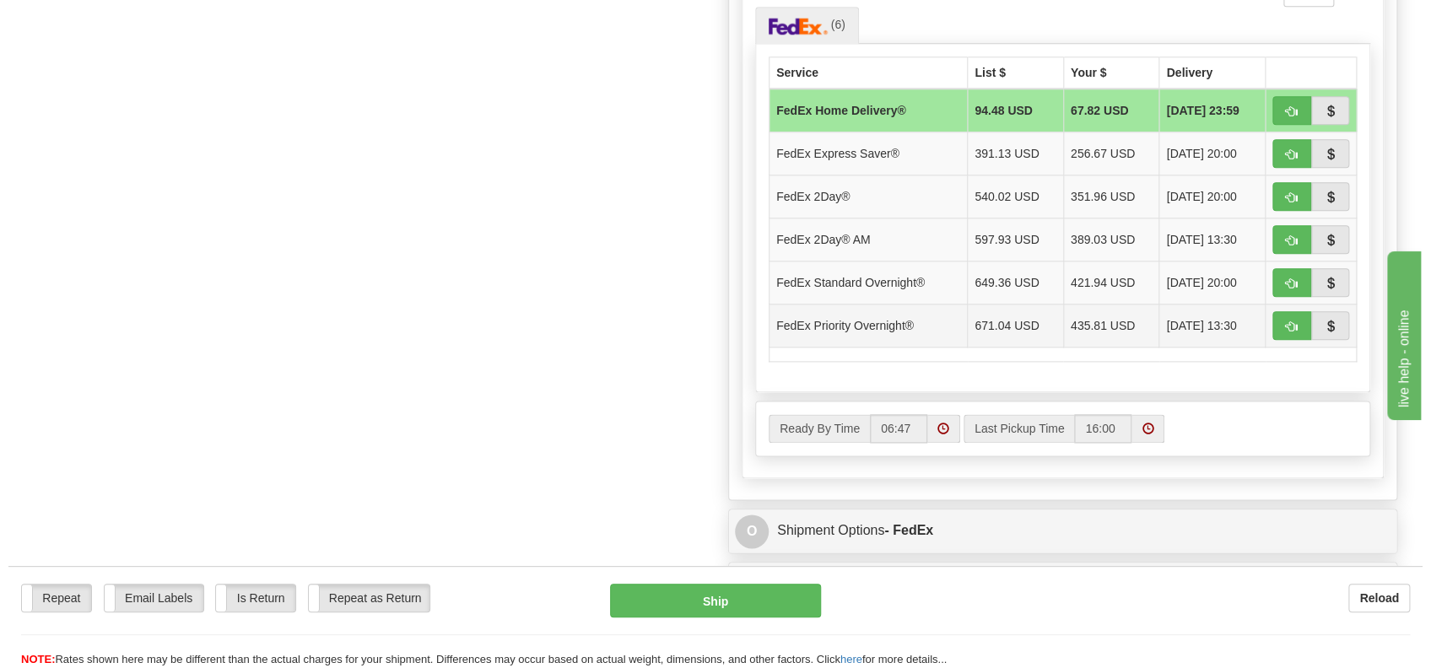
scroll to position [787, 0]
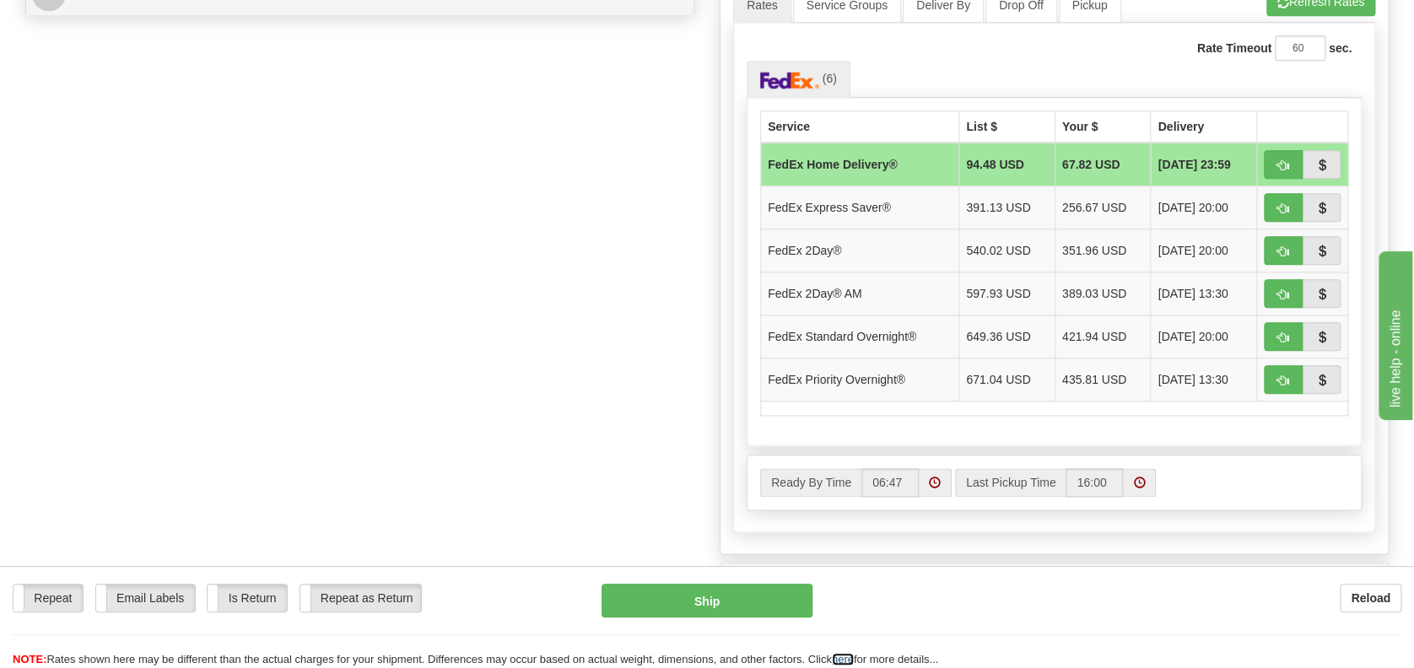
click at [853, 664] on link "here" at bounding box center [843, 659] width 22 height 13
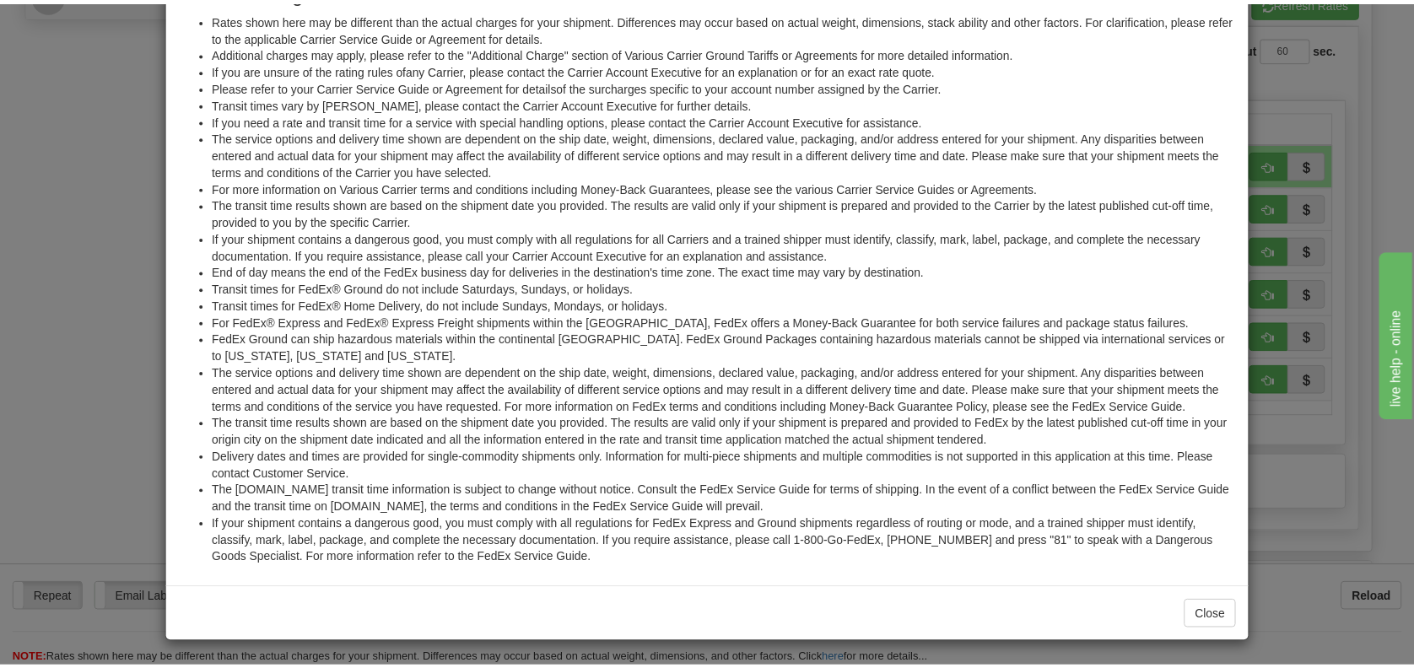
scroll to position [0, 0]
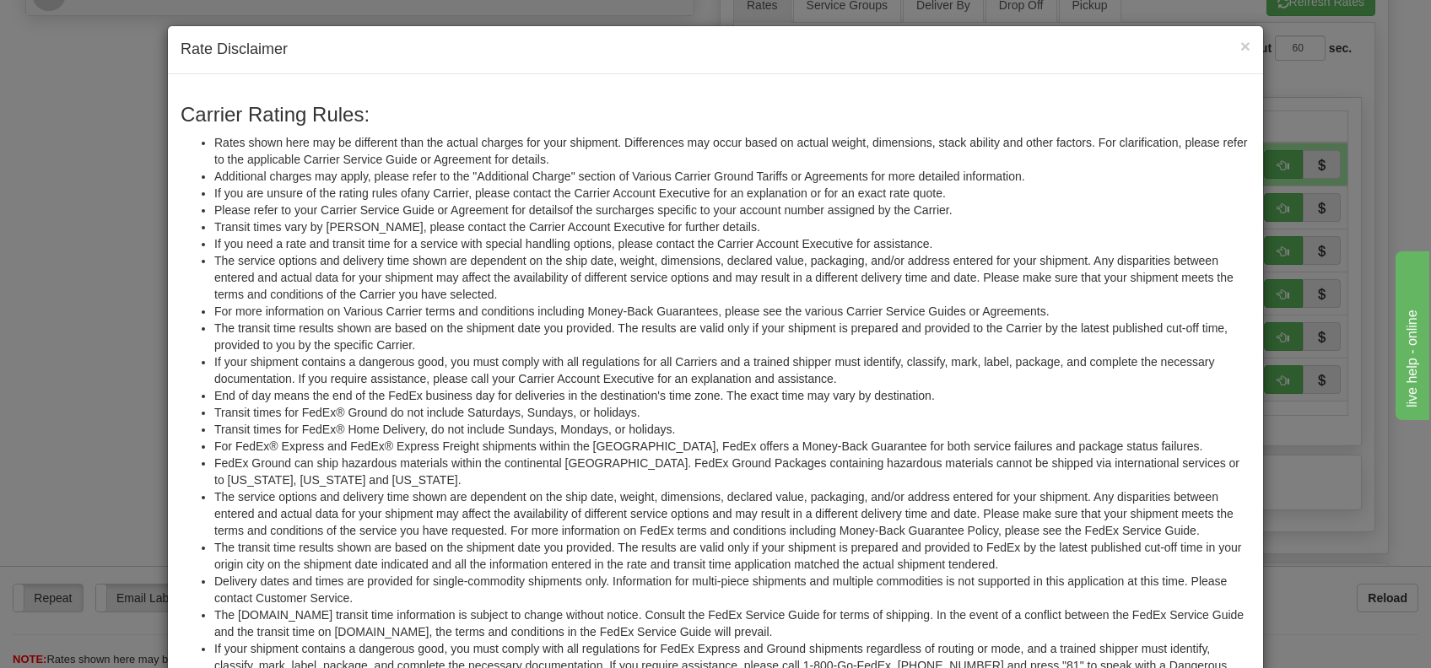
click at [1244, 48] on div "× Rate Disclaimer" at bounding box center [715, 50] width 1095 height 48
click at [1240, 44] on span "×" at bounding box center [1245, 45] width 10 height 19
